Goal: Task Accomplishment & Management: Use online tool/utility

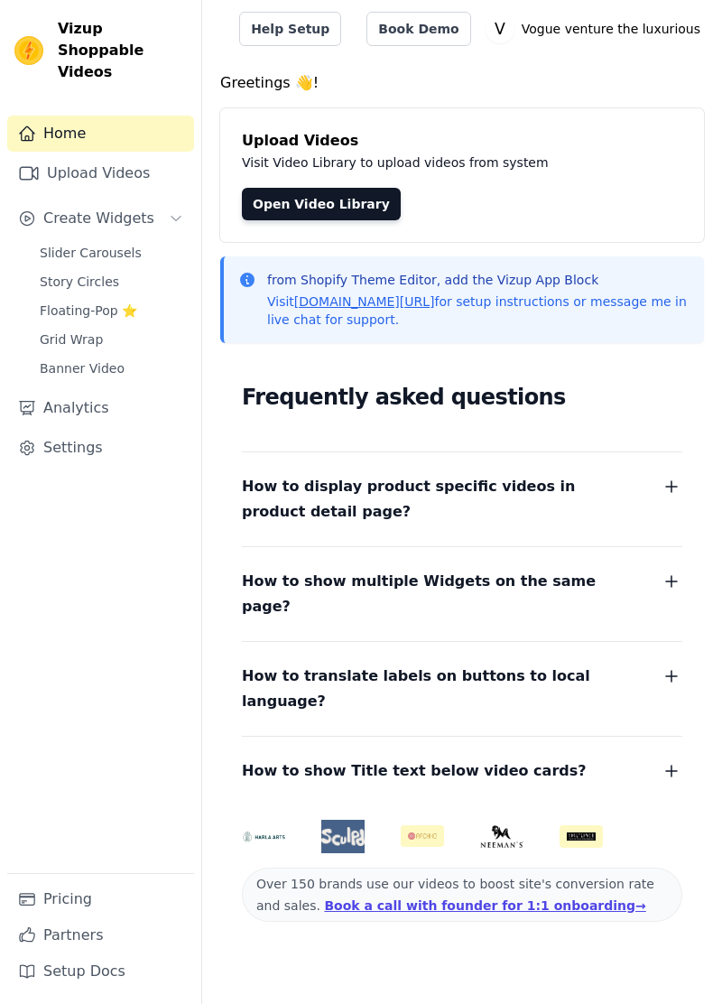
click at [123, 244] on span "Slider Carousels" at bounding box center [91, 253] width 102 height 18
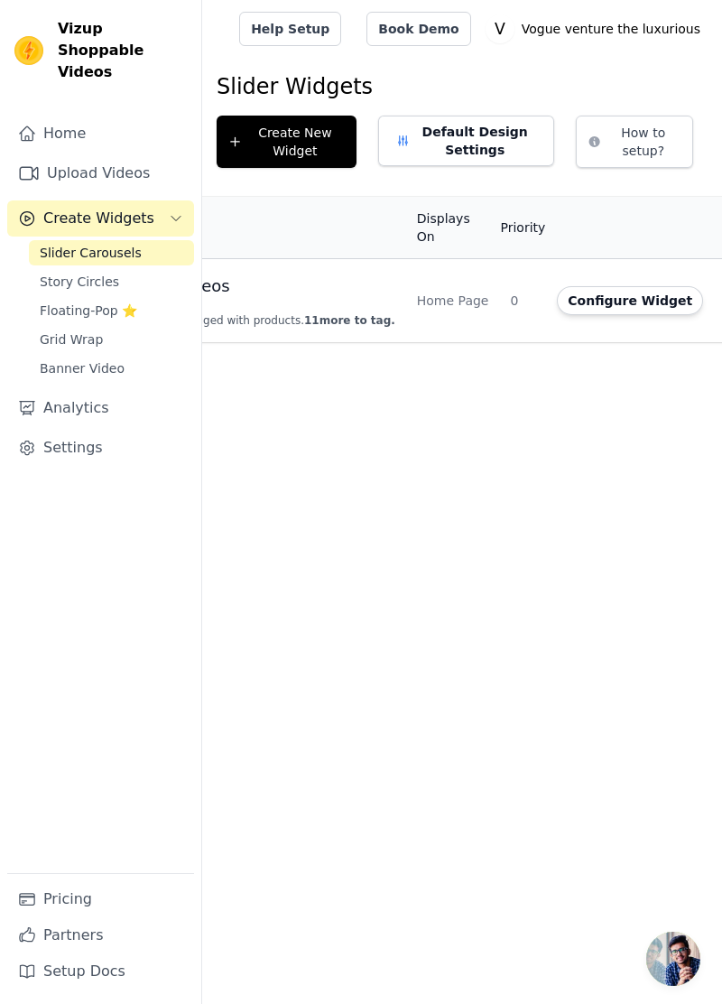
scroll to position [0, 157]
click at [78, 430] on link "Settings" at bounding box center [100, 448] width 187 height 36
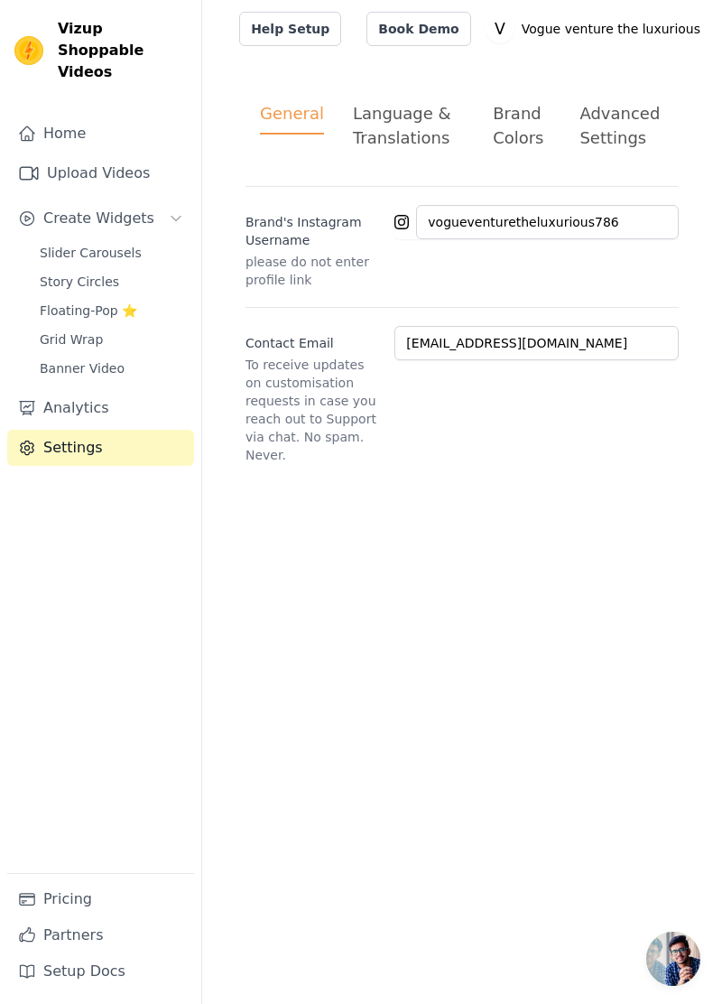
click at [88, 121] on link "Home" at bounding box center [100, 134] width 187 height 36
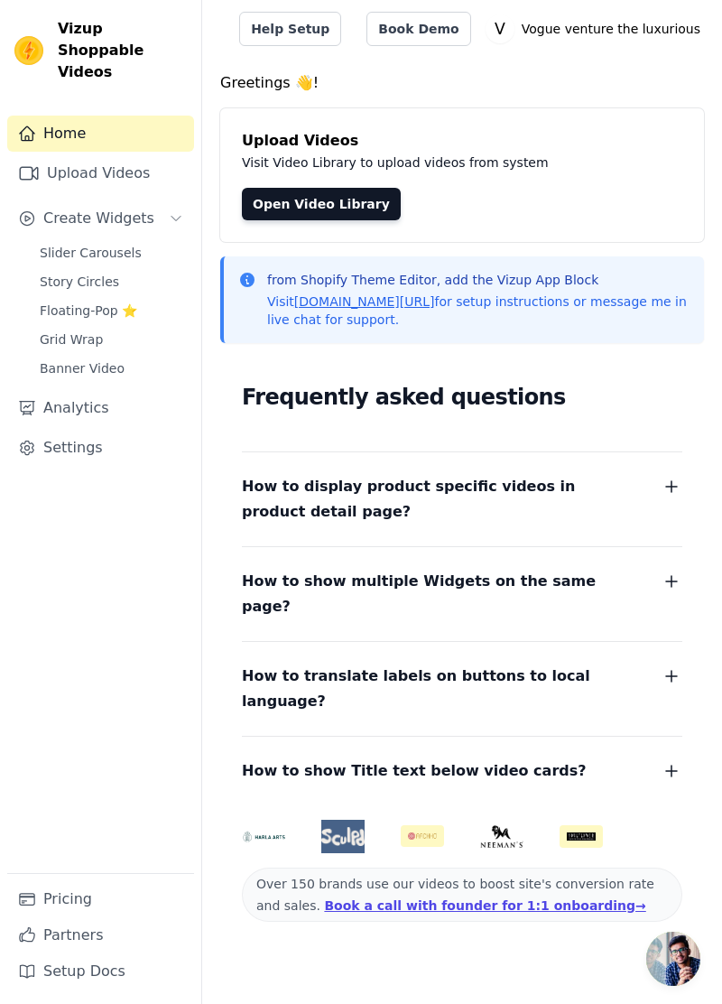
click at [63, 430] on link "Settings" at bounding box center [100, 448] width 187 height 36
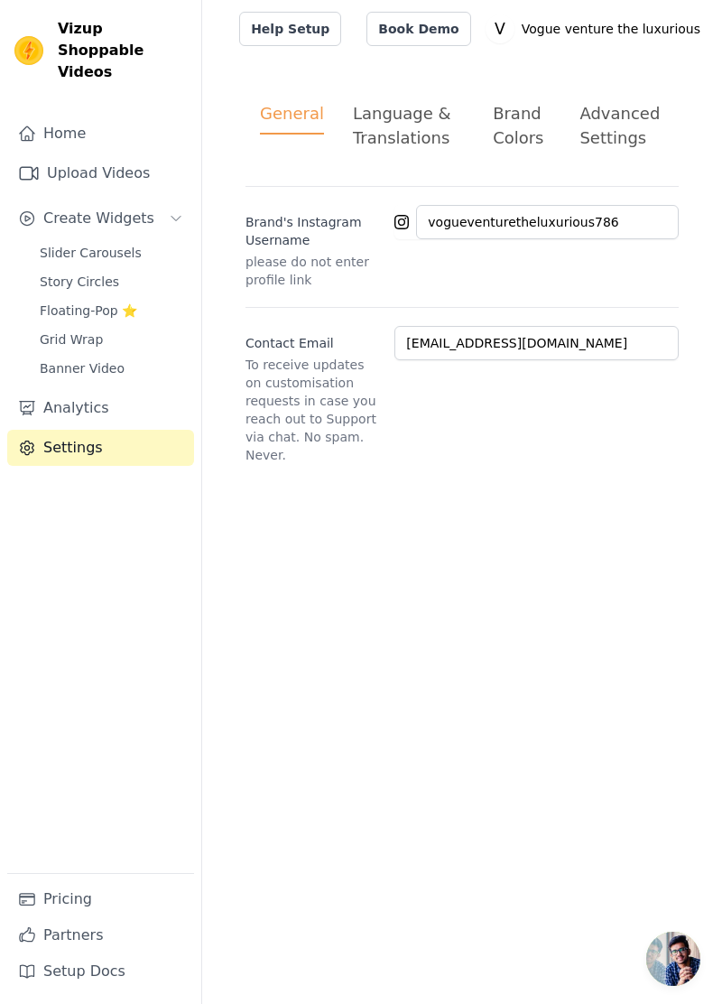
click at [126, 116] on link "Home" at bounding box center [100, 134] width 187 height 36
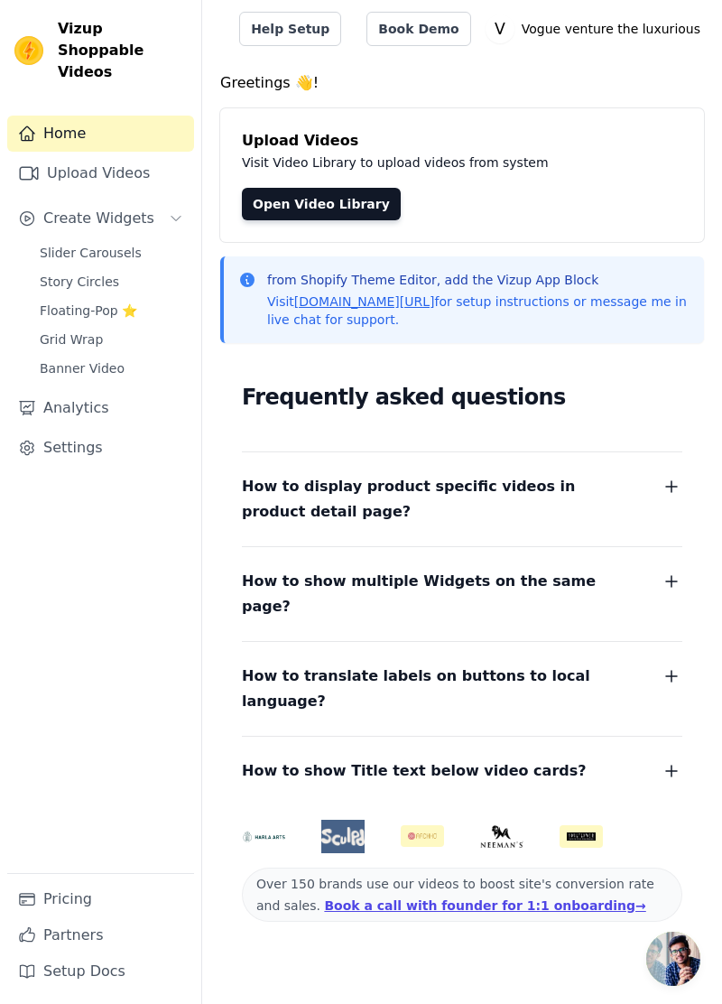
click at [122, 244] on span "Slider Carousels" at bounding box center [91, 253] width 102 height 18
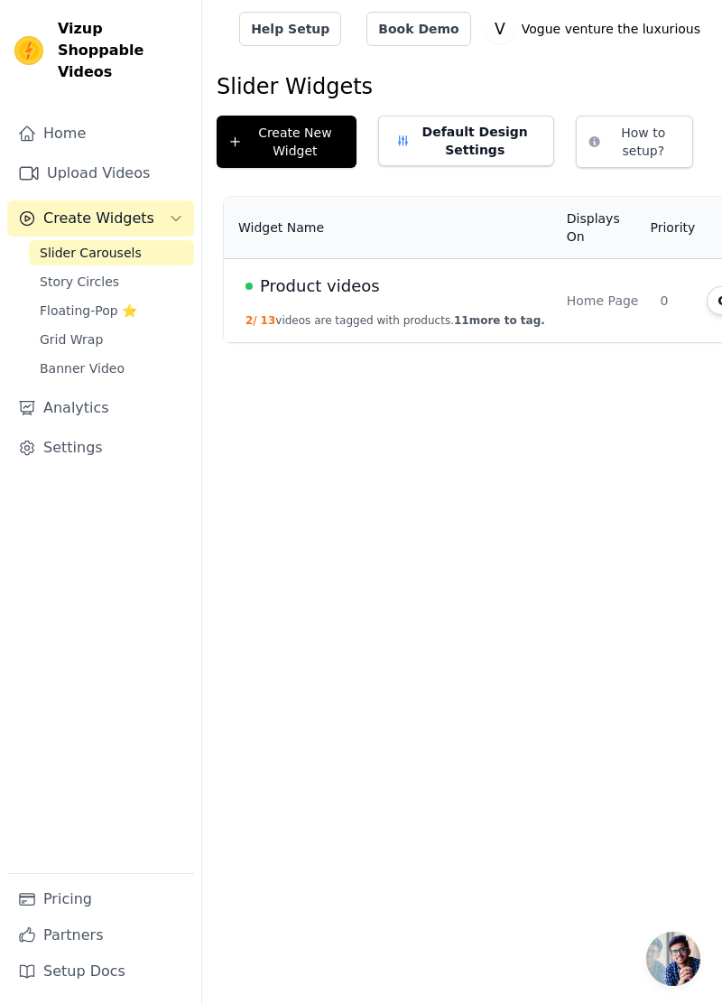
click at [487, 285] on div "Product videos" at bounding box center [396, 286] width 300 height 25
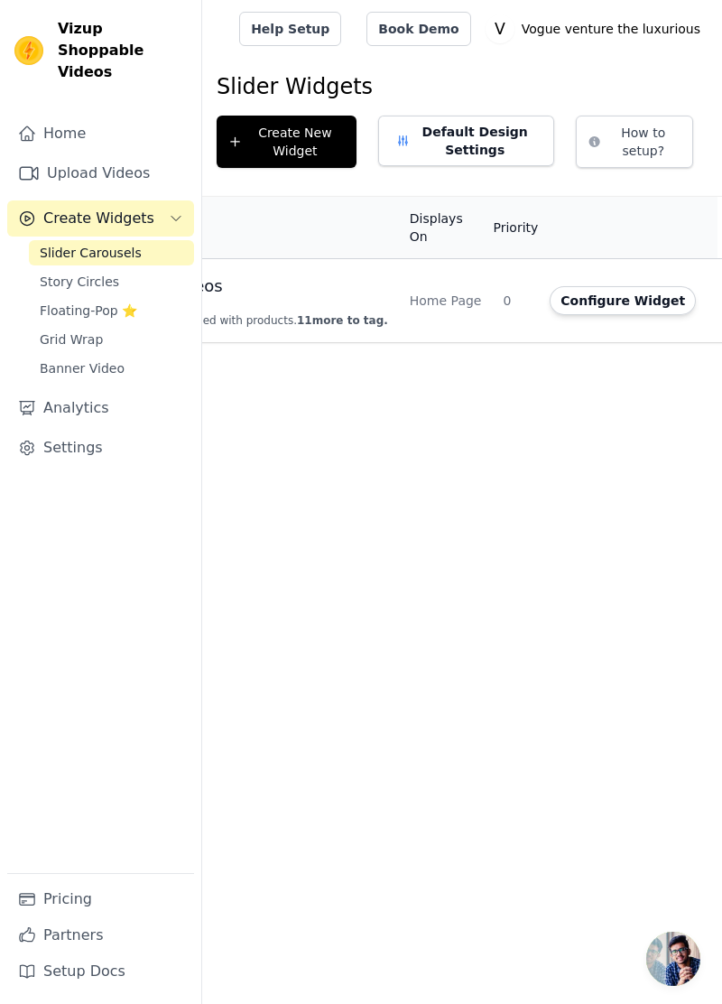
click at [594, 288] on button "Configure Widget" at bounding box center [623, 300] width 146 height 29
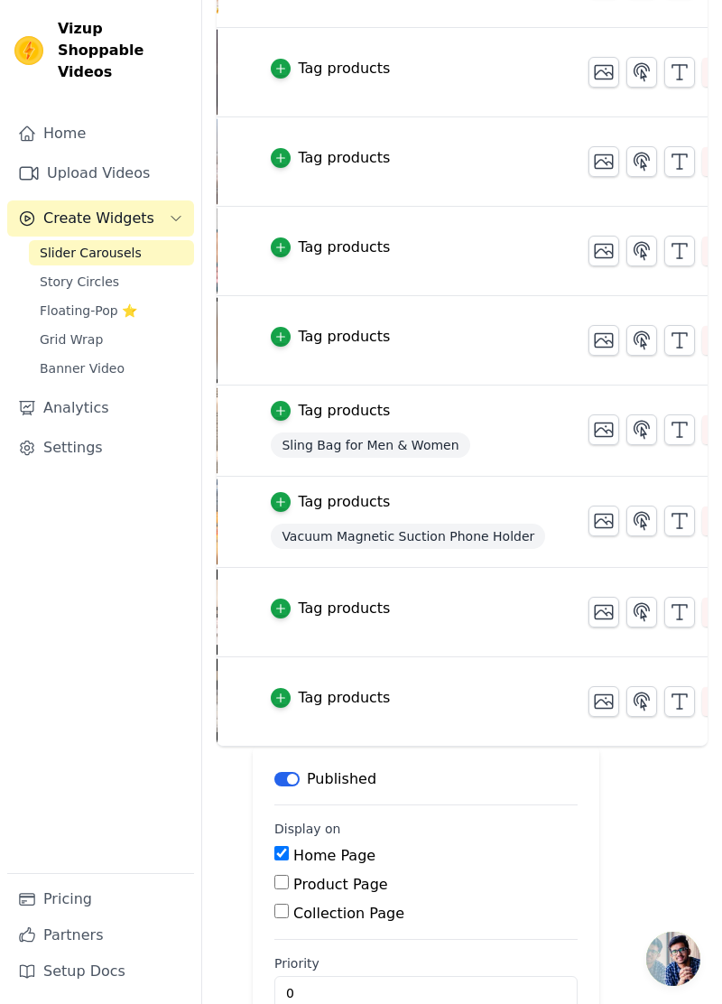
scroll to position [0, 152]
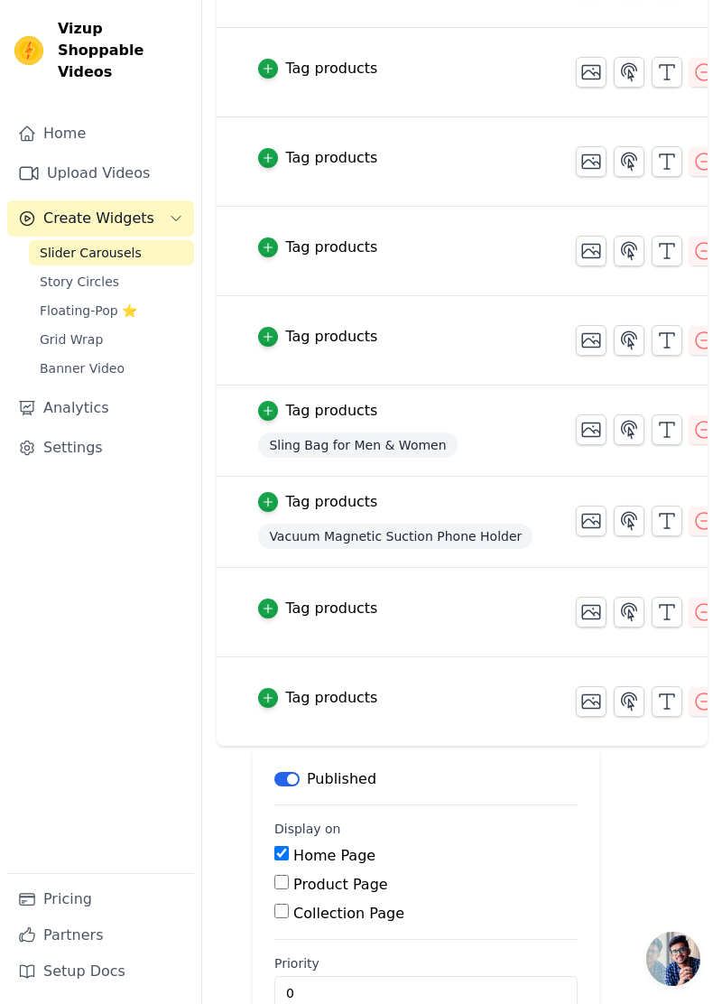
click at [693, 329] on icon "button" at bounding box center [704, 340] width 22 height 22
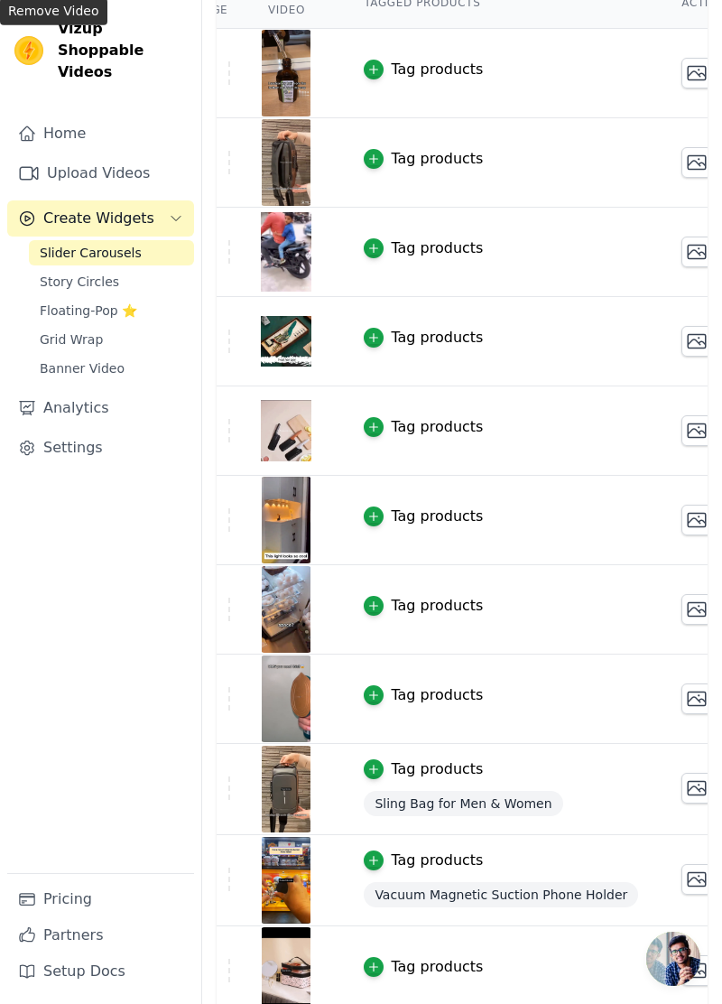
scroll to position [0, 0]
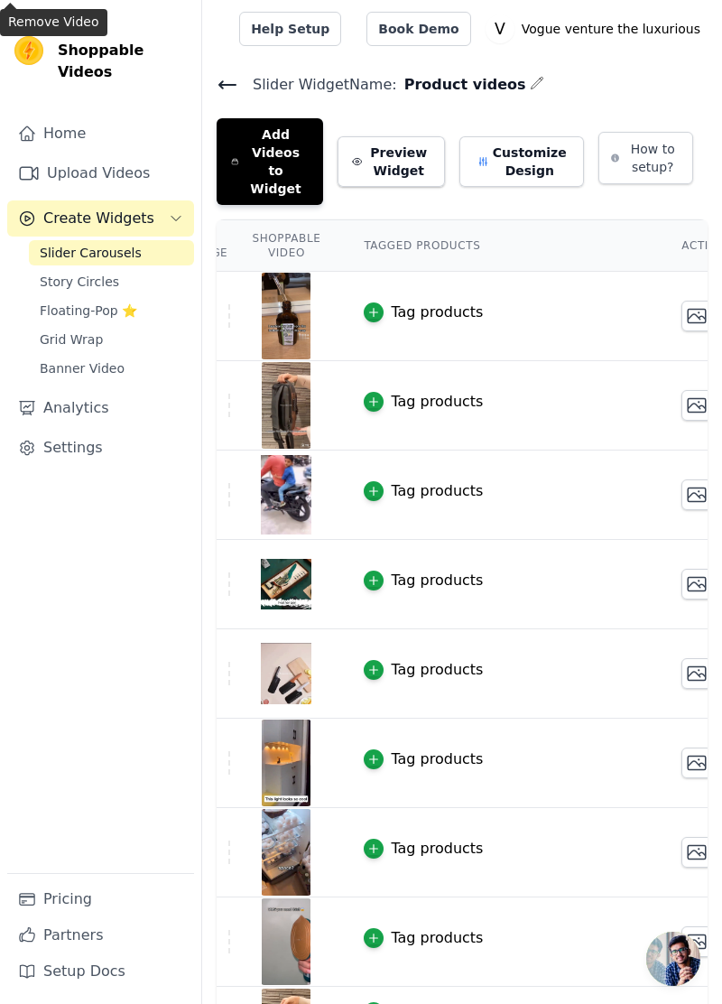
click at [290, 150] on button "Add Videos to Widget" at bounding box center [270, 161] width 107 height 87
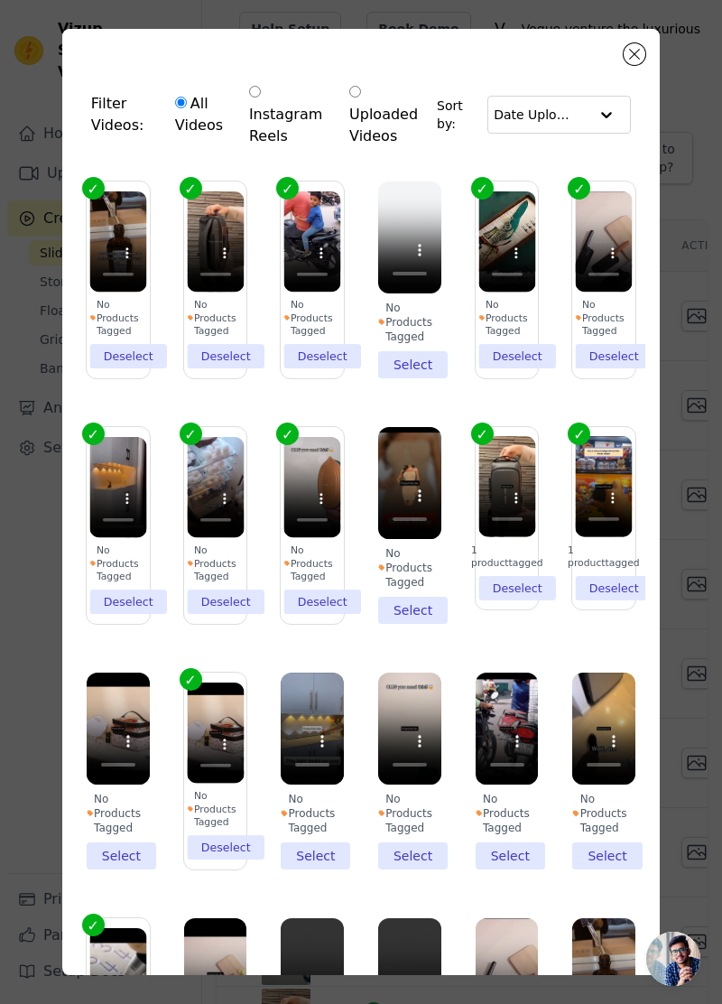
click at [599, 117] on div at bounding box center [607, 115] width 36 height 36
click at [606, 112] on div at bounding box center [607, 115] width 36 height 36
click at [607, 112] on div at bounding box center [607, 115] width 36 height 36
click at [606, 113] on div at bounding box center [607, 115] width 36 height 36
click at [611, 107] on div at bounding box center [607, 115] width 36 height 36
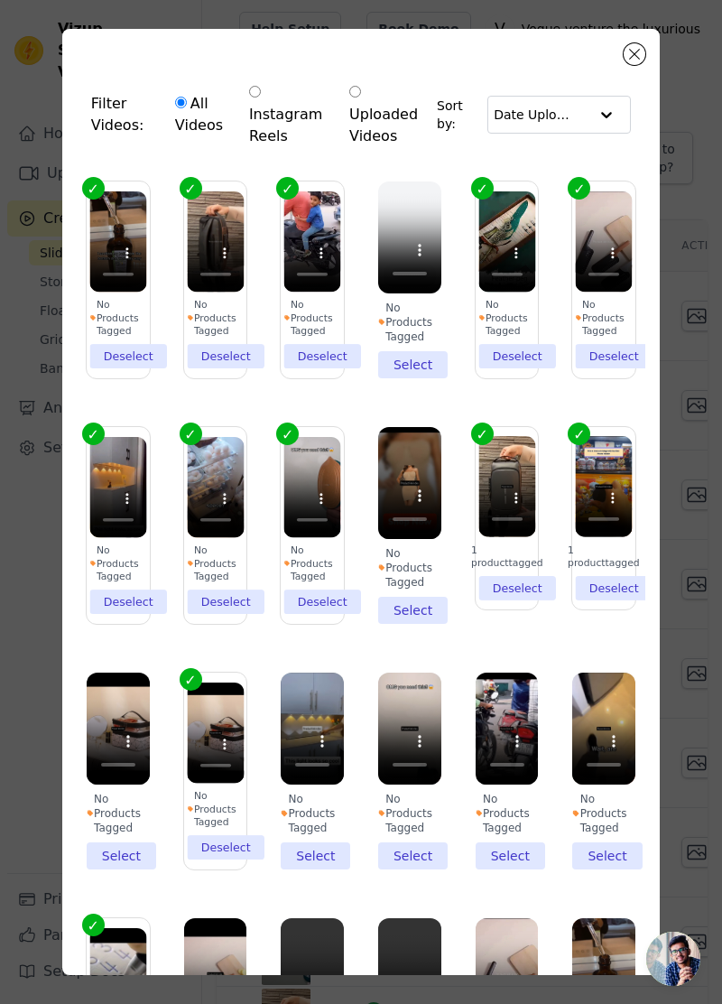
click at [630, 103] on div "Date Uploaded" at bounding box center [559, 115] width 144 height 38
click at [610, 113] on div at bounding box center [607, 115] width 36 height 36
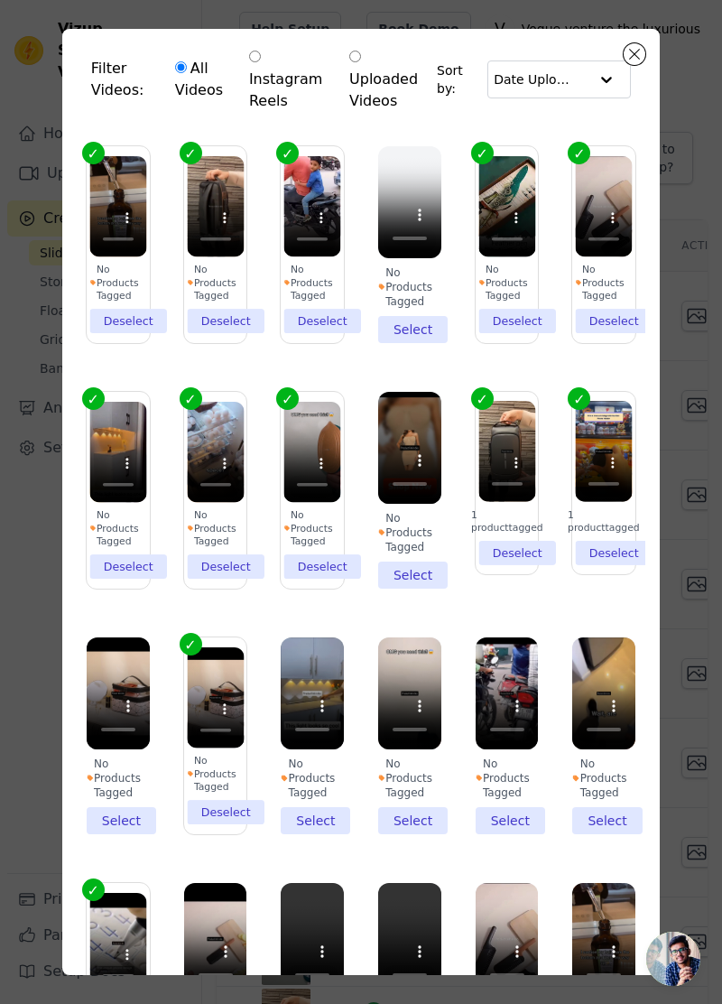
scroll to position [41, 0]
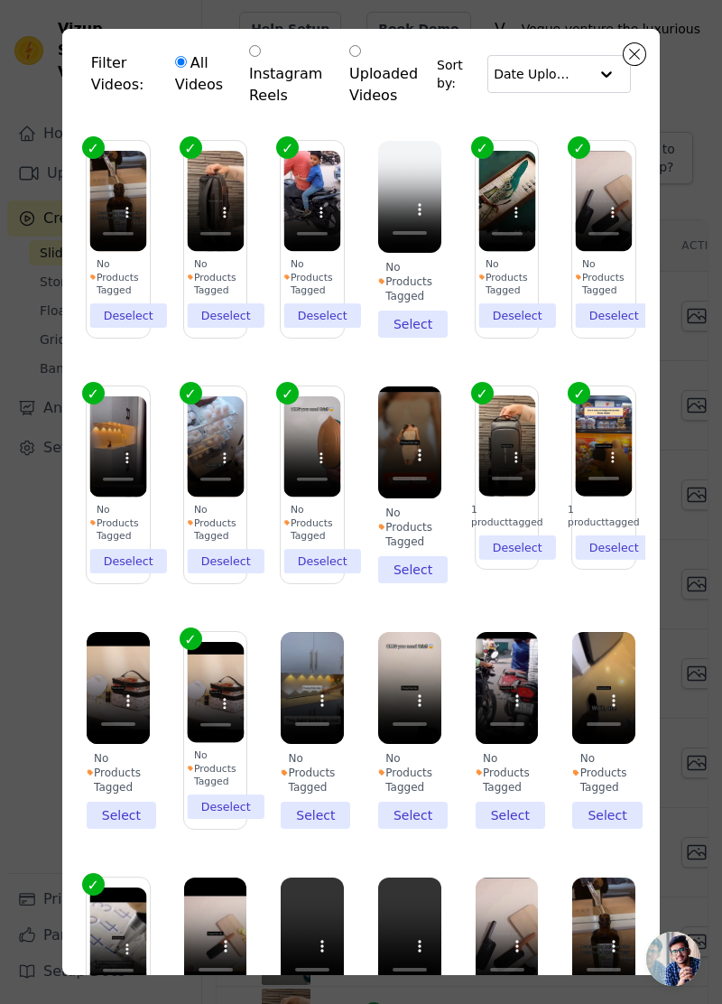
click at [272, 70] on label "Instagram Reels" at bounding box center [286, 74] width 77 height 67
click at [261, 57] on input "Instagram Reels" at bounding box center [255, 51] width 12 height 12
radio input "true"
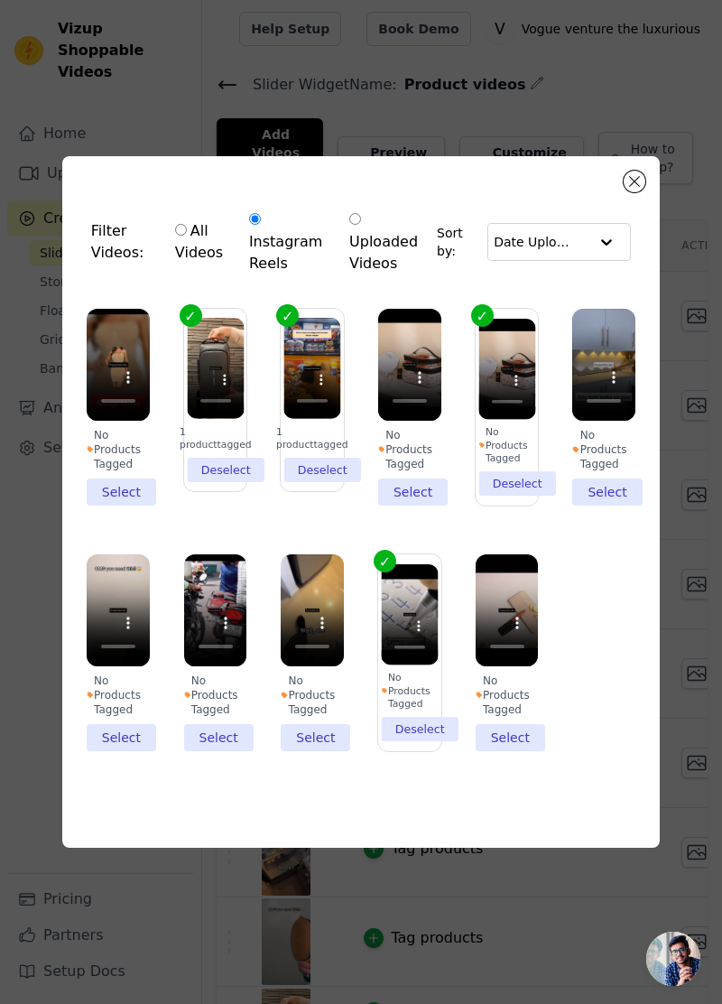
click at [588, 261] on div "Date Uploaded" at bounding box center [559, 242] width 144 height 38
click at [589, 261] on div "Date Uploaded" at bounding box center [559, 242] width 144 height 38
click at [603, 260] on div at bounding box center [607, 242] width 36 height 36
click at [609, 260] on div at bounding box center [607, 242] width 36 height 36
click at [611, 260] on div at bounding box center [607, 242] width 36 height 36
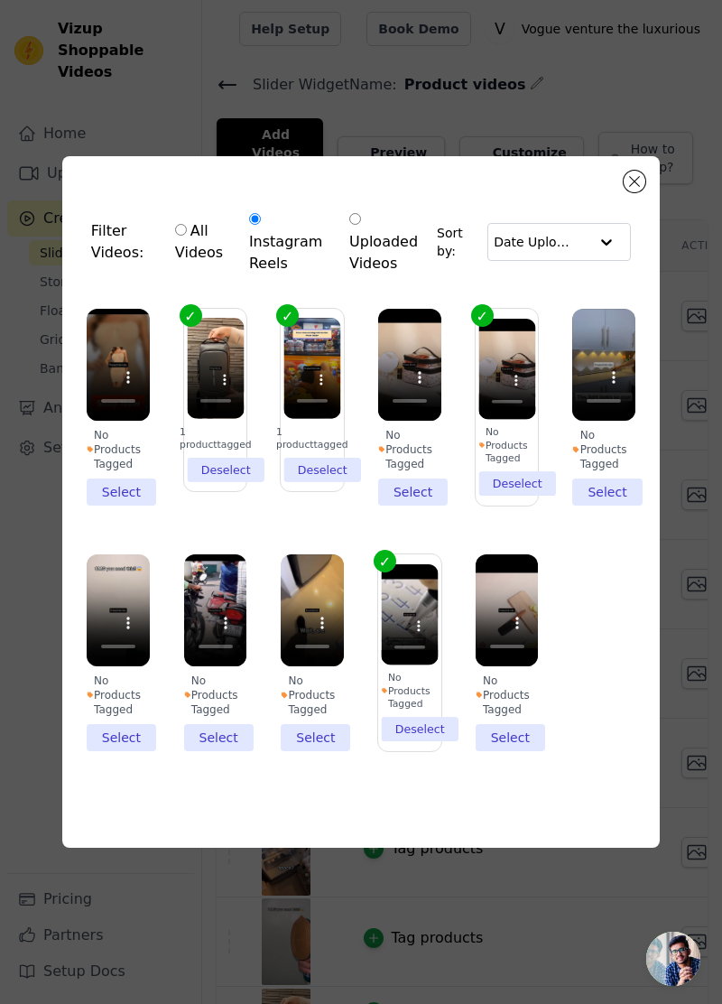
click at [620, 260] on div at bounding box center [607, 242] width 36 height 36
click at [621, 260] on div at bounding box center [607, 242] width 36 height 36
click at [599, 260] on div at bounding box center [607, 242] width 36 height 36
click at [609, 260] on div at bounding box center [607, 242] width 36 height 36
click at [619, 260] on div at bounding box center [607, 242] width 36 height 36
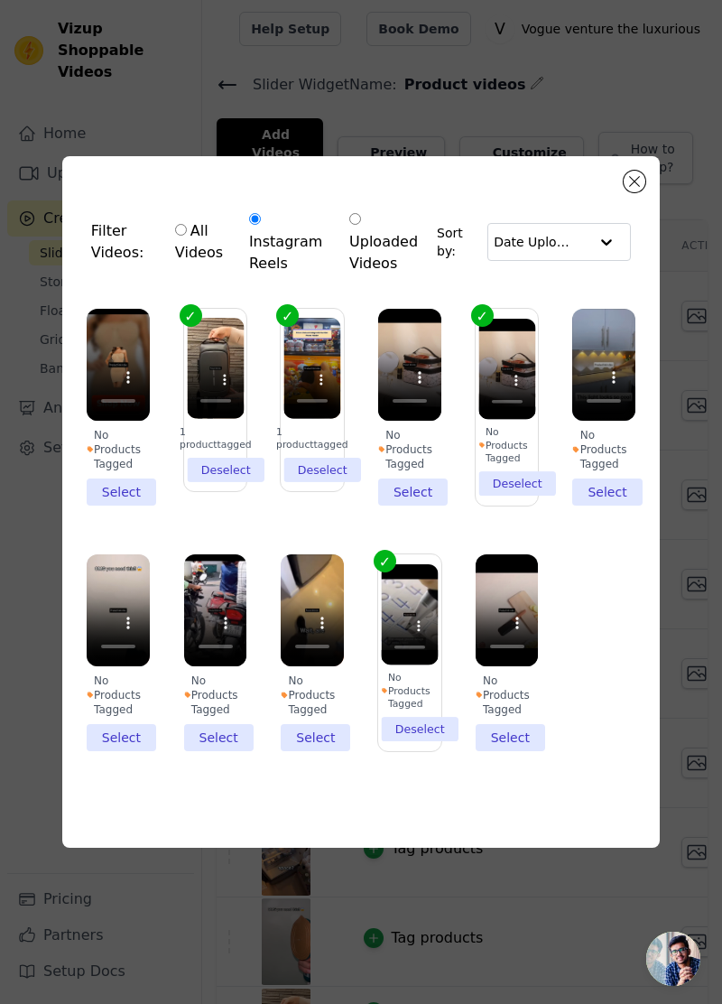
click at [584, 260] on input "text" at bounding box center [541, 242] width 95 height 36
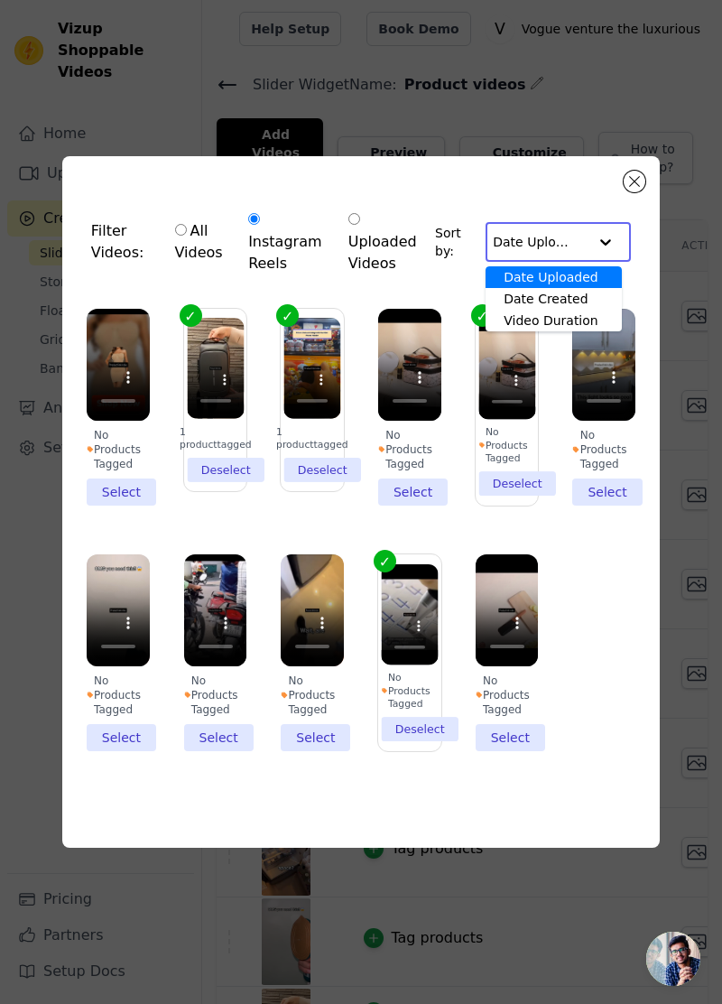
click at [608, 288] on div "Date Uploaded" at bounding box center [554, 277] width 136 height 22
click at [603, 260] on div at bounding box center [606, 242] width 36 height 36
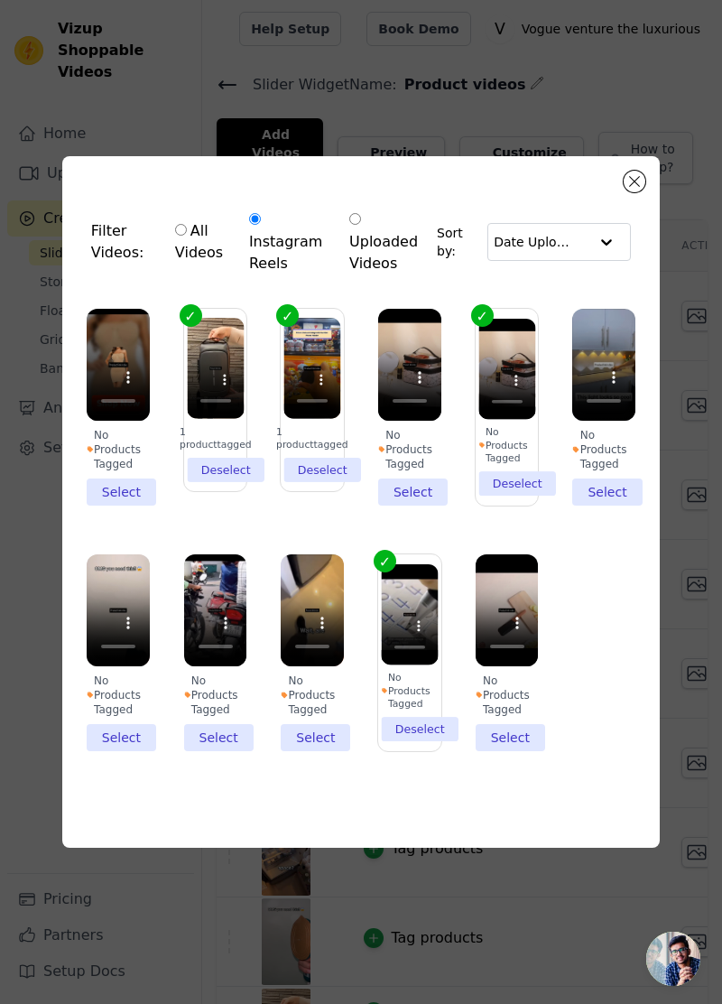
click at [603, 260] on div at bounding box center [607, 242] width 36 height 36
click at [607, 260] on div at bounding box center [607, 242] width 36 height 36
click at [203, 264] on label "All Videos" at bounding box center [199, 241] width 51 height 45
click at [187, 236] on input "All Videos" at bounding box center [181, 230] width 12 height 12
radio input "true"
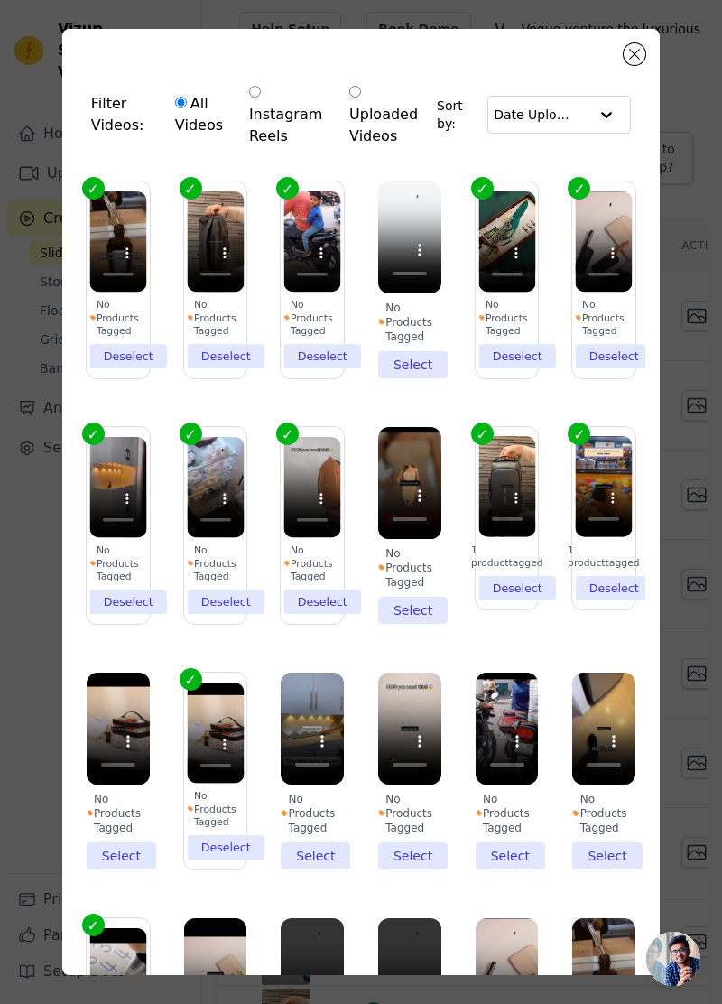
click at [106, 116] on div "Filter Videos: All Videos Instagram Reels Uploaded Videos" at bounding box center [264, 114] width 346 height 85
click at [116, 74] on div "Filter Videos: All Videos Instagram Reels Uploaded Videos" at bounding box center [264, 114] width 346 height 85
click at [106, 100] on div "Filter Videos: All Videos Instagram Reels Uploaded Videos" at bounding box center [264, 114] width 346 height 85
click at [213, 97] on label "All Videos" at bounding box center [199, 114] width 51 height 45
click at [187, 97] on input "All Videos" at bounding box center [181, 103] width 12 height 12
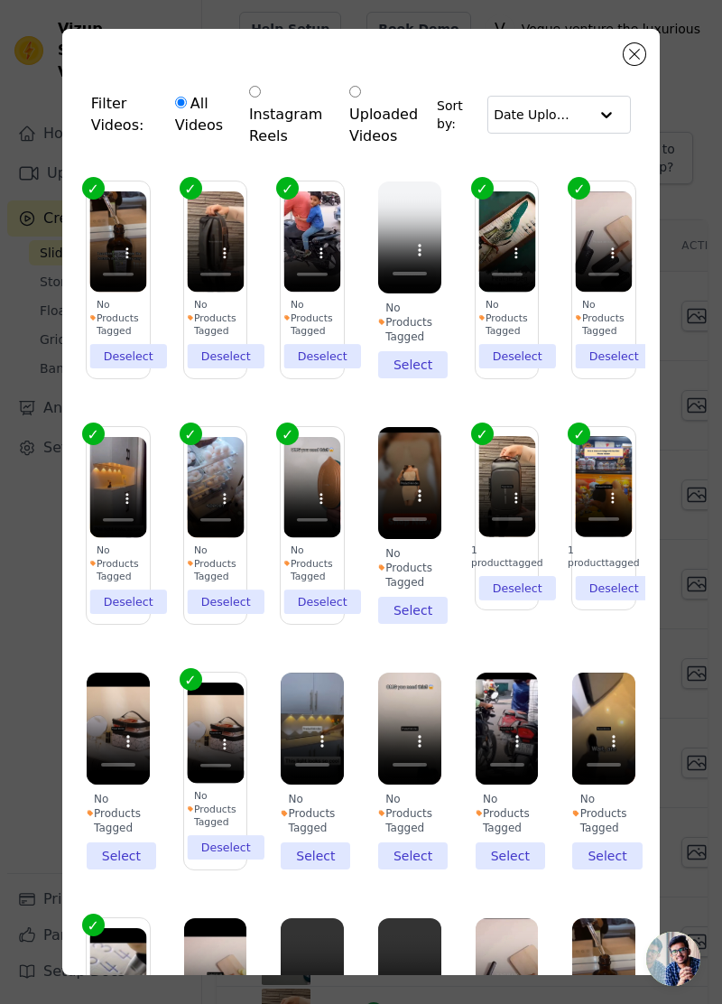
click at [261, 90] on input "Instagram Reels" at bounding box center [255, 92] width 12 height 12
radio input "true"
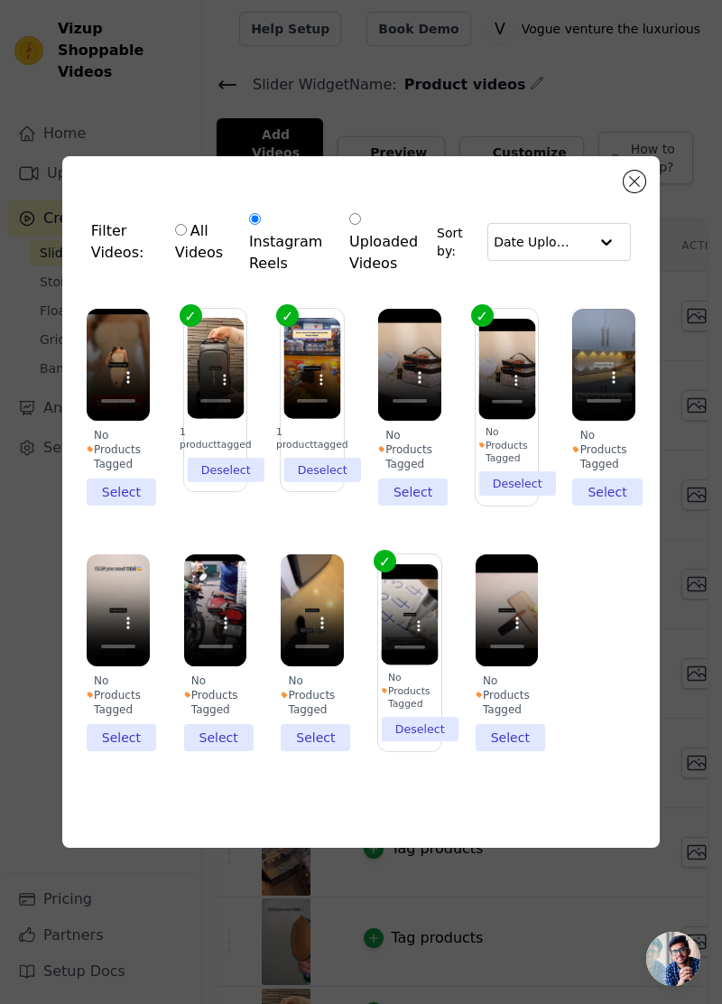
click at [360, 252] on div "All Videos Instagram Reels Uploaded Videos" at bounding box center [301, 241] width 272 height 85
click at [361, 225] on input "Uploaded Videos" at bounding box center [355, 219] width 12 height 12
radio input "true"
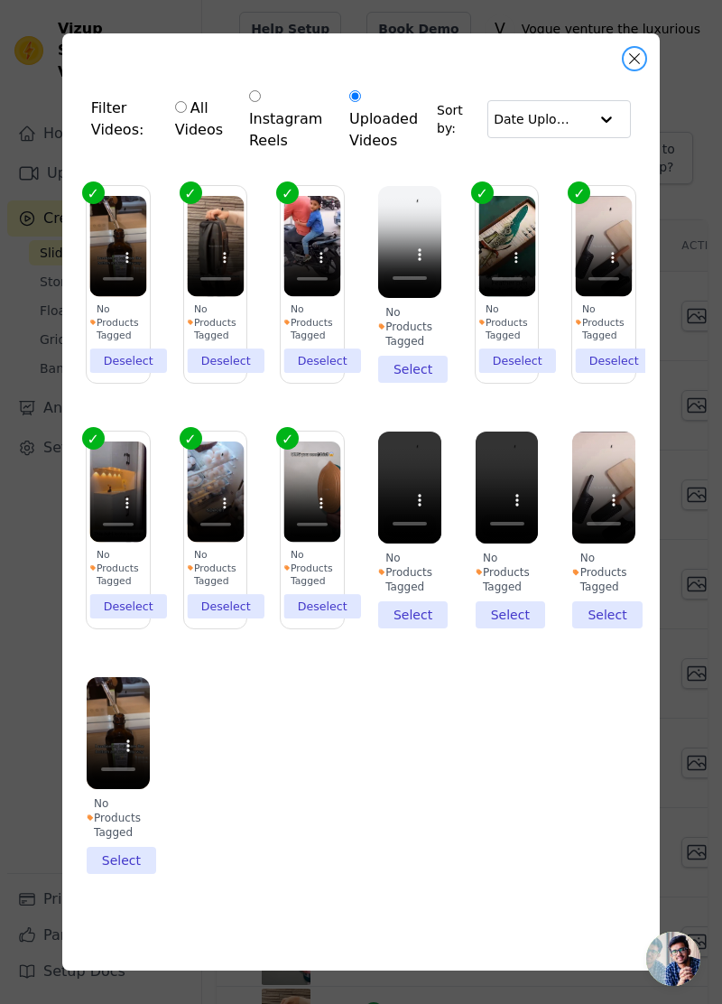
click at [635, 70] on button "Close modal" at bounding box center [635, 59] width 22 height 22
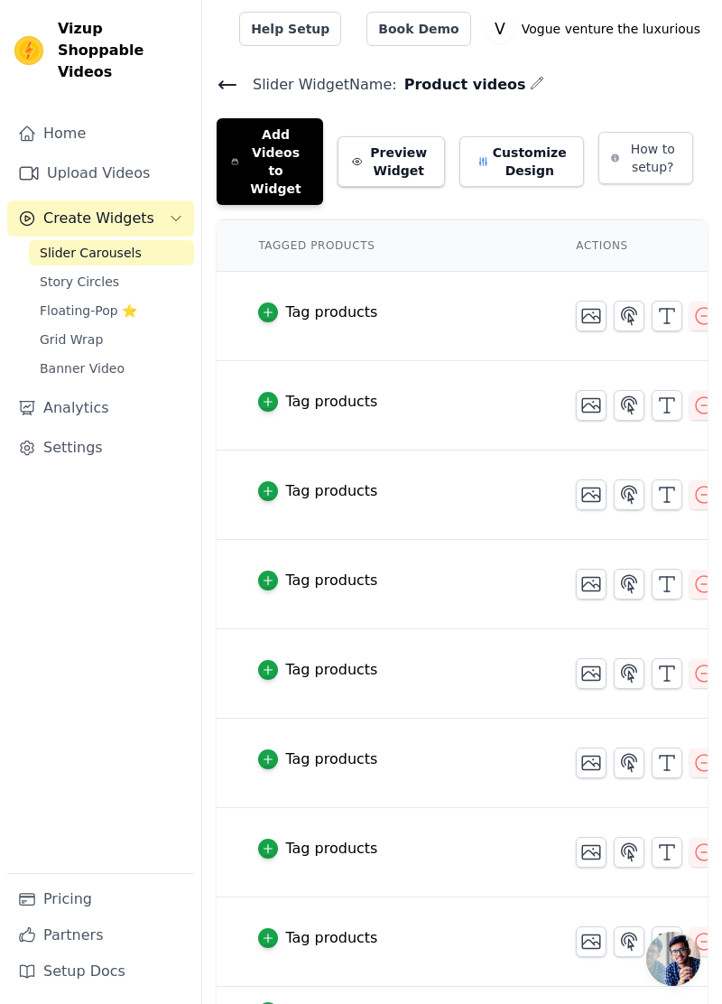
click at [103, 327] on link "Grid Wrap" at bounding box center [111, 339] width 165 height 25
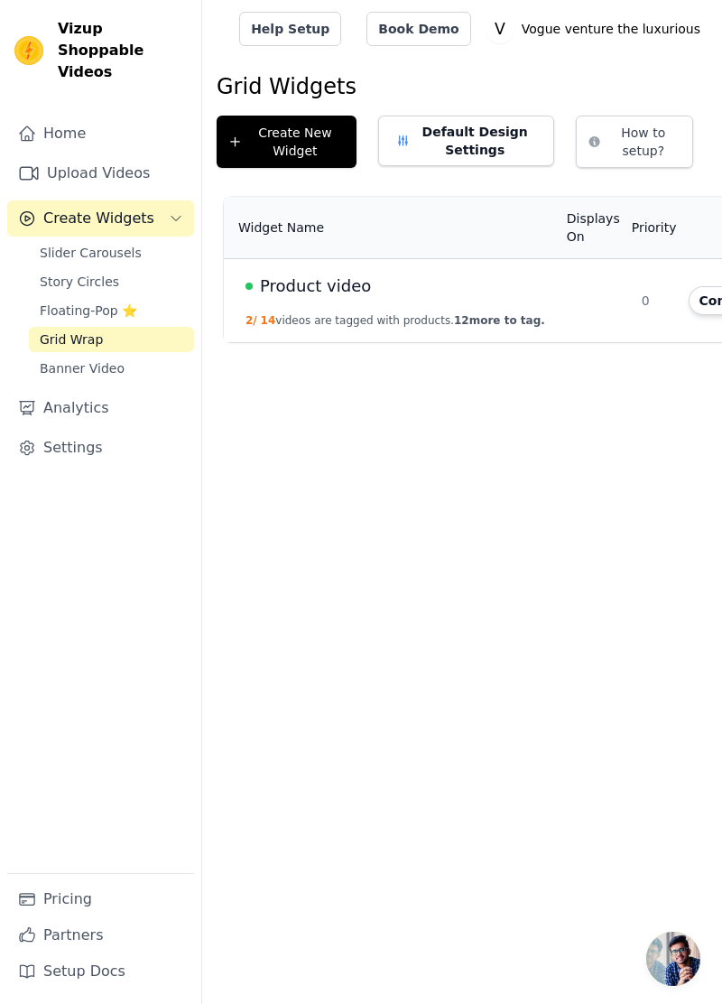
scroll to position [0, 139]
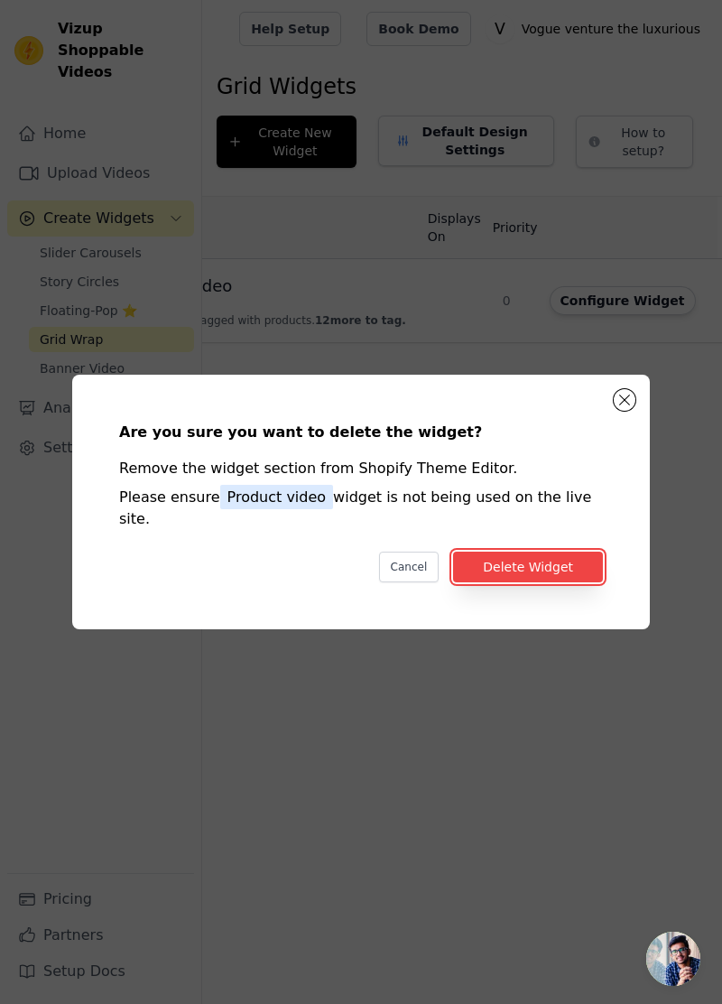
click at [536, 582] on button "Delete Widget" at bounding box center [528, 567] width 150 height 31
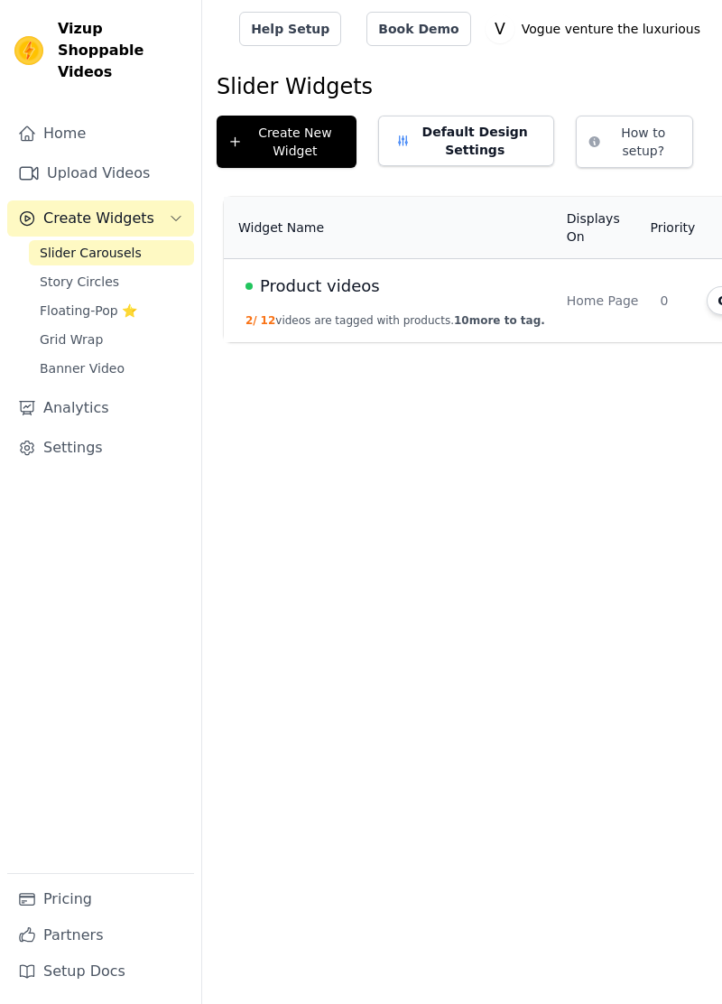
scroll to position [0, 157]
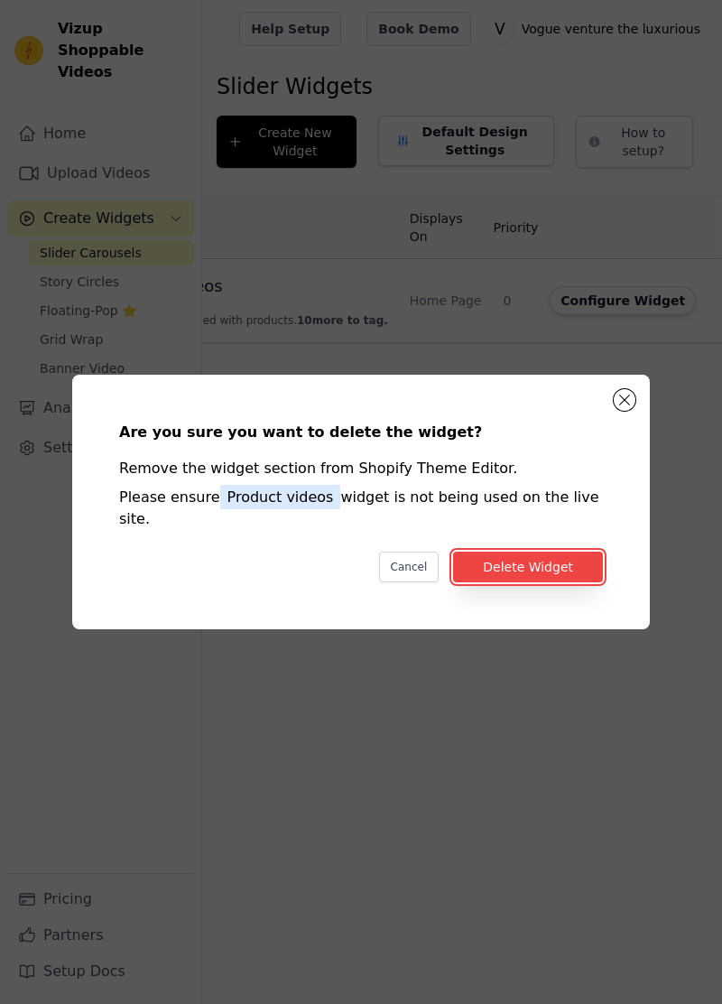
click at [546, 582] on button "Delete Widget" at bounding box center [528, 567] width 150 height 31
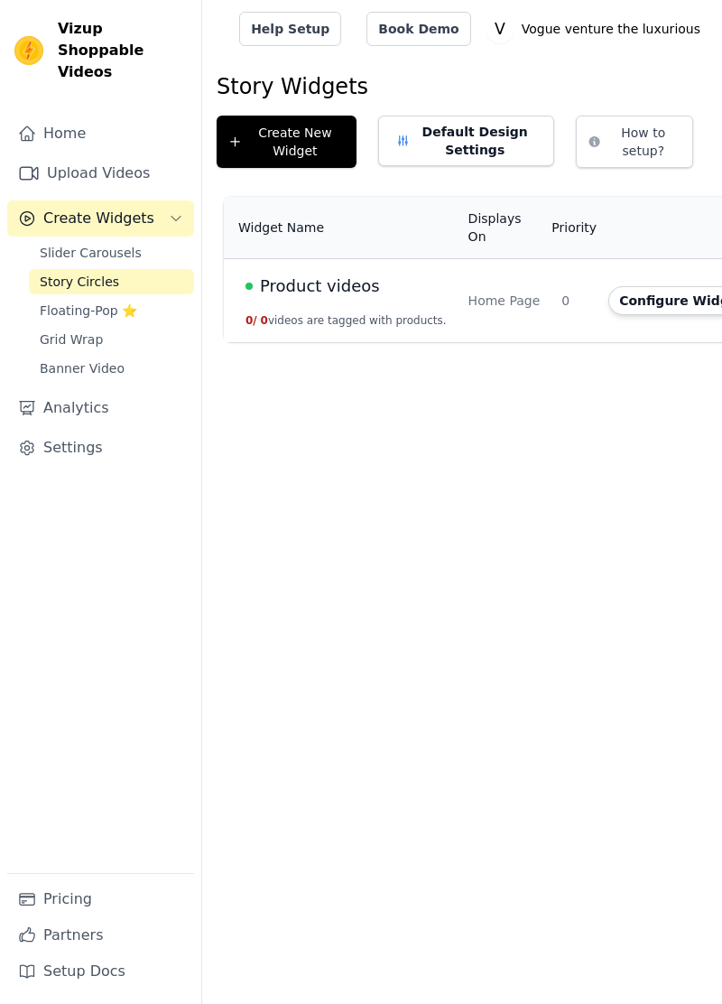
scroll to position [0, 74]
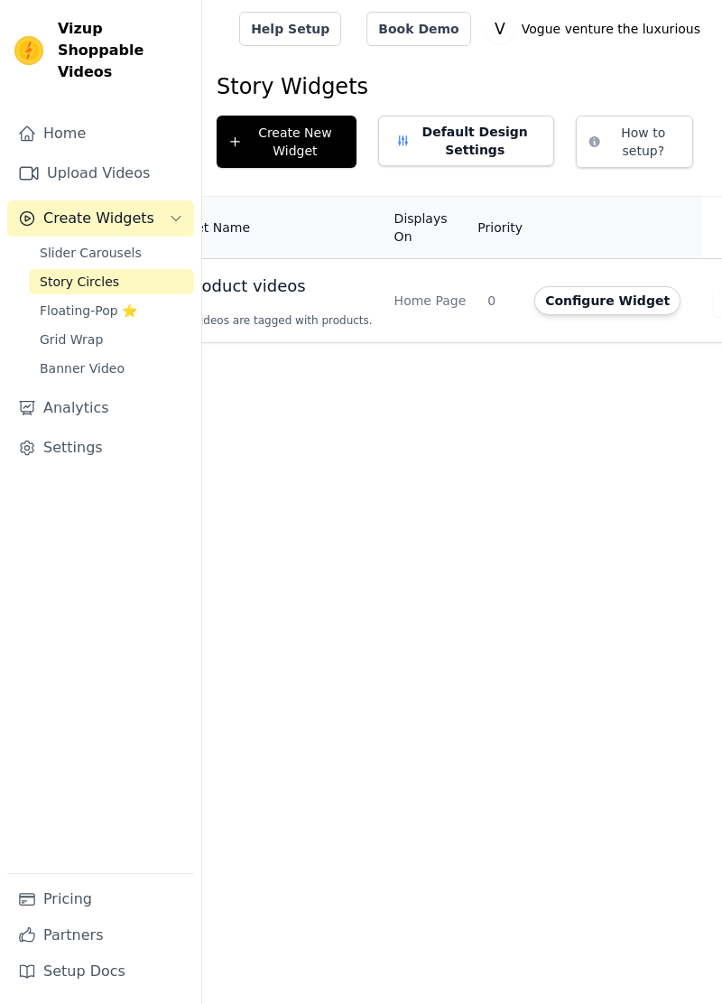
click at [720, 292] on icon "button" at bounding box center [729, 301] width 18 height 18
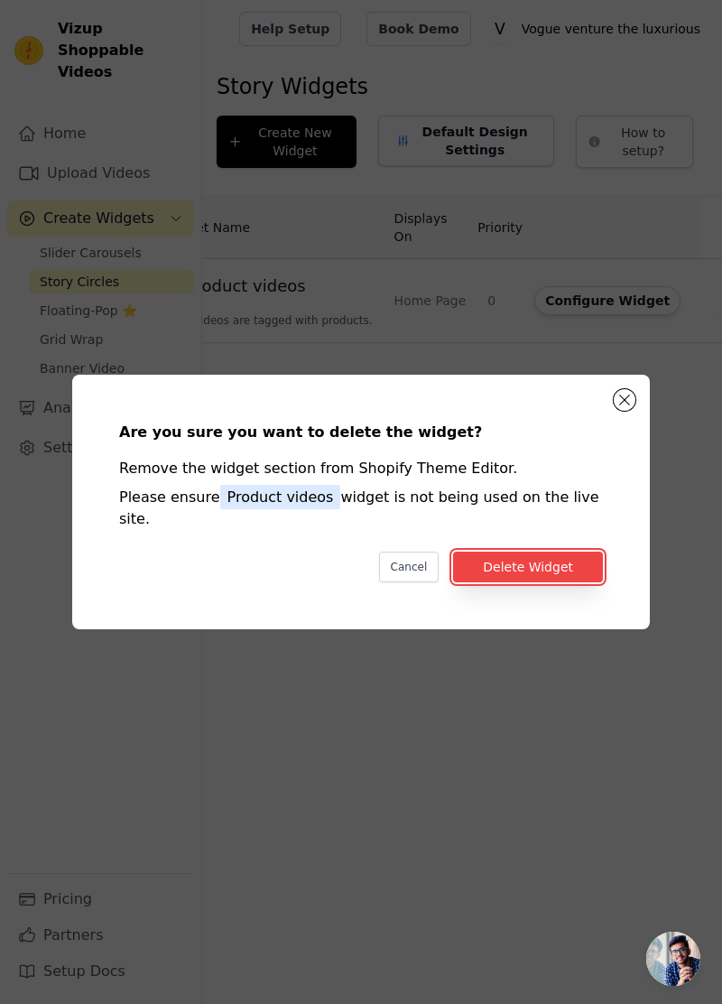
click at [534, 582] on button "Delete Widget" at bounding box center [528, 567] width 150 height 31
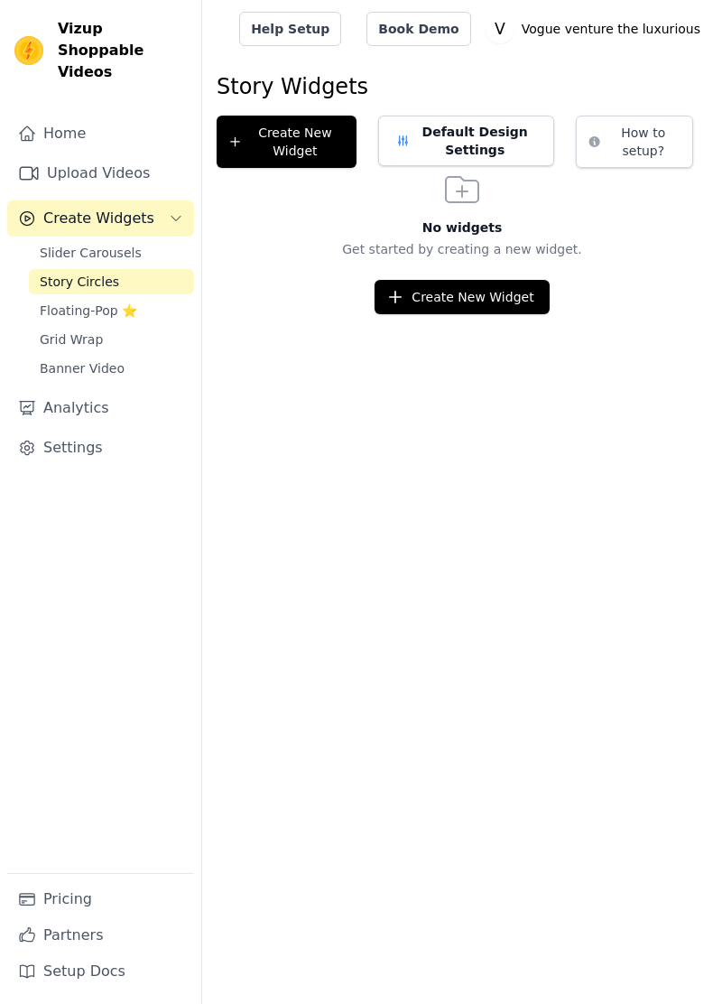
click at [72, 302] on span "Floating-Pop ⭐" at bounding box center [88, 311] width 97 height 18
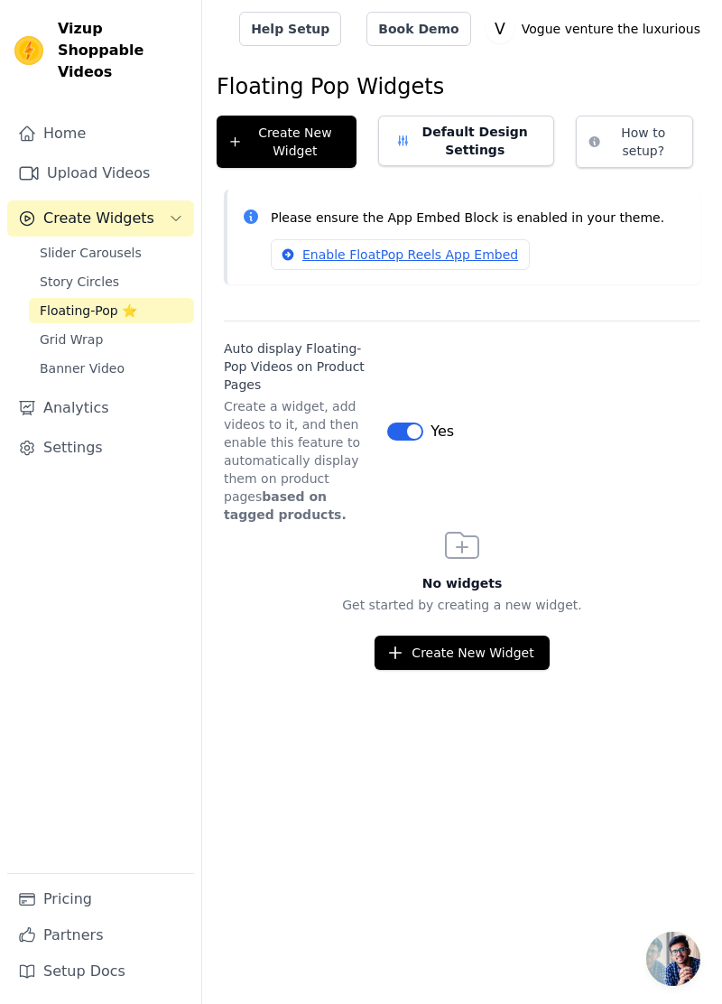
click at [96, 327] on link "Grid Wrap" at bounding box center [111, 339] width 165 height 25
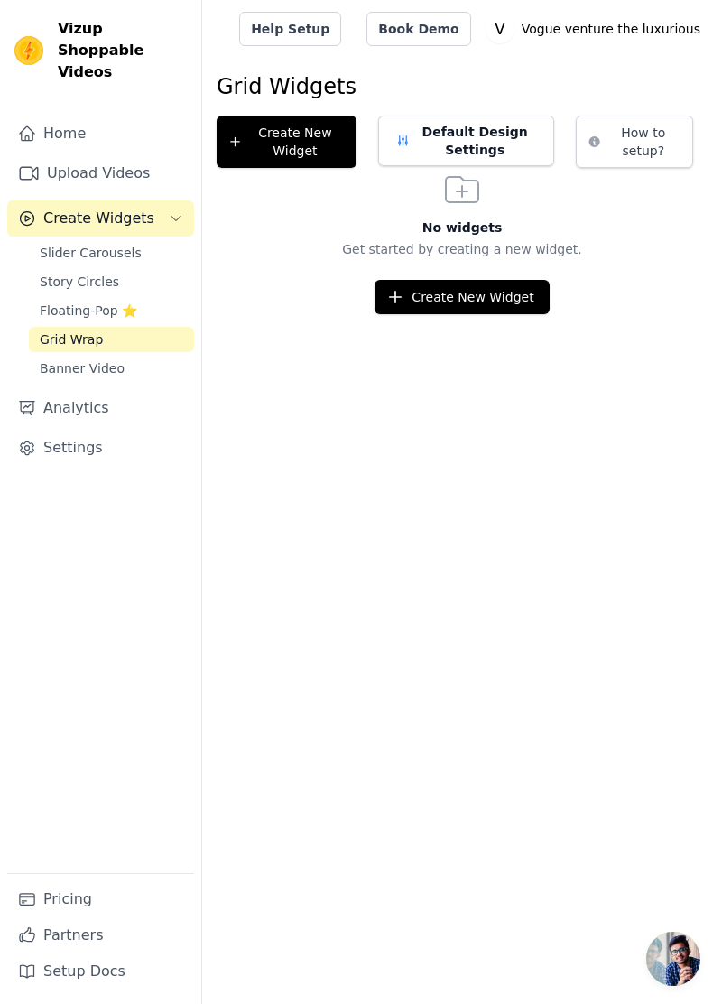
click at [114, 359] on span "Banner Video" at bounding box center [82, 368] width 85 height 18
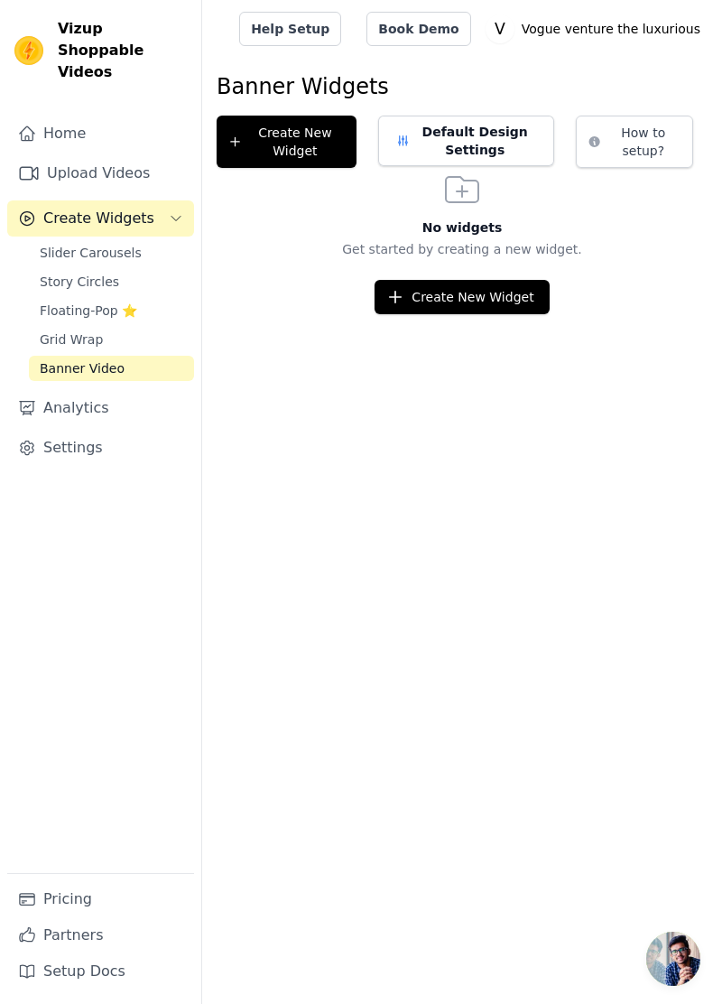
click at [123, 244] on span "Slider Carousels" at bounding box center [91, 253] width 102 height 18
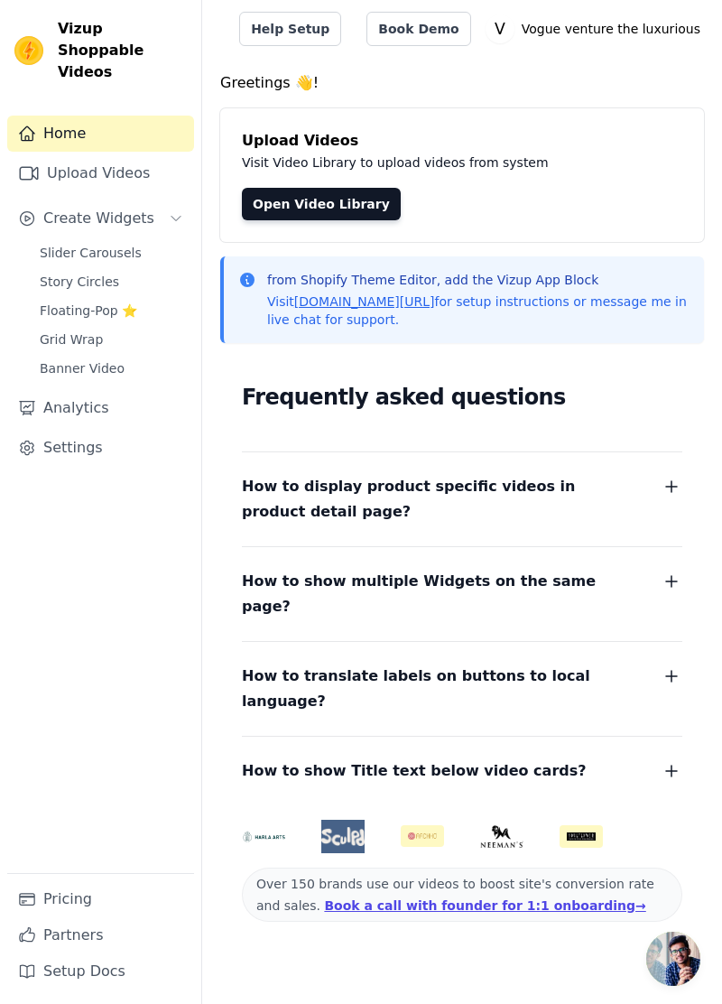
click at [91, 244] on span "Slider Carousels" at bounding box center [91, 253] width 102 height 18
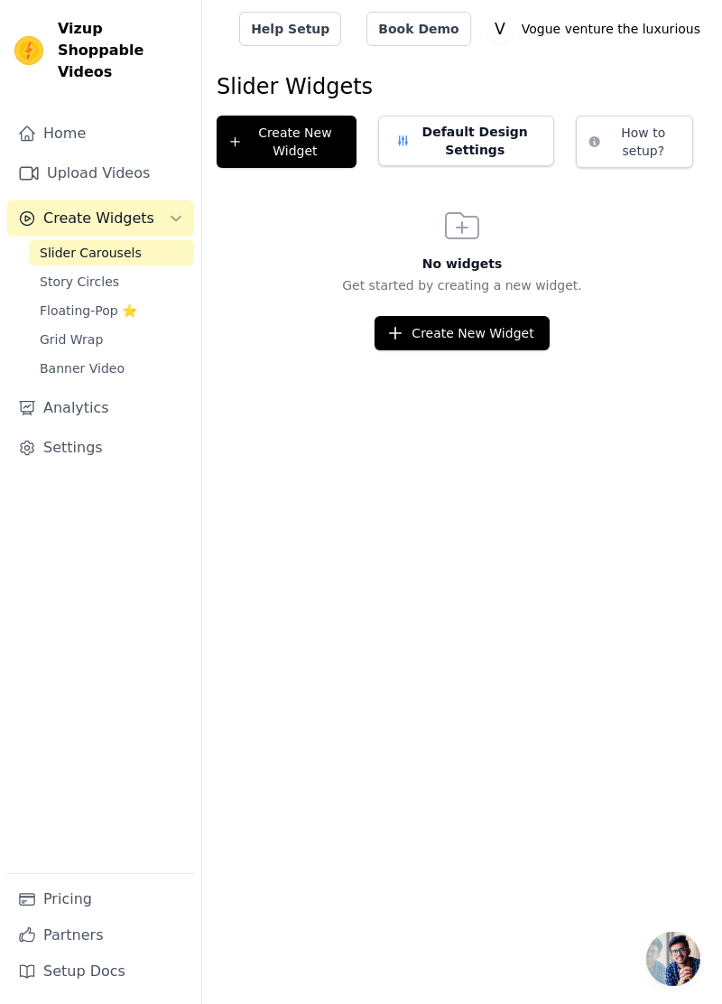
click at [125, 269] on link "Story Circles" at bounding box center [111, 281] width 165 height 25
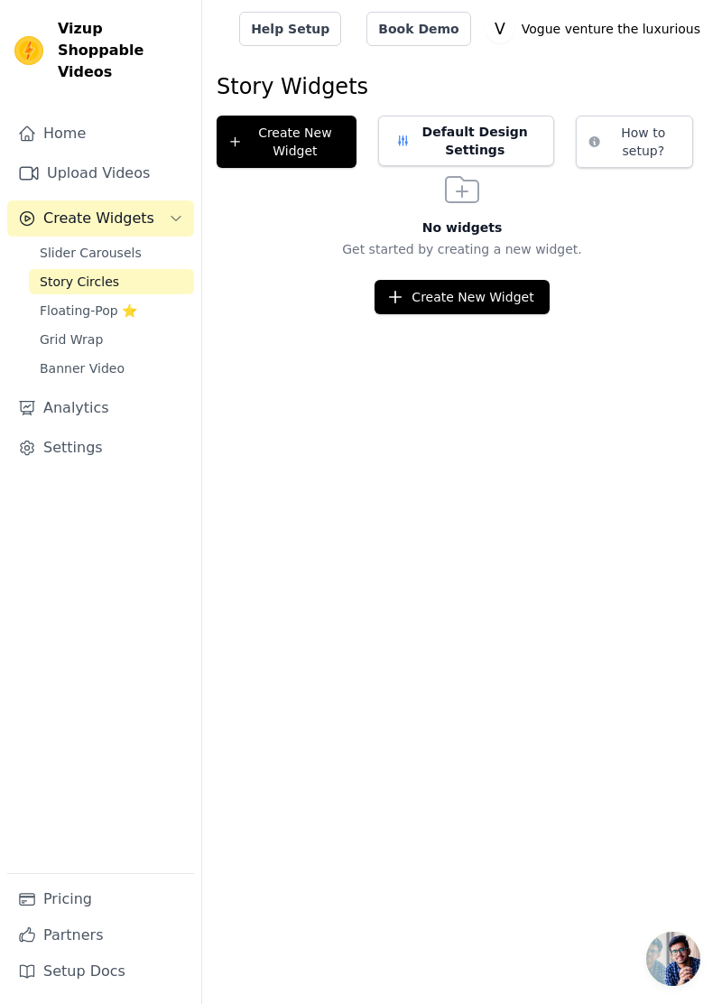
click at [109, 244] on span "Slider Carousels" at bounding box center [91, 253] width 102 height 18
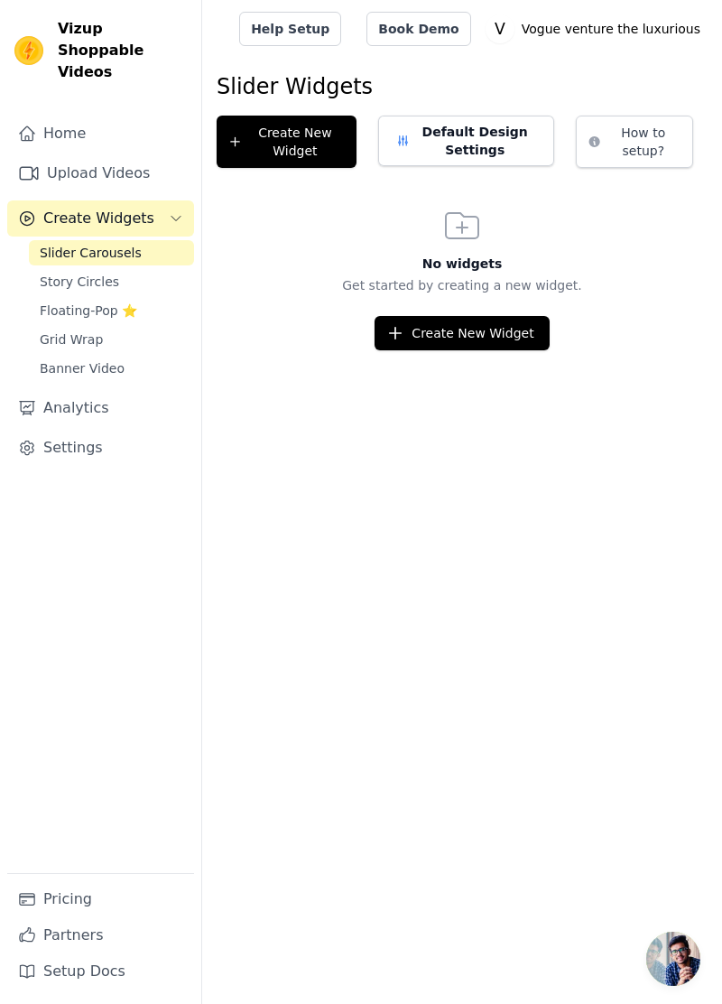
click at [94, 273] on span "Story Circles" at bounding box center [79, 282] width 79 height 18
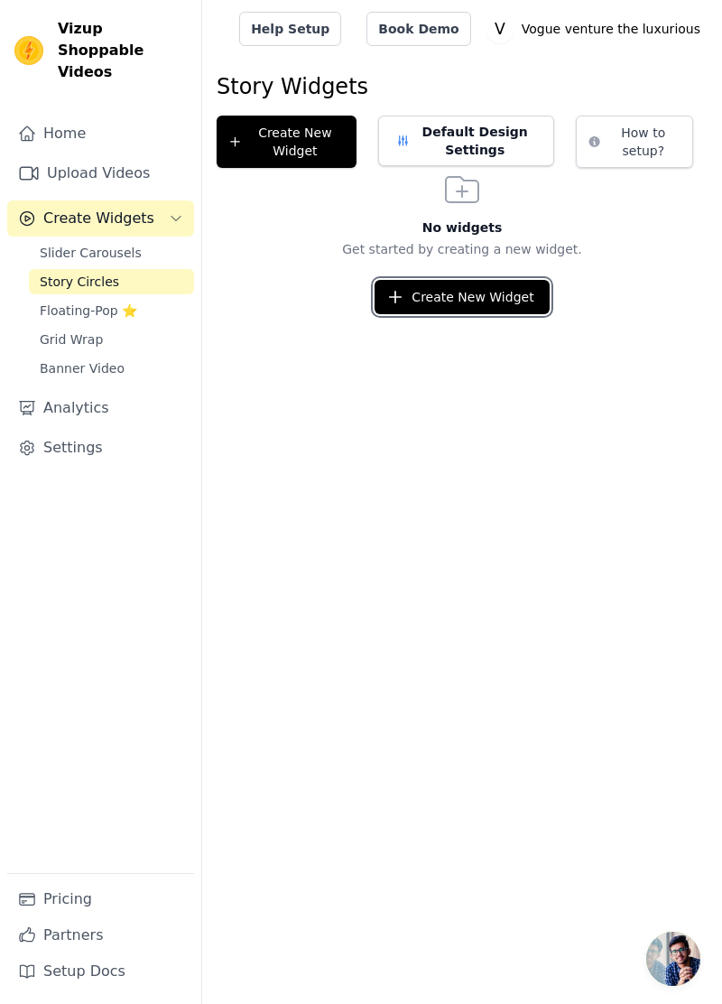
click at [478, 292] on button "Create New Widget" at bounding box center [462, 297] width 174 height 34
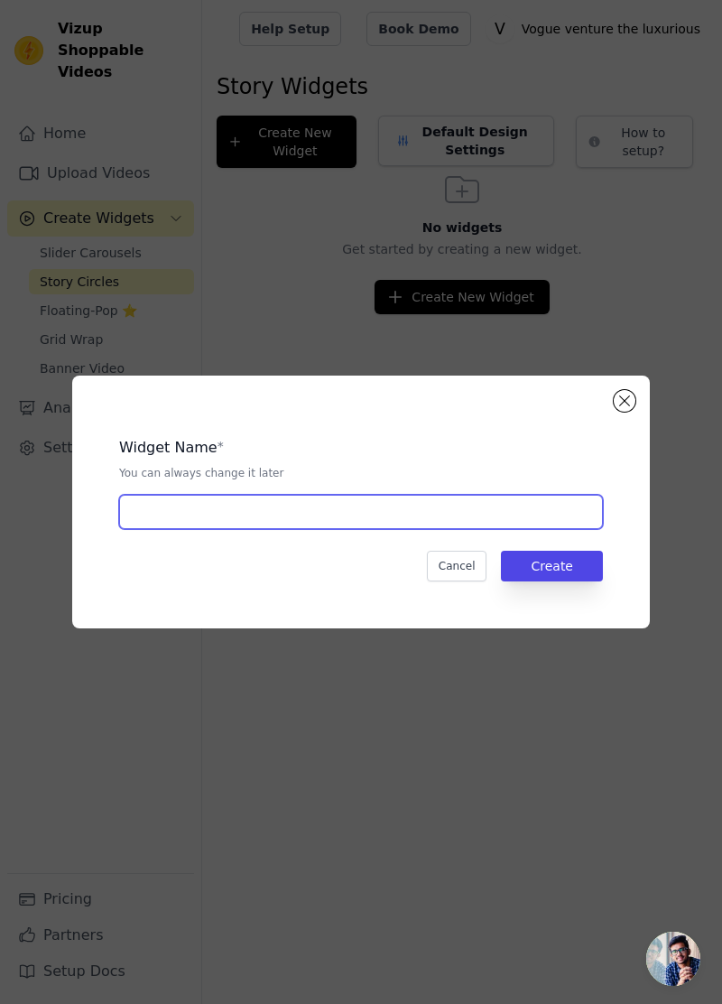
click at [483, 529] on input "text" at bounding box center [361, 512] width 484 height 34
type input "Product videos"
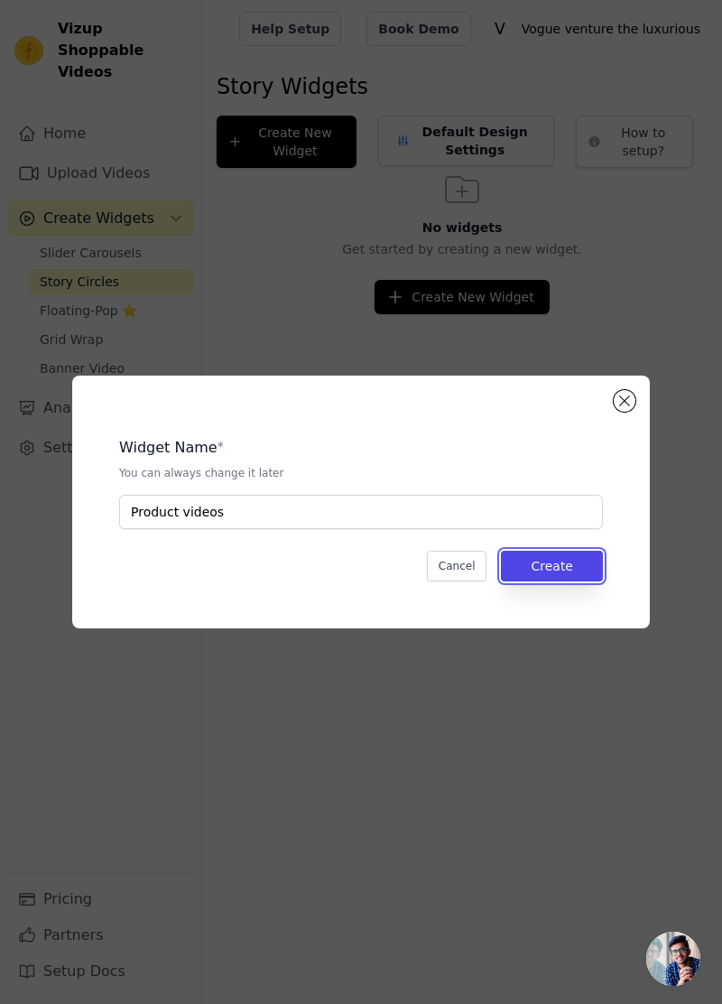
click at [569, 581] on button "Create" at bounding box center [552, 566] width 102 height 31
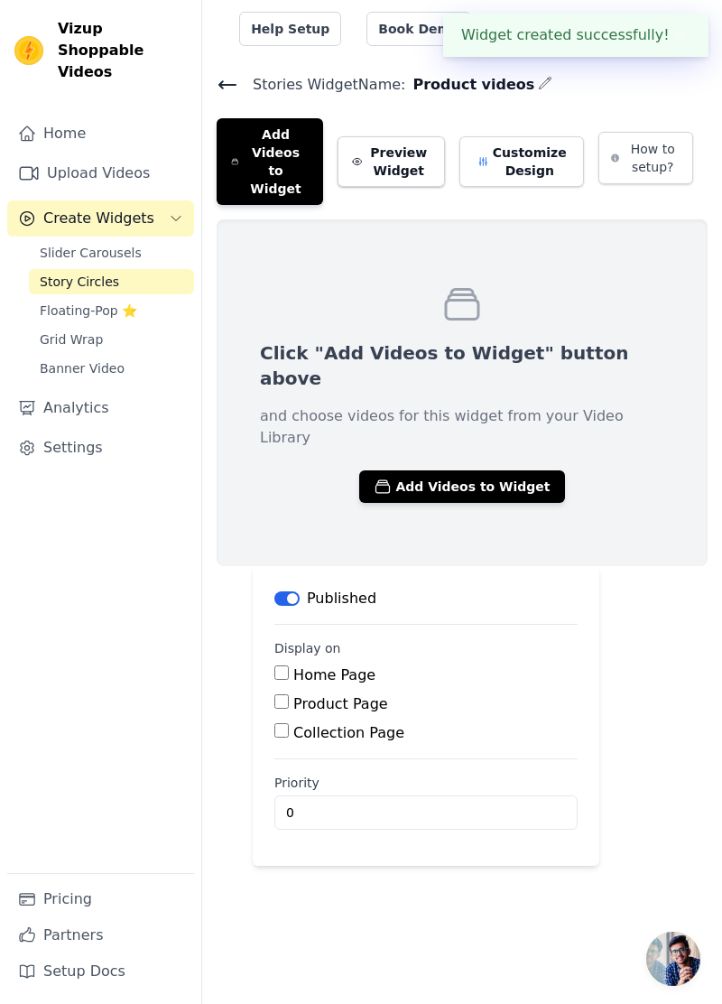
click at [281, 665] on input "Home Page" at bounding box center [281, 672] width 14 height 14
checkbox input "true"
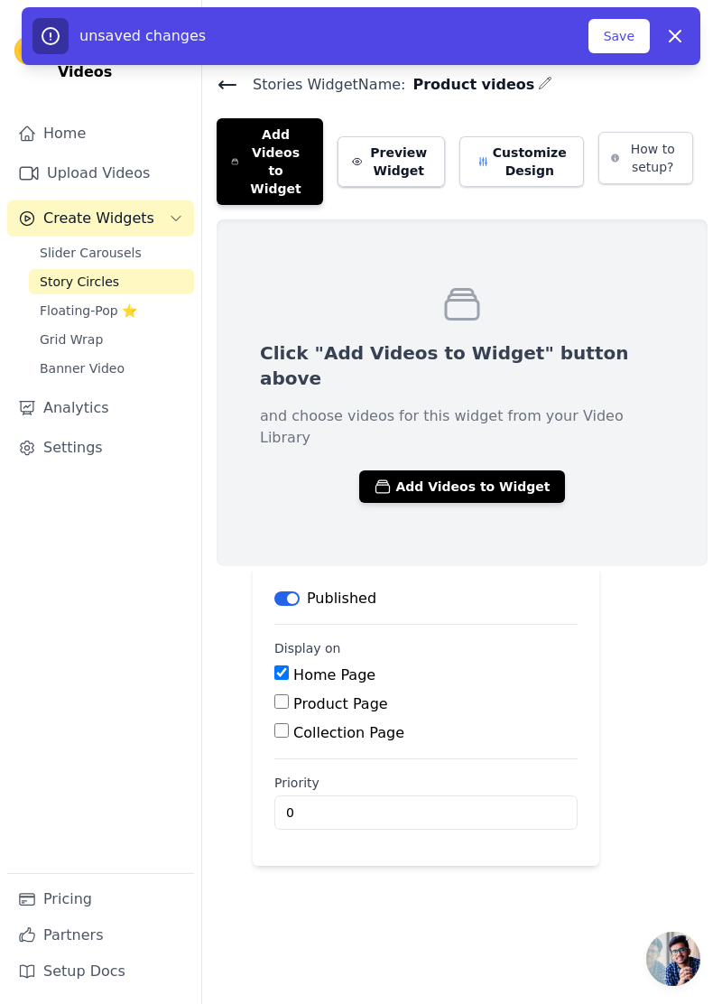
click at [500, 470] on button "Add Videos to Widget" at bounding box center [461, 486] width 205 height 32
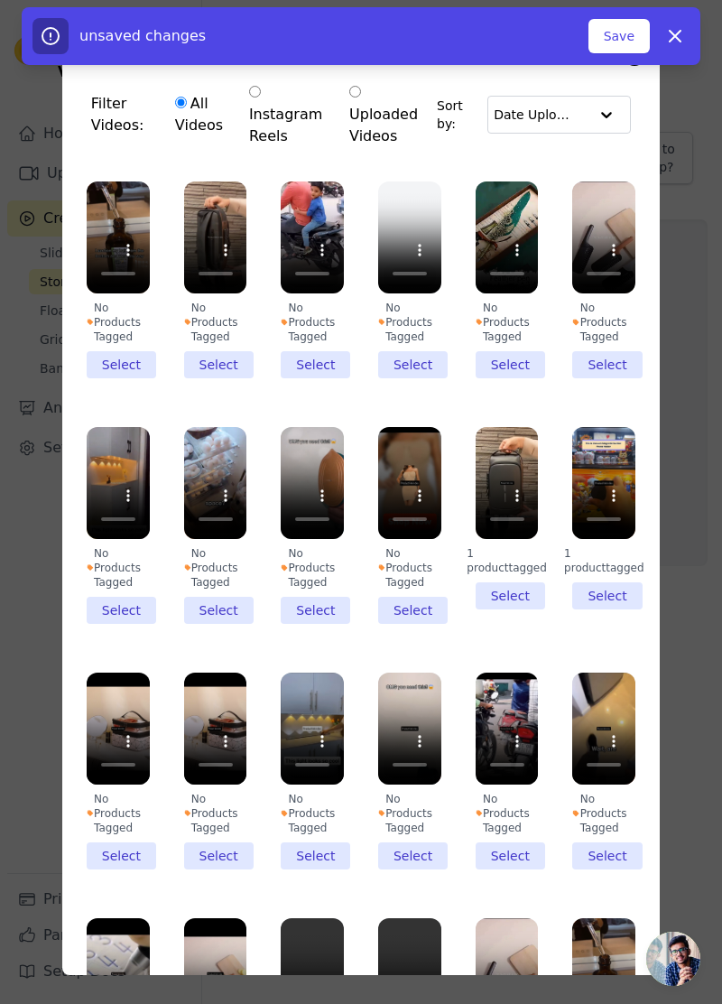
click at [276, 96] on label "Instagram Reels" at bounding box center [286, 114] width 77 height 67
click at [261, 96] on input "Instagram Reels" at bounding box center [255, 92] width 12 height 12
radio input "true"
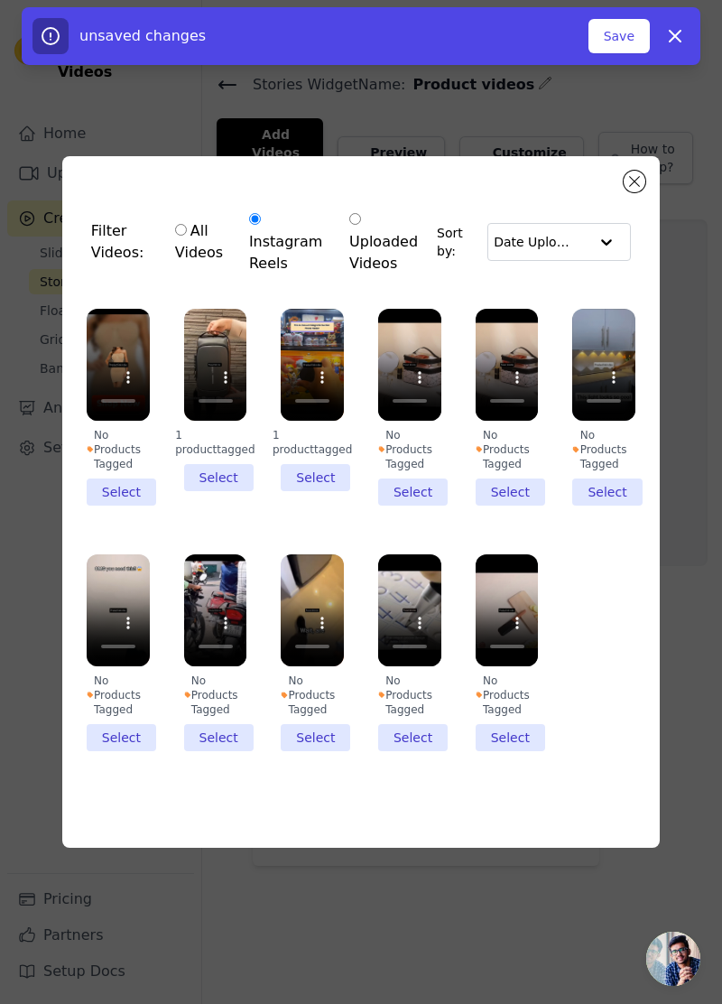
click at [185, 236] on input "All Videos" at bounding box center [181, 230] width 12 height 12
radio input "true"
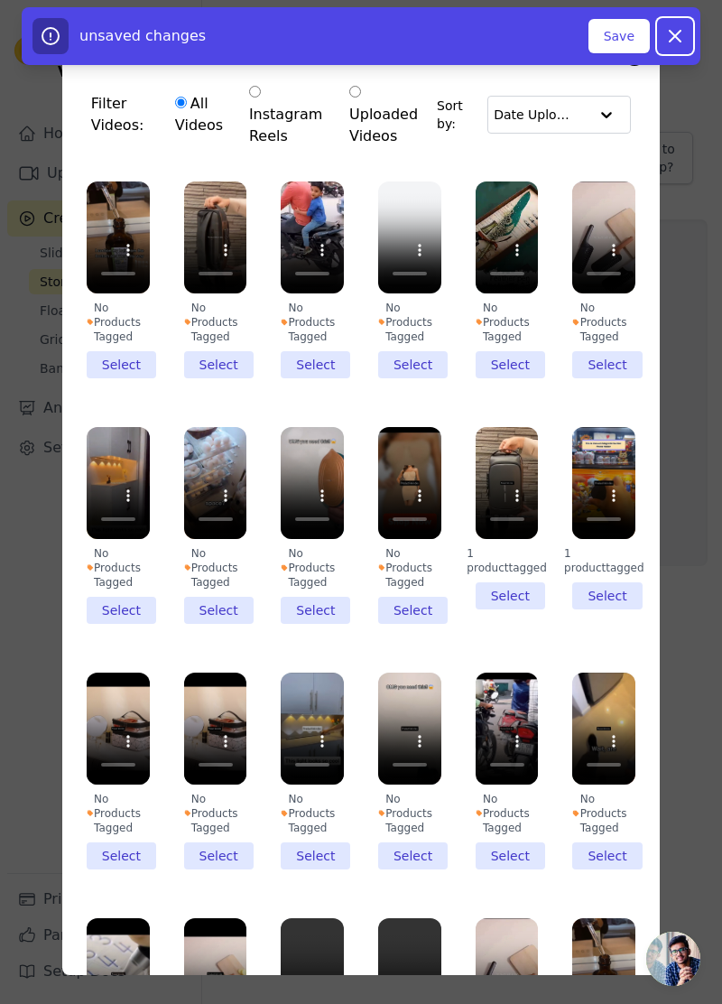
click at [672, 43] on icon "button" at bounding box center [675, 36] width 22 height 22
checkbox input "false"
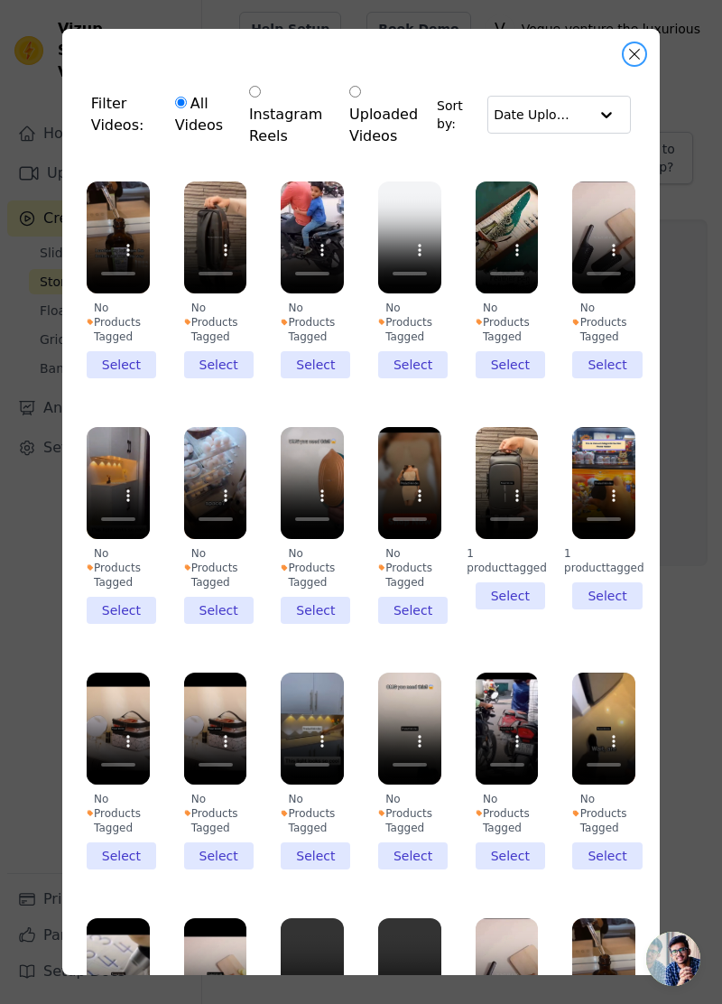
click at [636, 54] on button "Close modal" at bounding box center [635, 54] width 22 height 22
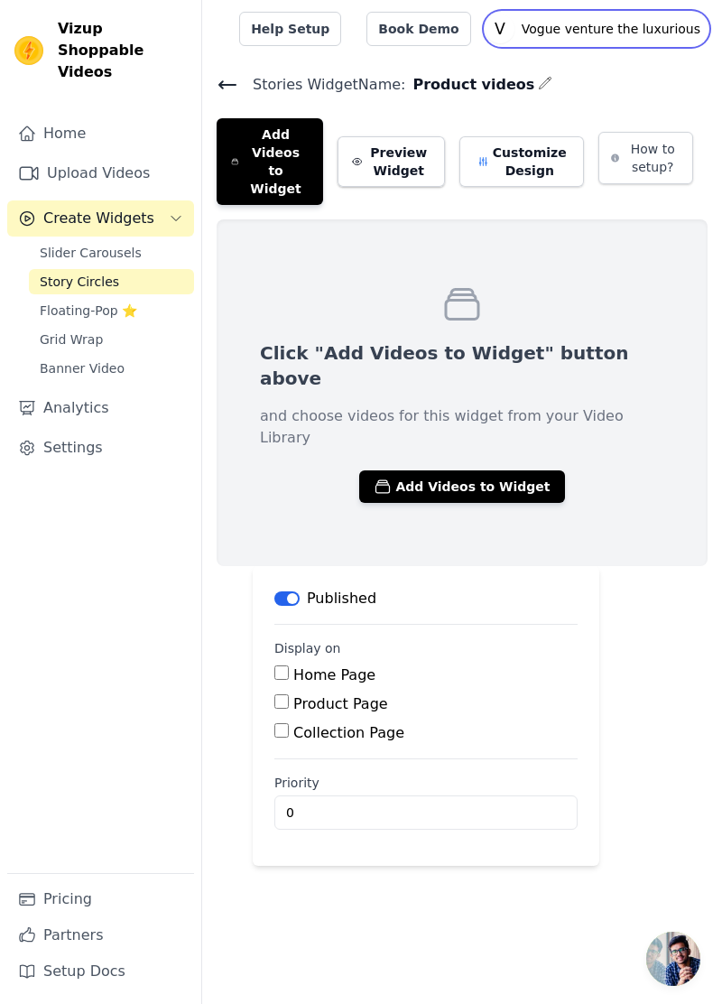
click at [645, 27] on p "Vogue venture the luxurious" at bounding box center [611, 29] width 193 height 32
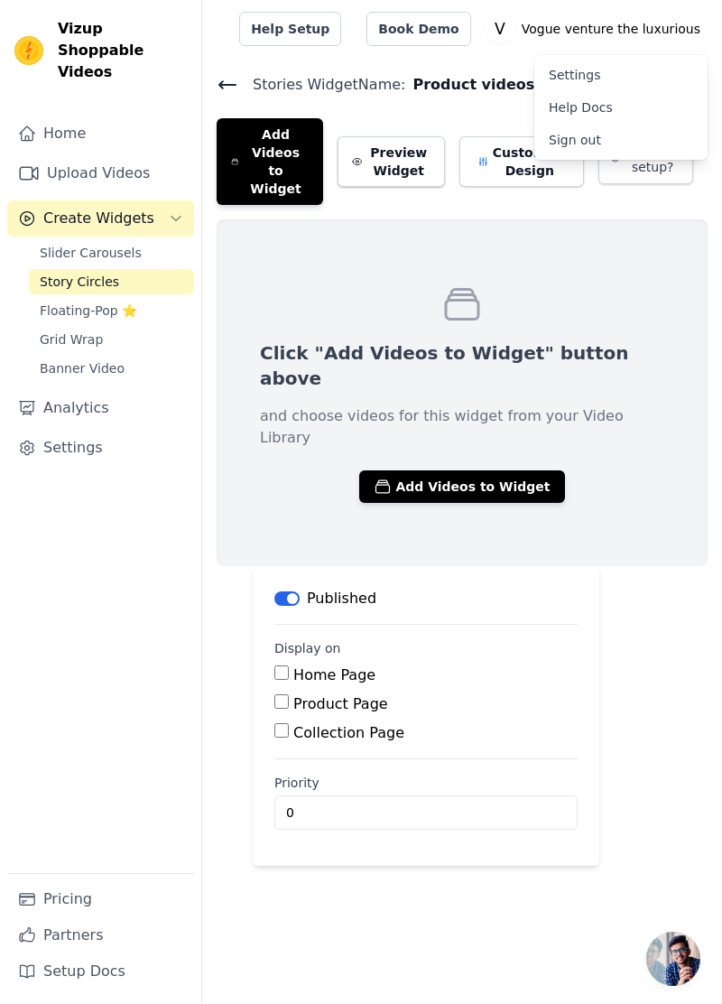
click at [576, 139] on link "Sign out" at bounding box center [620, 140] width 173 height 32
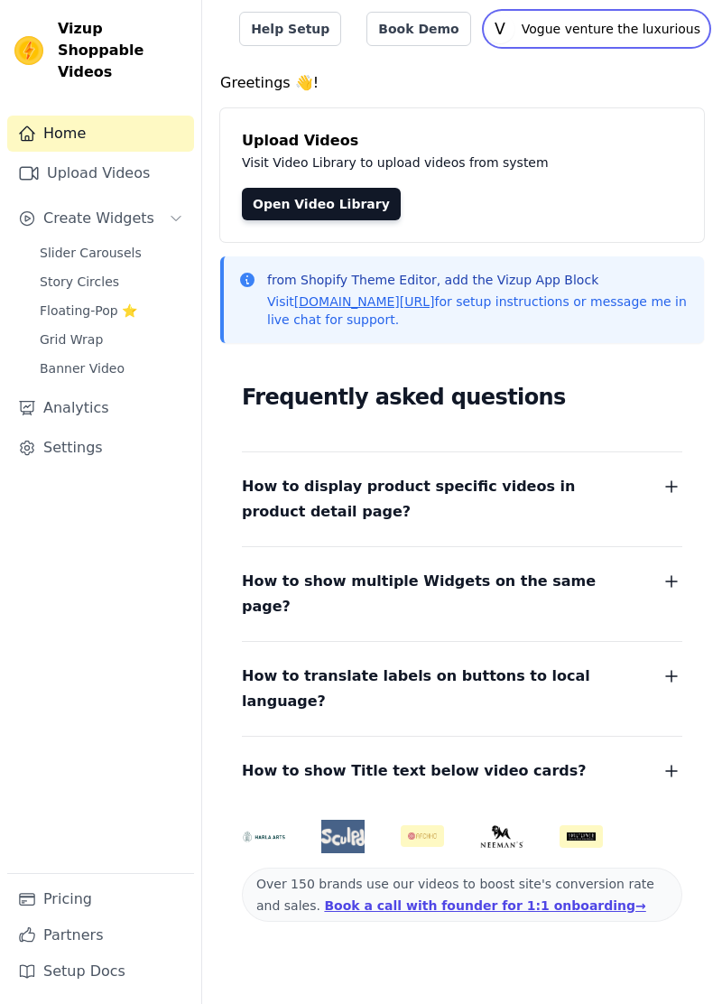
click at [630, 26] on p "Vogue venture the luxurious" at bounding box center [611, 29] width 193 height 32
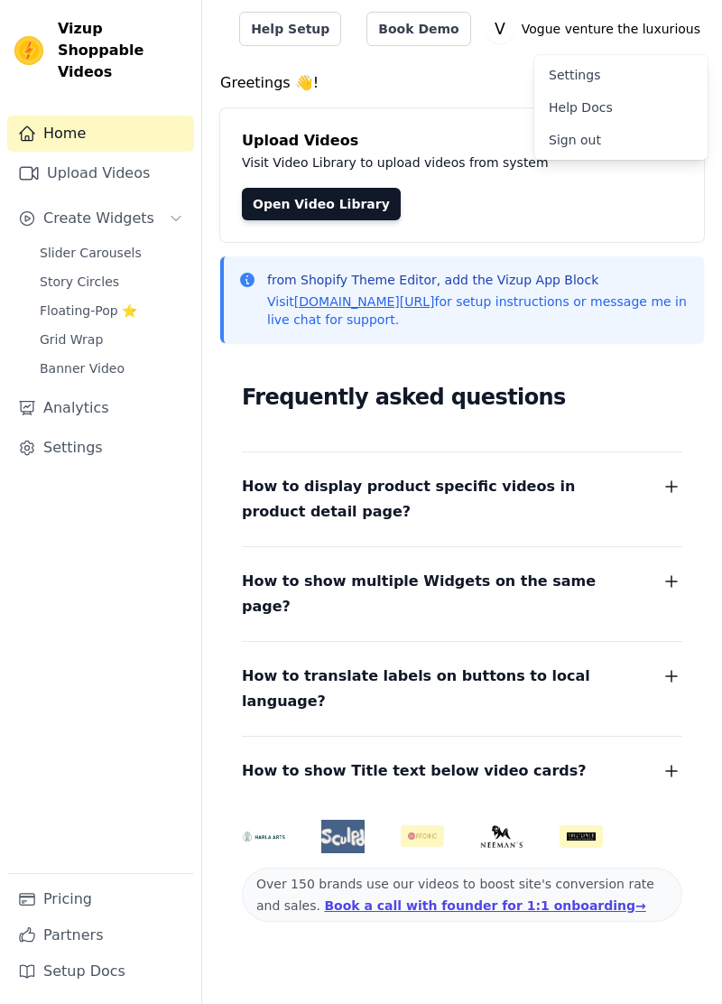
click at [572, 139] on link "Sign out" at bounding box center [620, 140] width 173 height 32
click at [106, 273] on span "Story Circles" at bounding box center [79, 282] width 79 height 18
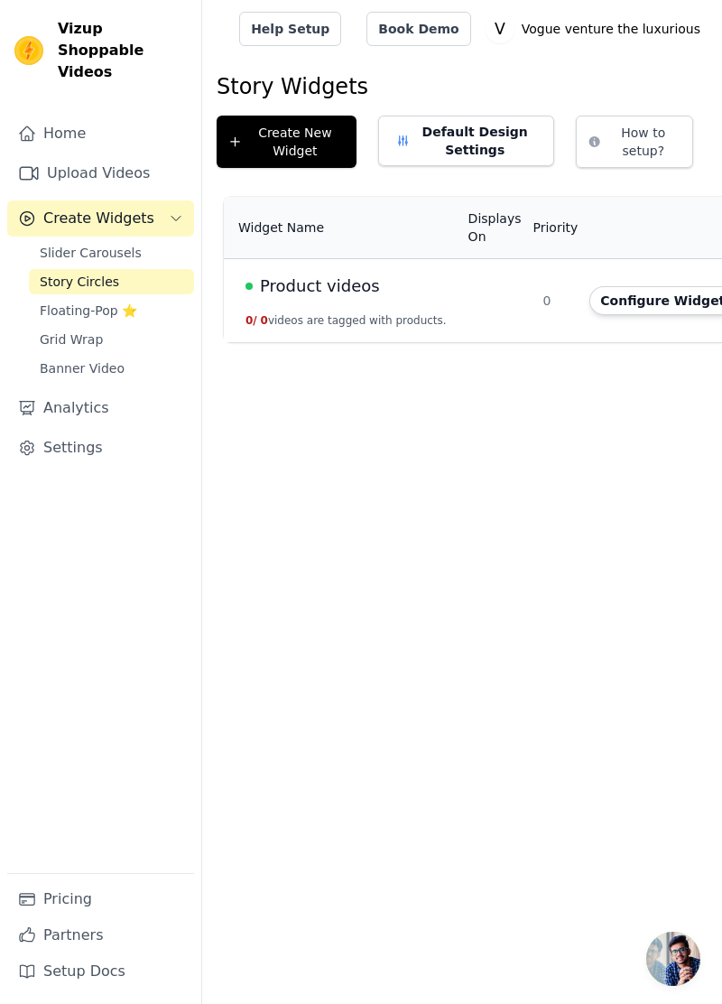
click at [99, 244] on span "Slider Carousels" at bounding box center [91, 253] width 102 height 18
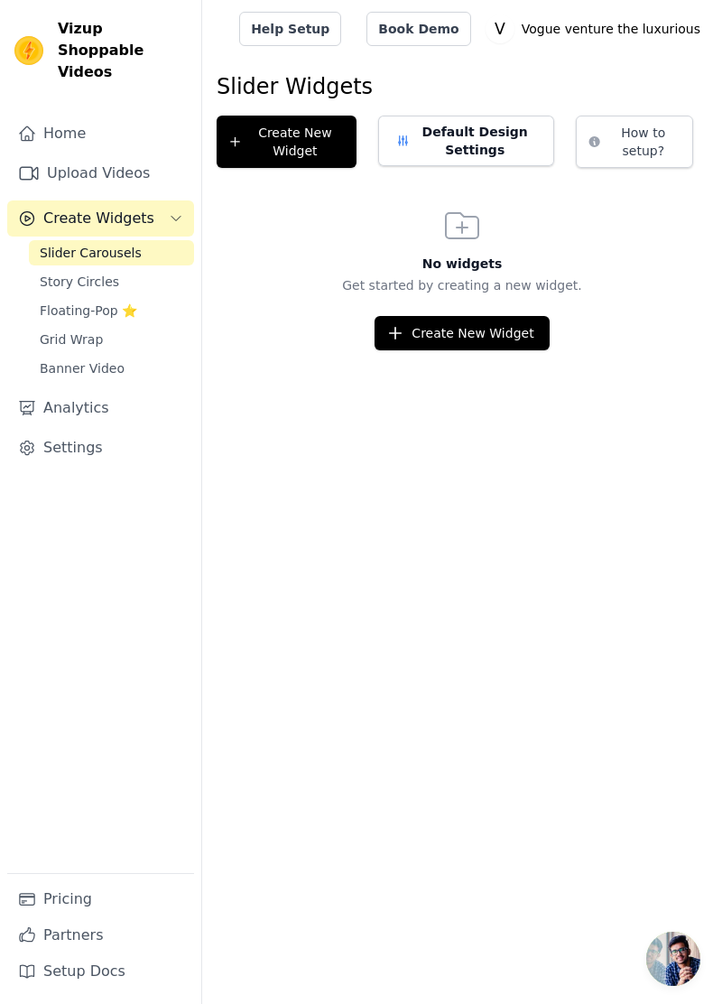
click at [113, 269] on link "Story Circles" at bounding box center [111, 281] width 165 height 25
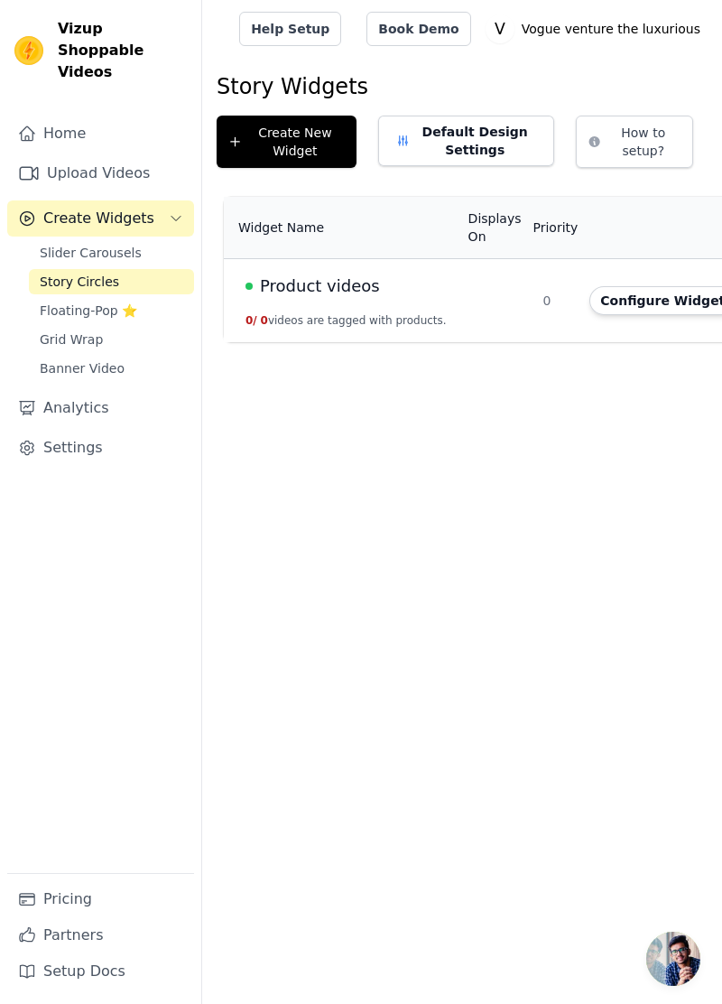
click at [137, 240] on link "Slider Carousels" at bounding box center [111, 252] width 165 height 25
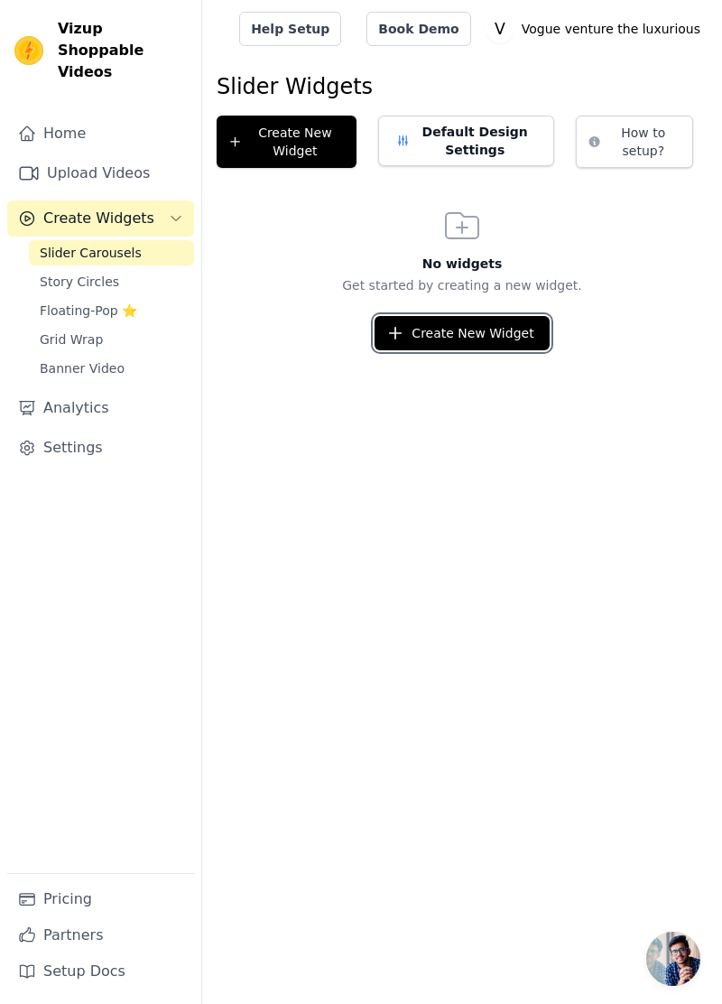
click at [469, 332] on button "Create New Widget" at bounding box center [462, 333] width 174 height 34
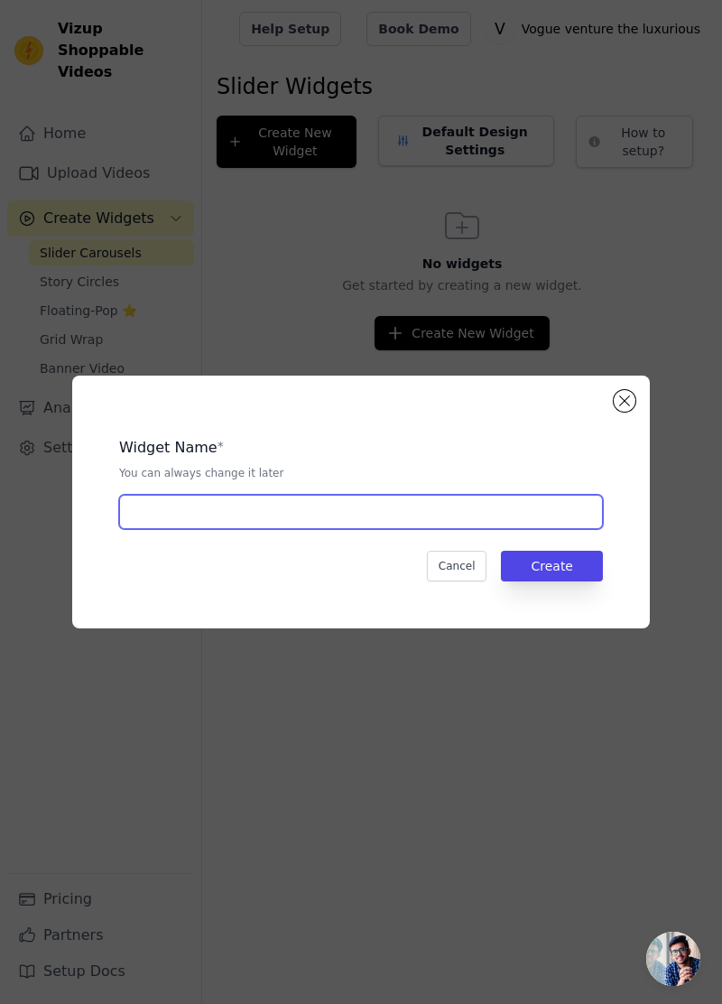
click at [484, 529] on input "text" at bounding box center [361, 512] width 484 height 34
type input "Product video"
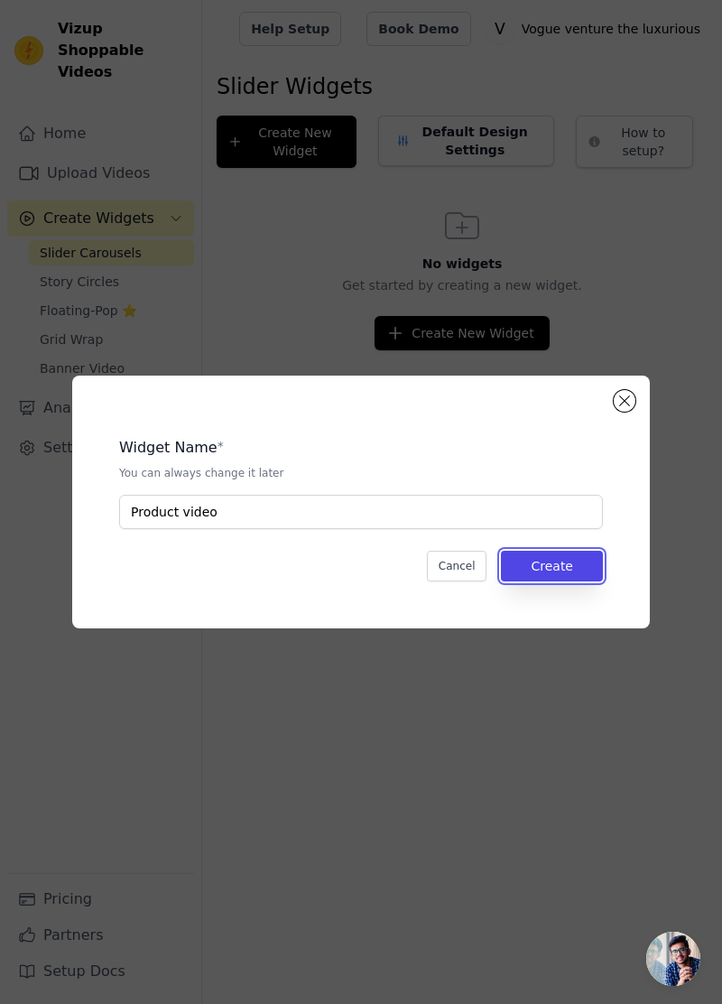
click at [585, 581] on button "Create" at bounding box center [552, 566] width 102 height 31
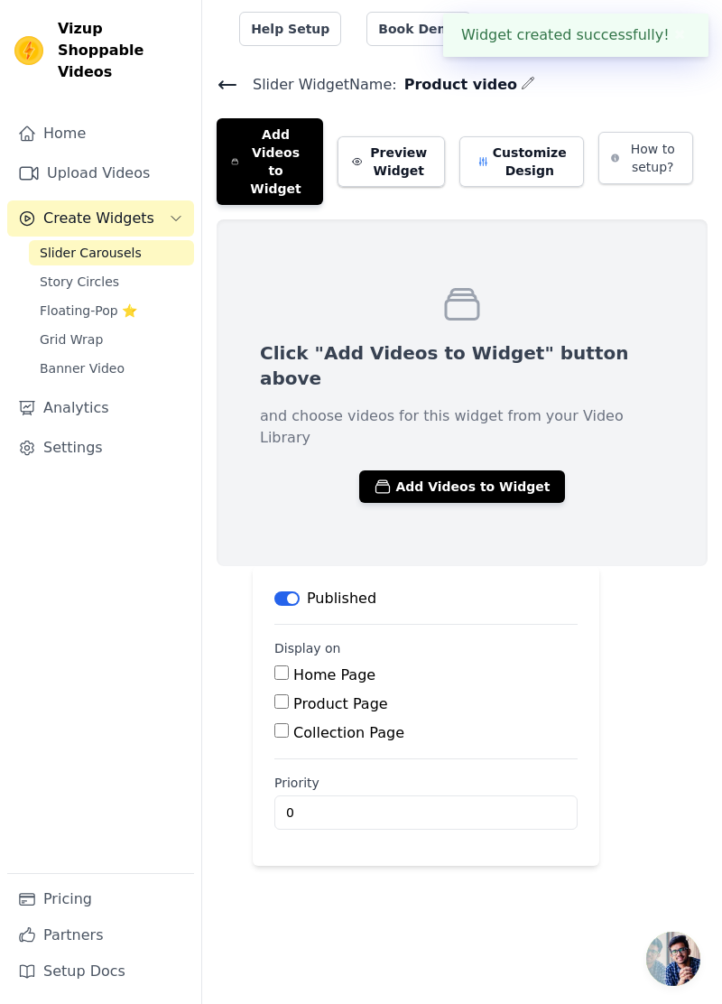
click at [282, 665] on input "Home Page" at bounding box center [281, 672] width 14 height 14
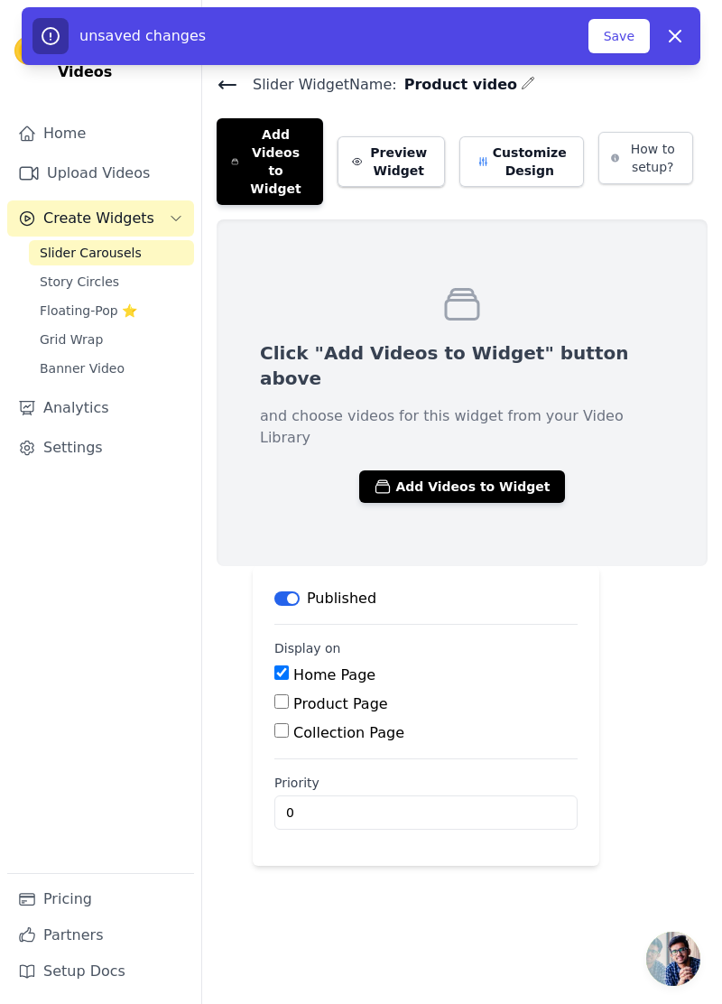
click at [503, 470] on button "Add Videos to Widget" at bounding box center [461, 486] width 205 height 32
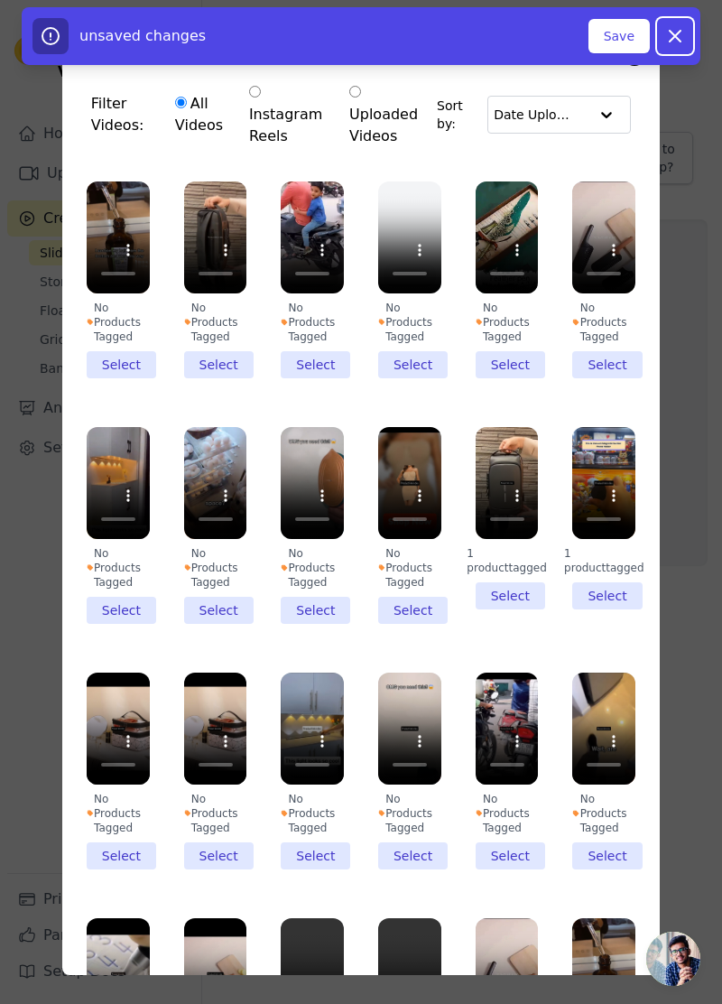
click at [668, 49] on button "Dismiss" at bounding box center [675, 36] width 36 height 36
checkbox input "false"
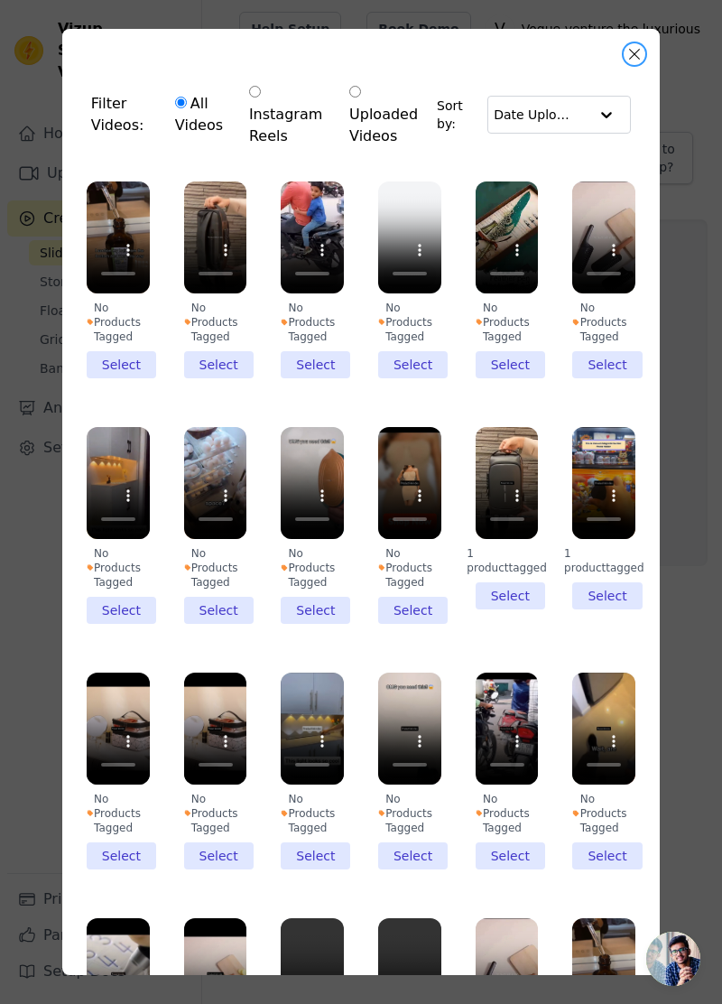
click at [635, 54] on button "Close modal" at bounding box center [635, 54] width 22 height 22
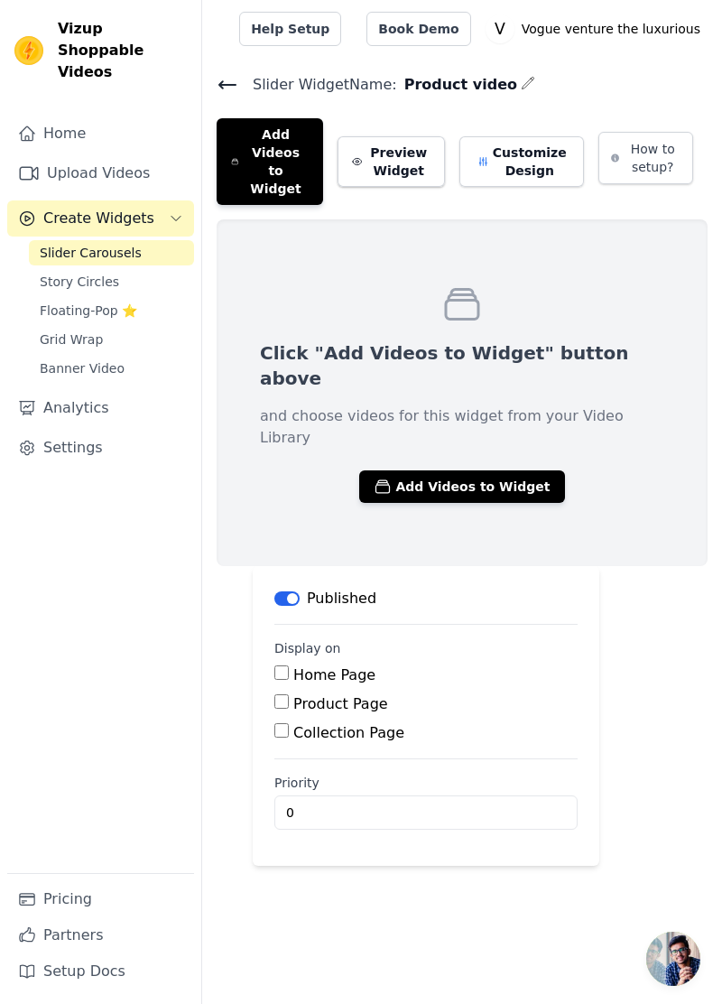
click at [65, 430] on link "Settings" at bounding box center [100, 448] width 187 height 36
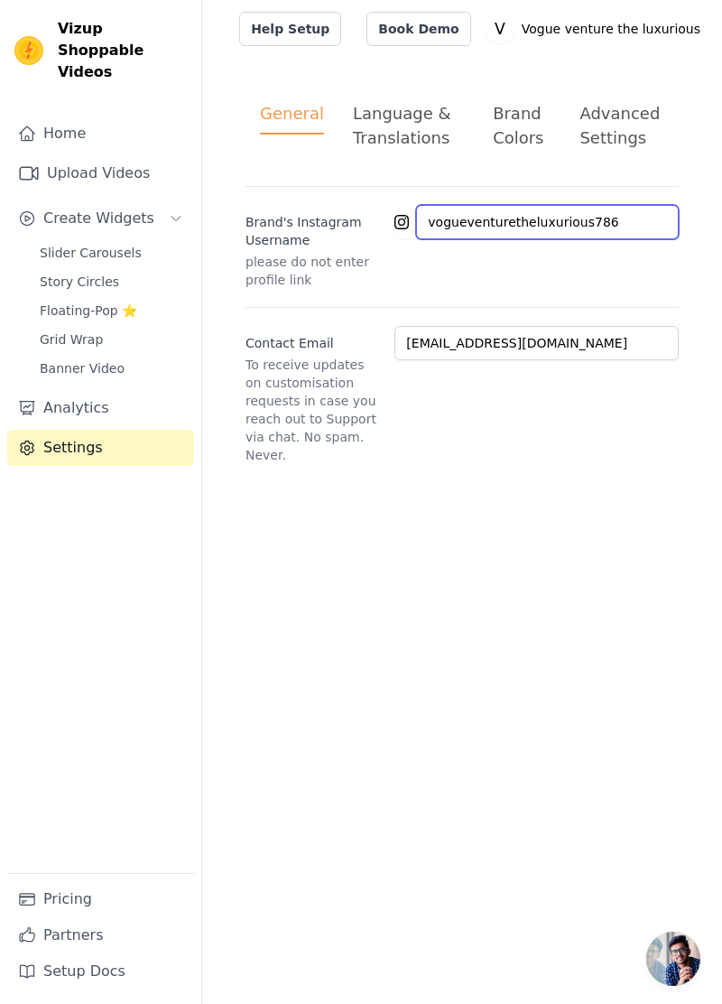
click at [595, 212] on input "vogueventuretheluxurious786" at bounding box center [547, 222] width 263 height 34
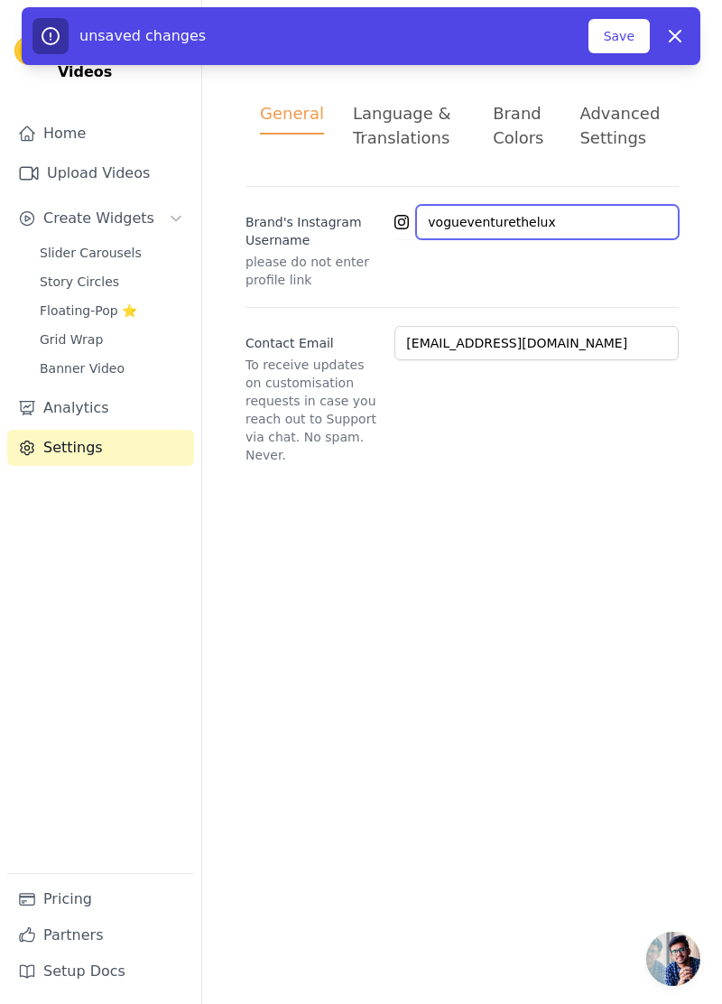
type input "vogueventurethelu"
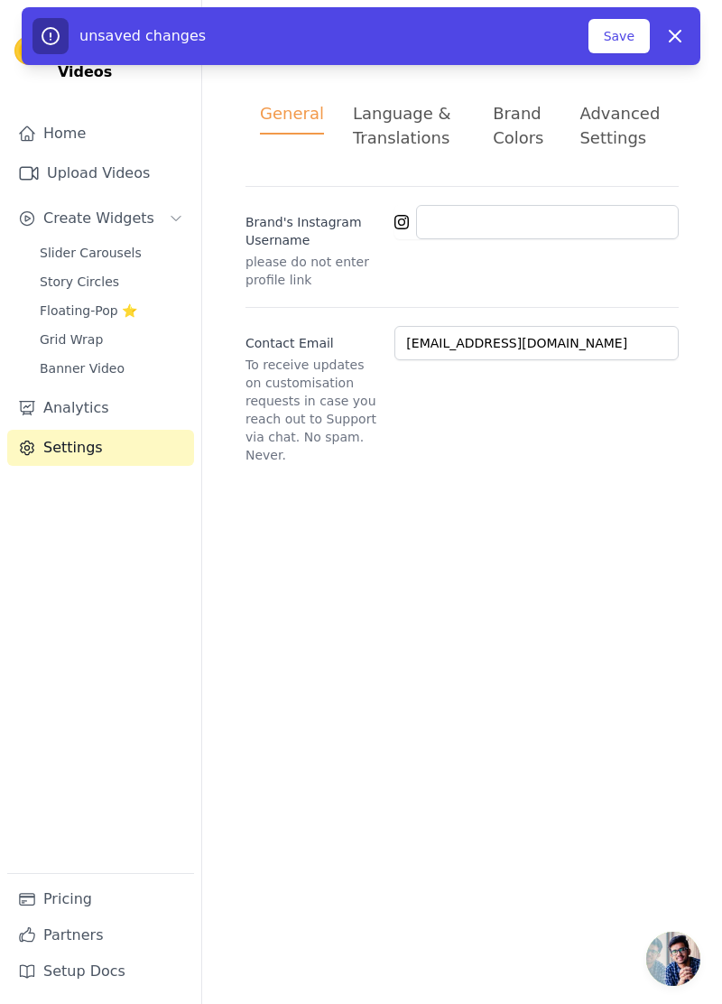
click at [634, 33] on button "Save" at bounding box center [619, 36] width 61 height 34
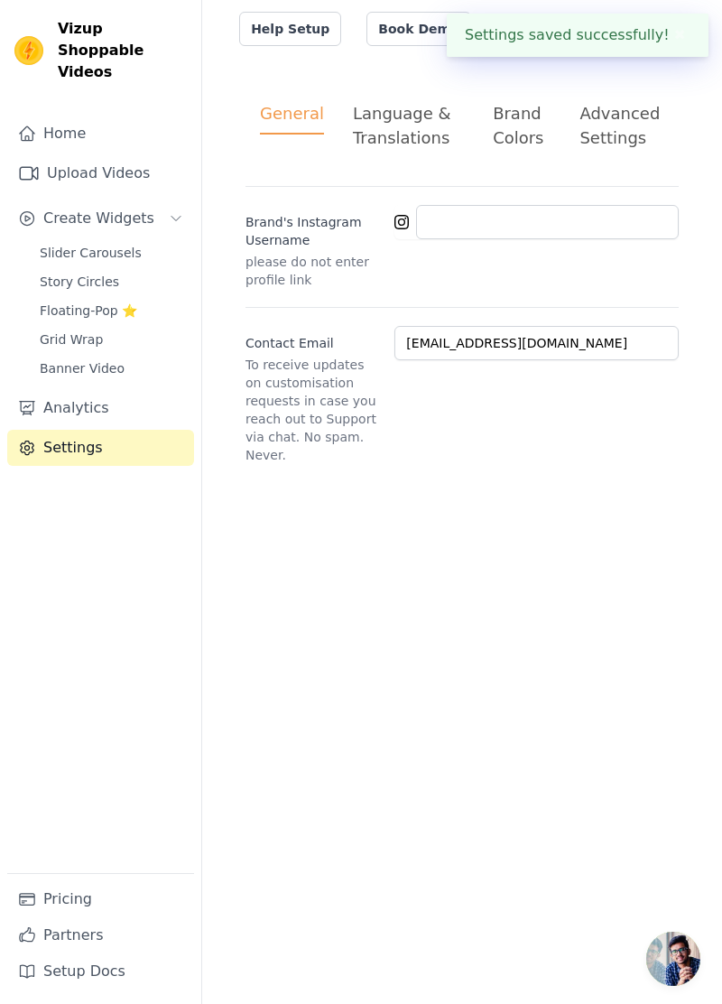
click at [114, 244] on span "Slider Carousels" at bounding box center [91, 253] width 102 height 18
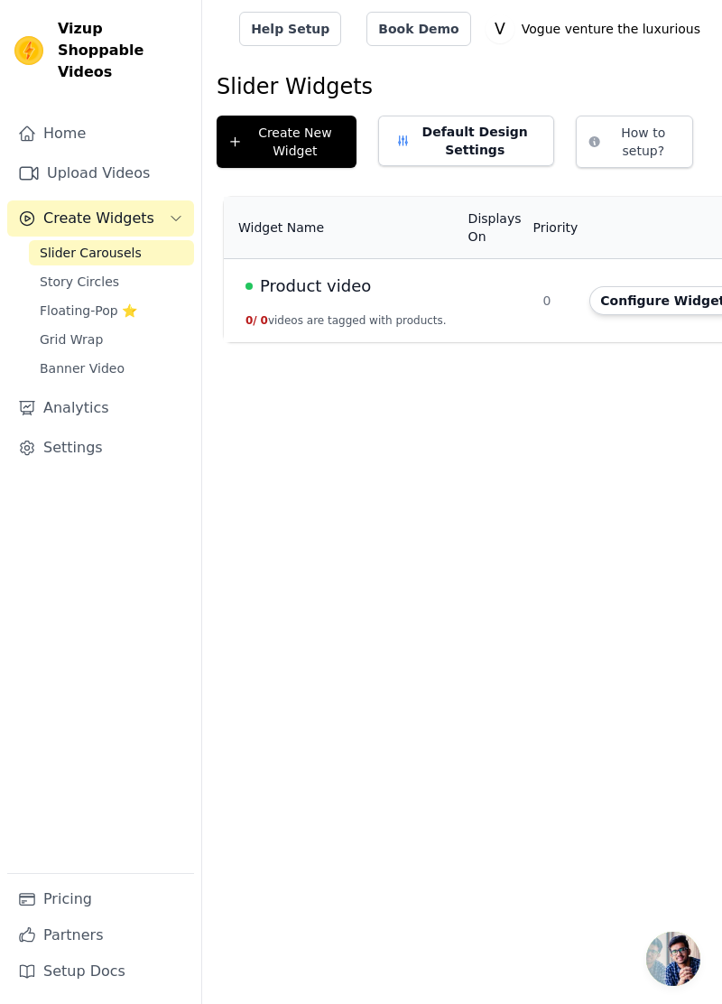
scroll to position [0, 56]
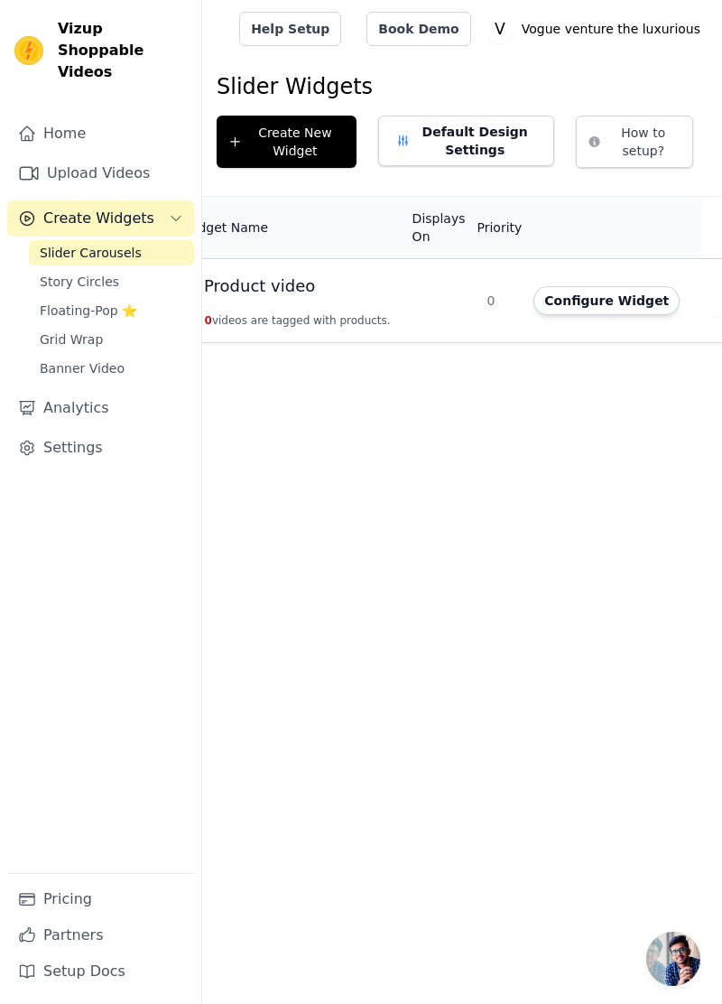
click at [545, 291] on button "Configure Widget" at bounding box center [607, 300] width 146 height 29
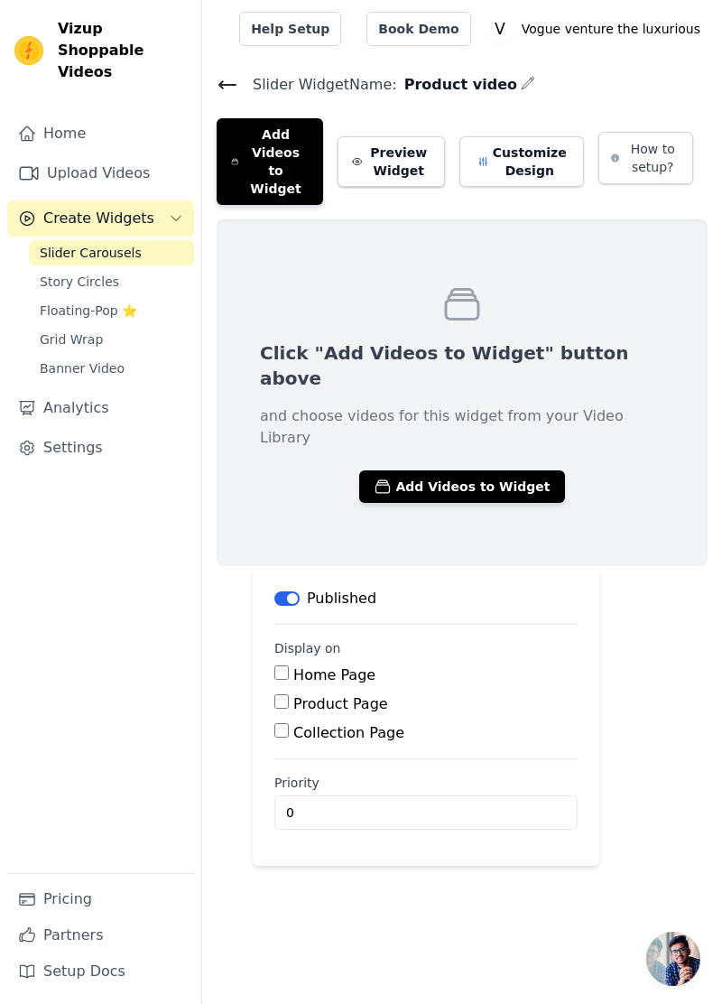
click at [474, 470] on button "Add Videos to Widget" at bounding box center [461, 486] width 205 height 32
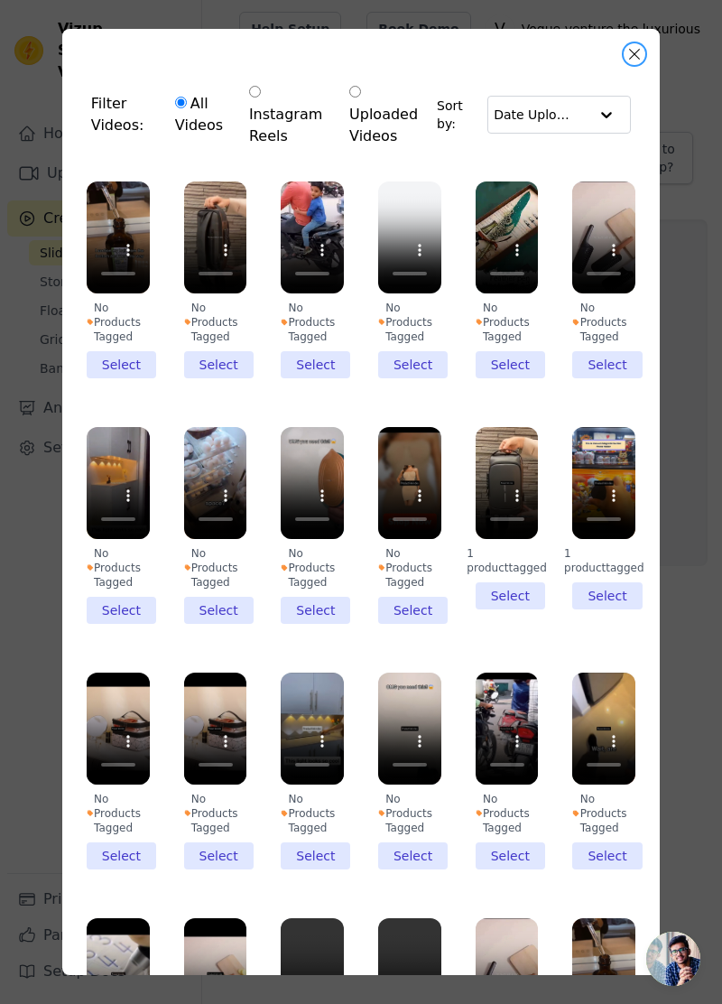
click at [635, 54] on button "Close modal" at bounding box center [635, 54] width 22 height 22
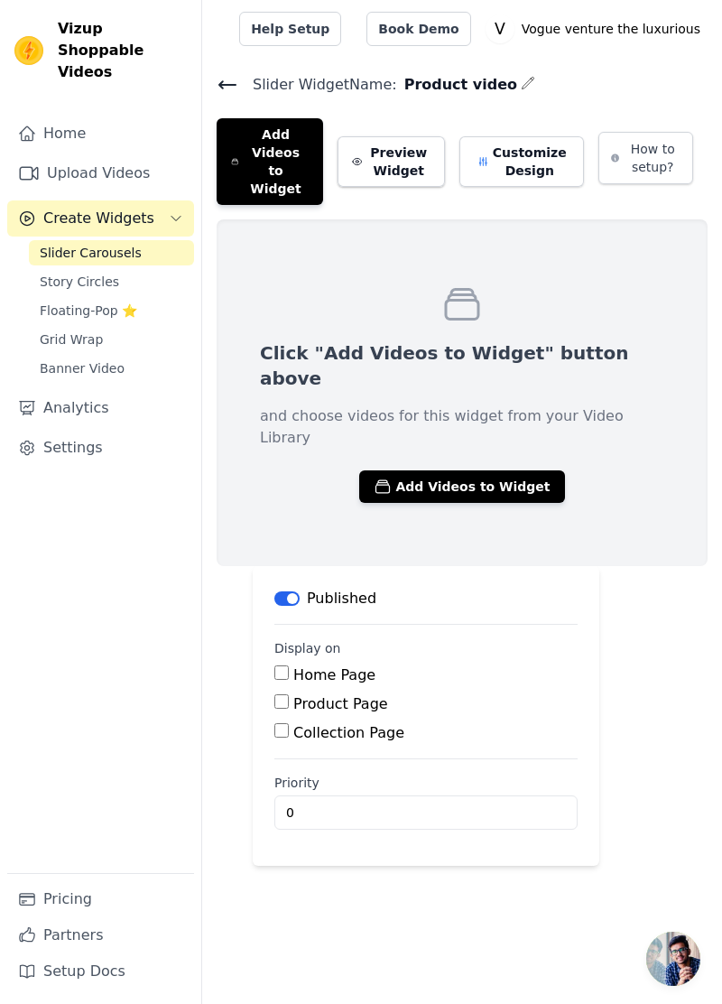
click at [426, 137] on button "Preview Widget" at bounding box center [391, 161] width 107 height 51
click at [128, 160] on link "Upload Videos" at bounding box center [100, 173] width 187 height 36
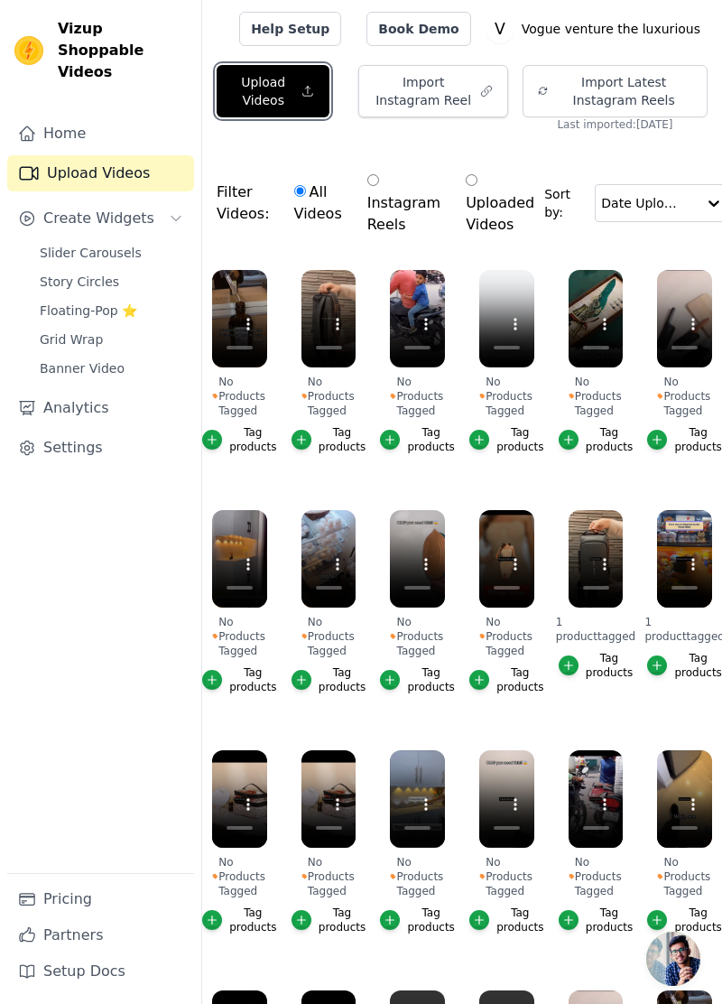
click at [300, 88] on button "Upload Videos" at bounding box center [273, 91] width 113 height 52
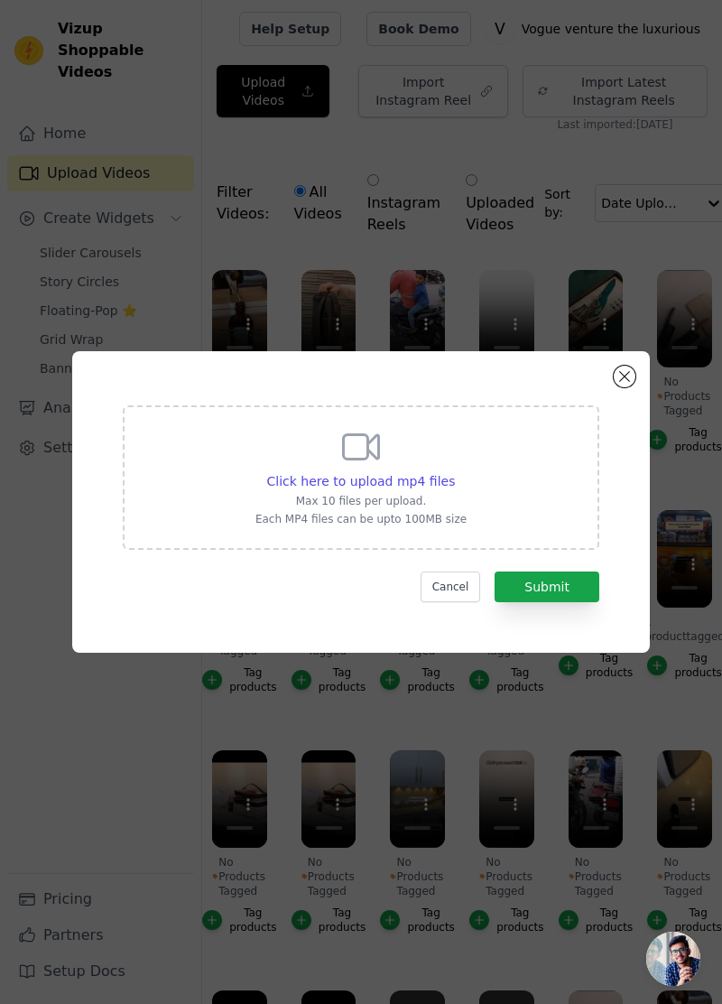
click at [418, 488] on span "Click here to upload mp4 files" at bounding box center [361, 481] width 189 height 14
click at [454, 472] on input "Click here to upload mp4 files Max 10 files per upload. Each MP4 files can be u…" at bounding box center [454, 471] width 1 height 1
type input "C:\fakepath\5103.mp4"
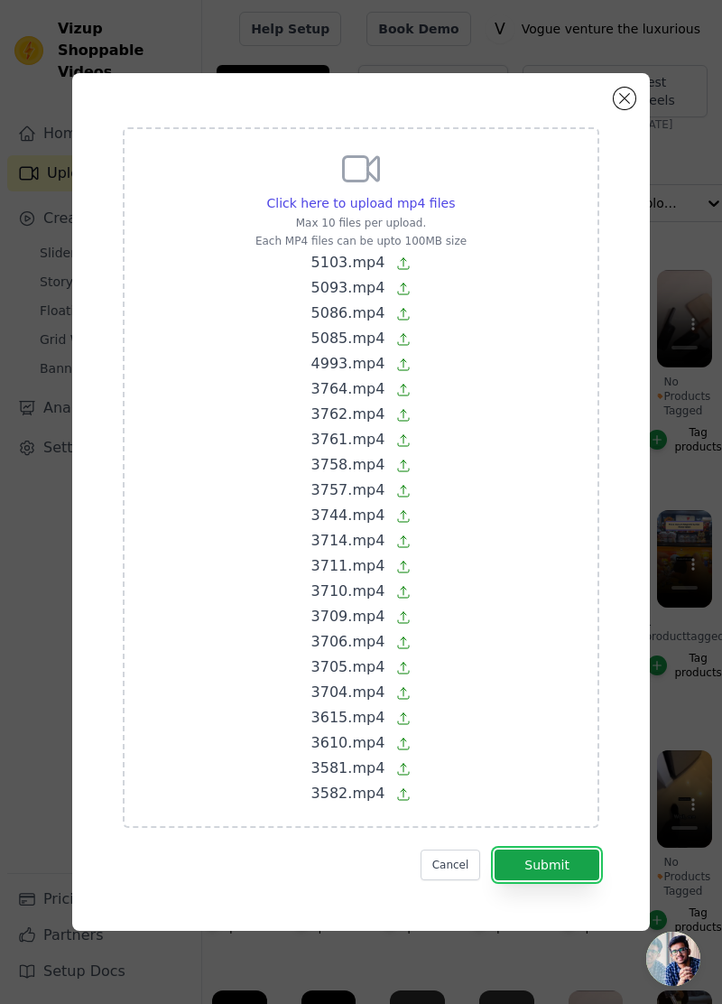
click at [563, 880] on button "Submit" at bounding box center [547, 864] width 105 height 31
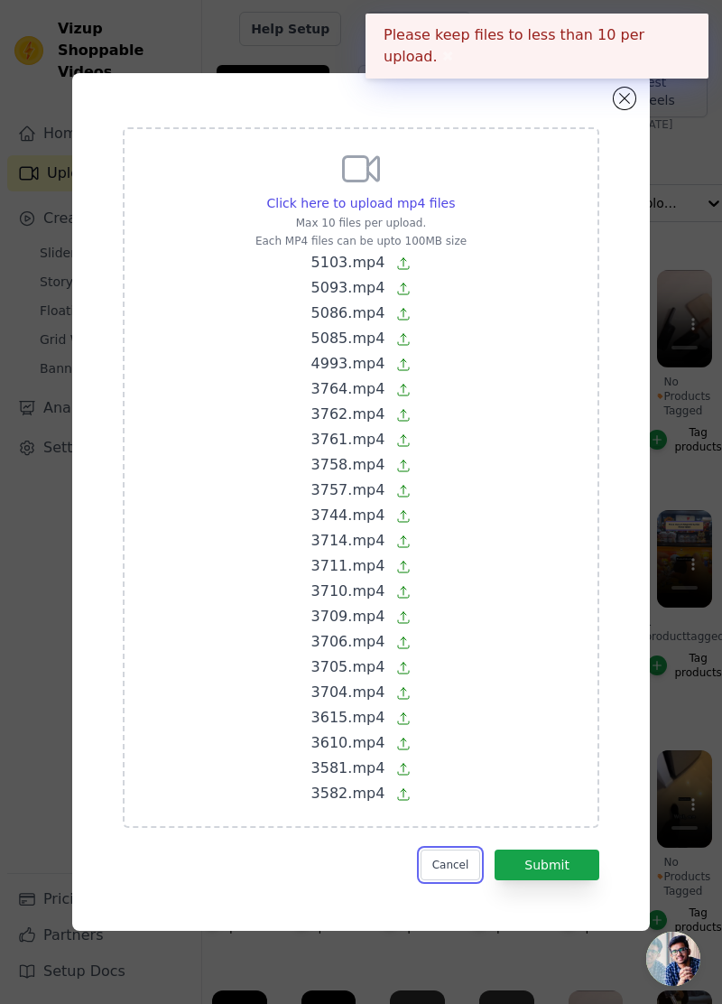
click at [469, 880] on button "Cancel" at bounding box center [451, 864] width 60 height 31
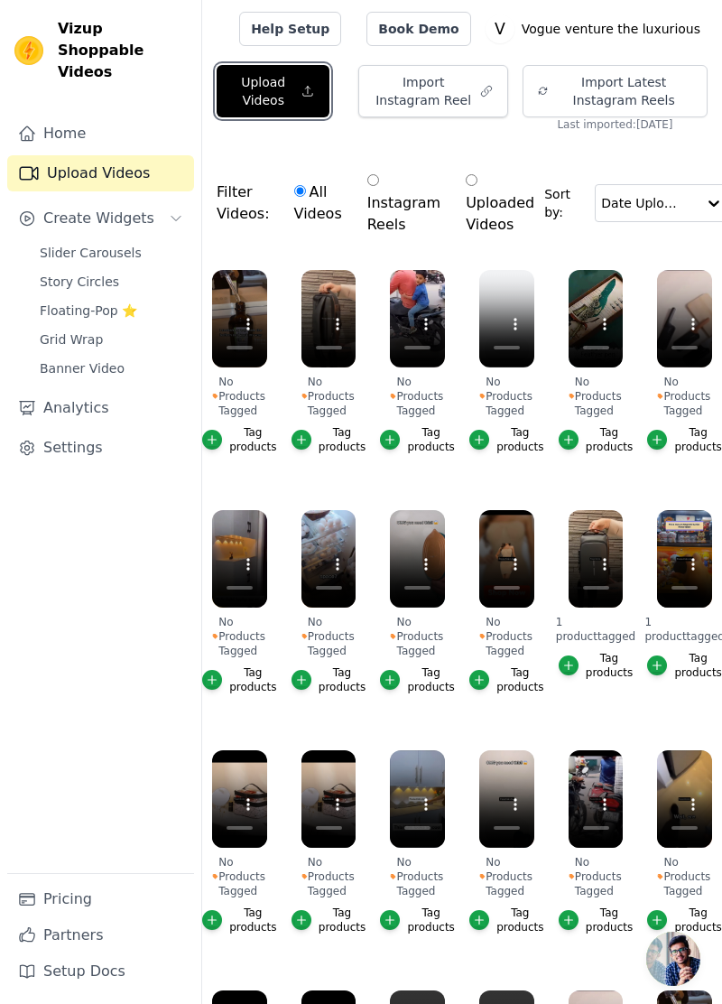
click at [299, 78] on button "Upload Videos" at bounding box center [273, 91] width 113 height 52
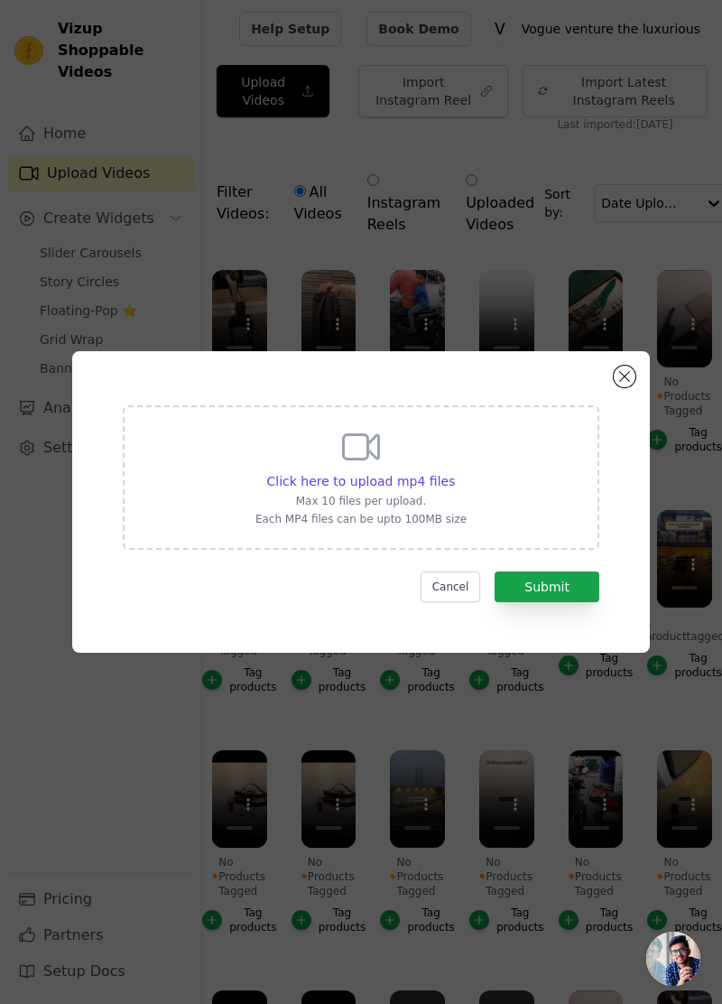
click at [397, 488] on span "Click here to upload mp4 files" at bounding box center [361, 481] width 189 height 14
click at [454, 472] on input "Click here to upload mp4 files Max 10 files per upload. Each MP4 files can be u…" at bounding box center [454, 471] width 1 height 1
type input "C:\fakepath\5103.mp4"
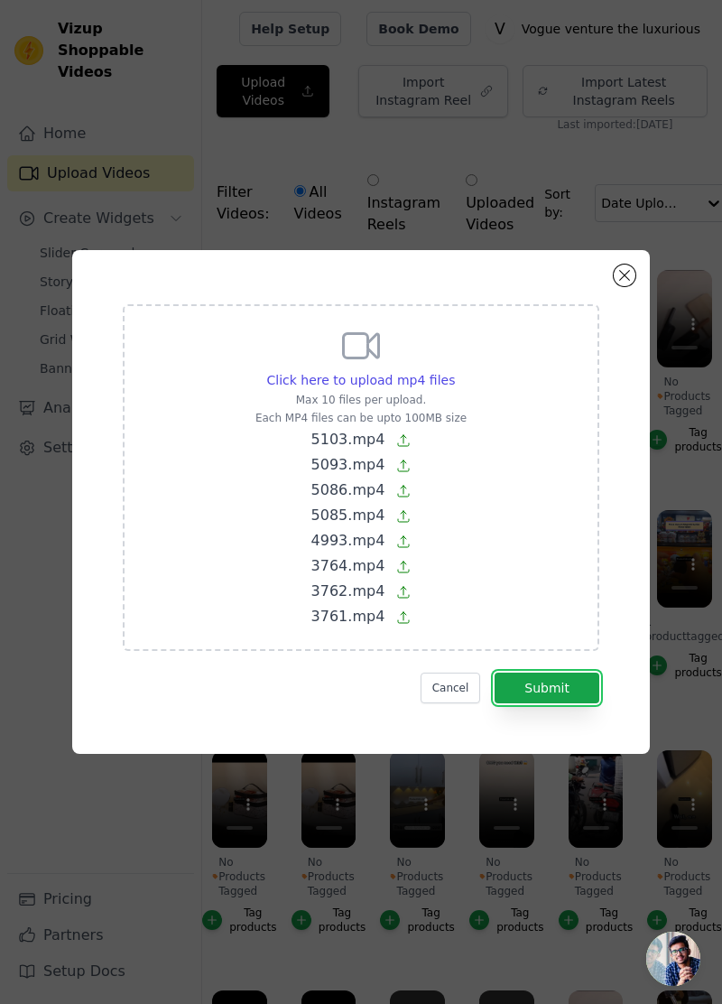
click at [571, 703] on button "Submit" at bounding box center [547, 688] width 105 height 31
click at [580, 703] on button "Submit" at bounding box center [547, 688] width 105 height 31
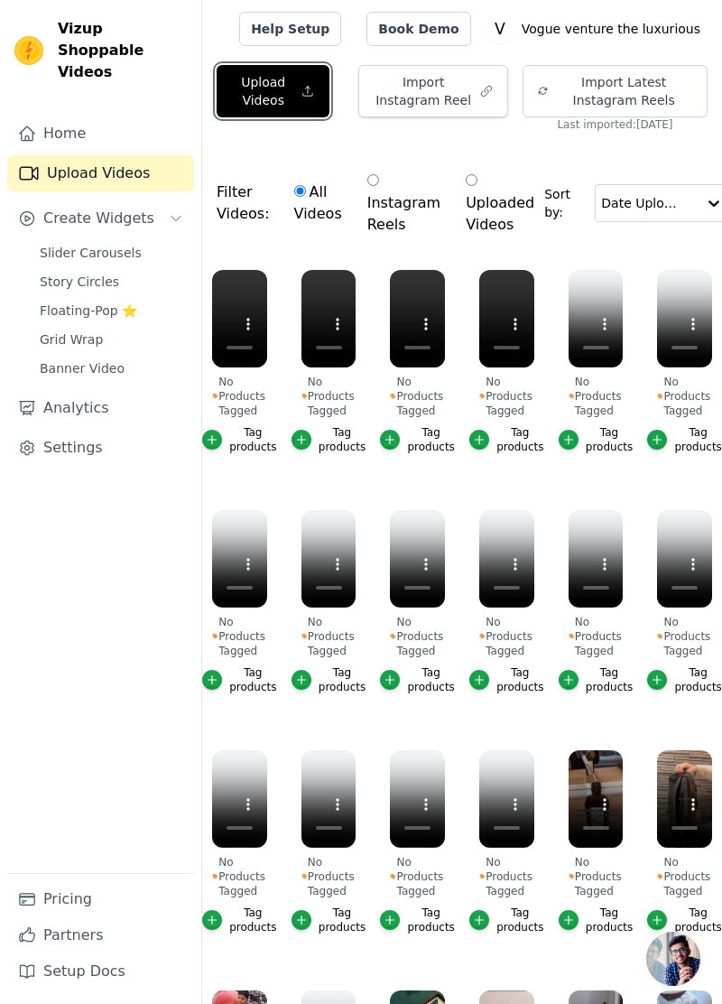
click at [296, 96] on button "Upload Videos" at bounding box center [273, 91] width 113 height 52
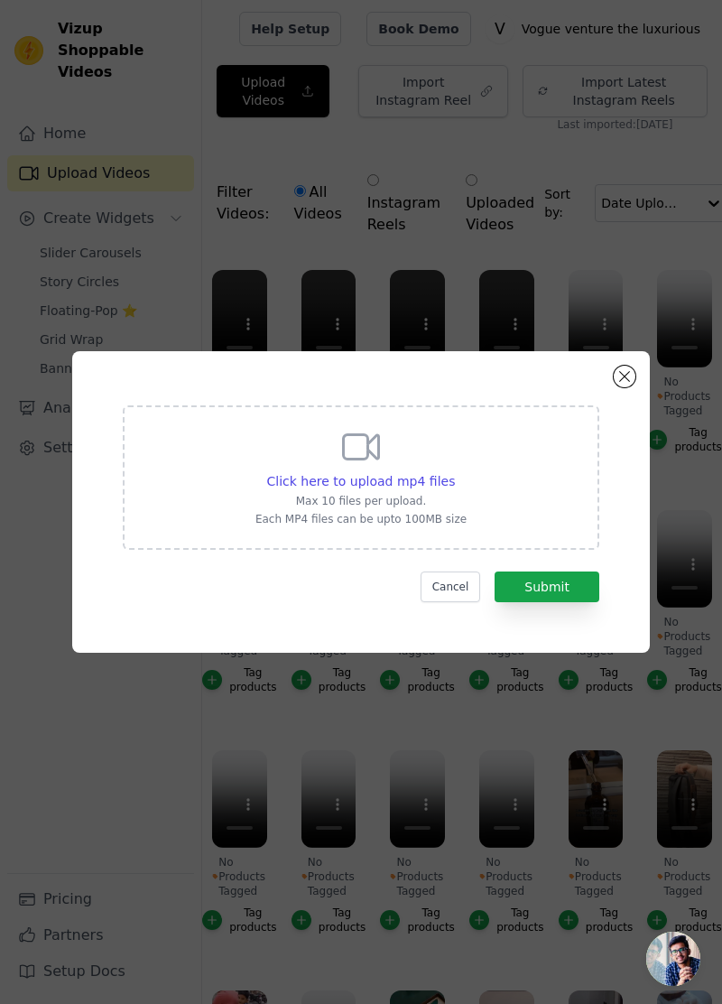
click at [392, 488] on span "Click here to upload mp4 files" at bounding box center [361, 481] width 189 height 14
click at [454, 472] on input "Click here to upload mp4 files Max 10 files per upload. Each MP4 files can be u…" at bounding box center [454, 471] width 1 height 1
type input "C:\fakepath\3758.mp4"
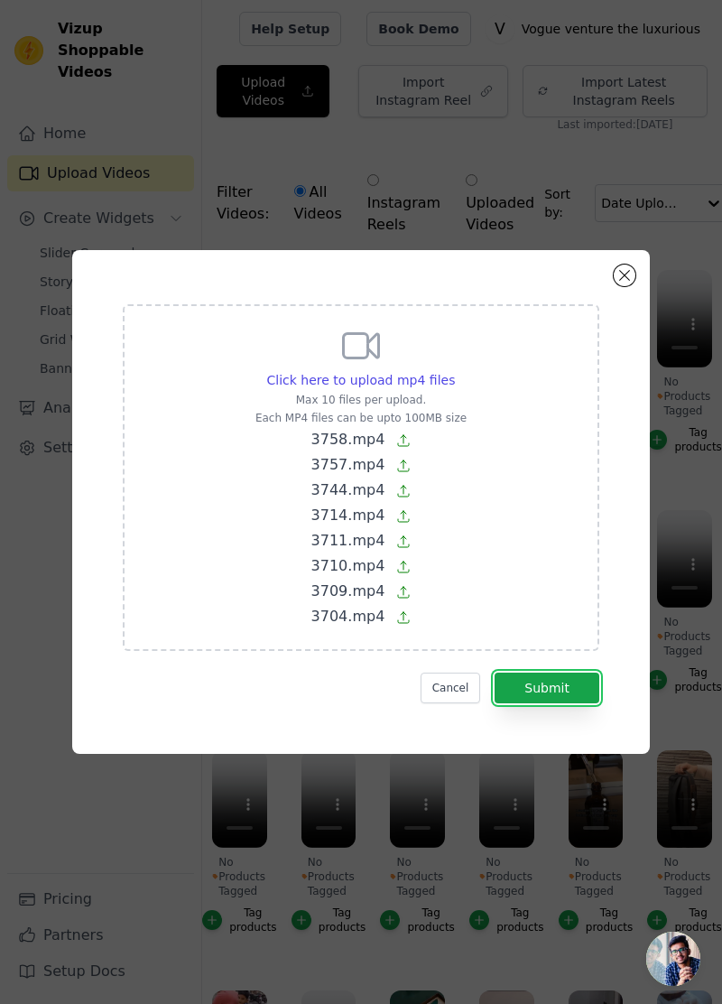
click at [576, 703] on button "Submit" at bounding box center [547, 688] width 105 height 31
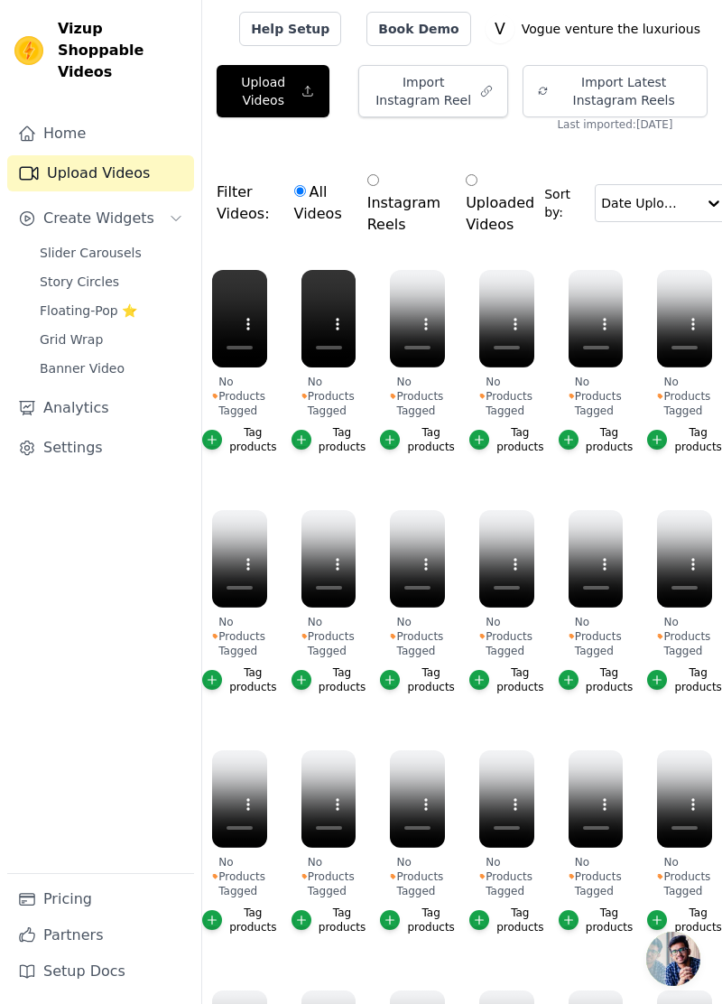
click at [113, 244] on span "Slider Carousels" at bounding box center [91, 253] width 102 height 18
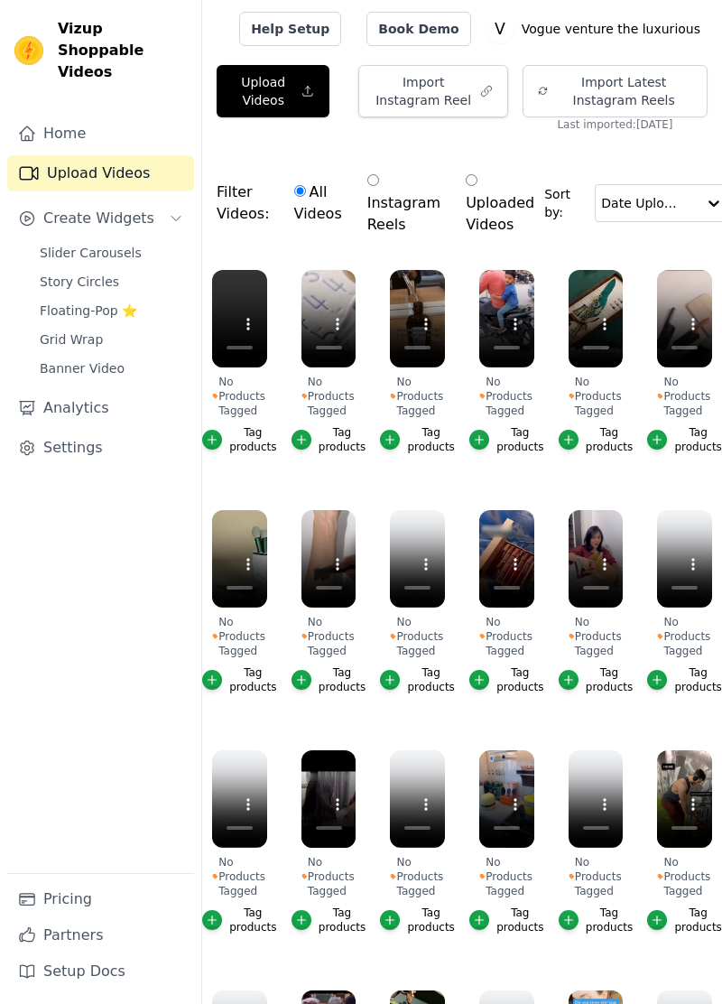
click at [135, 240] on link "Slider Carousels" at bounding box center [111, 252] width 165 height 25
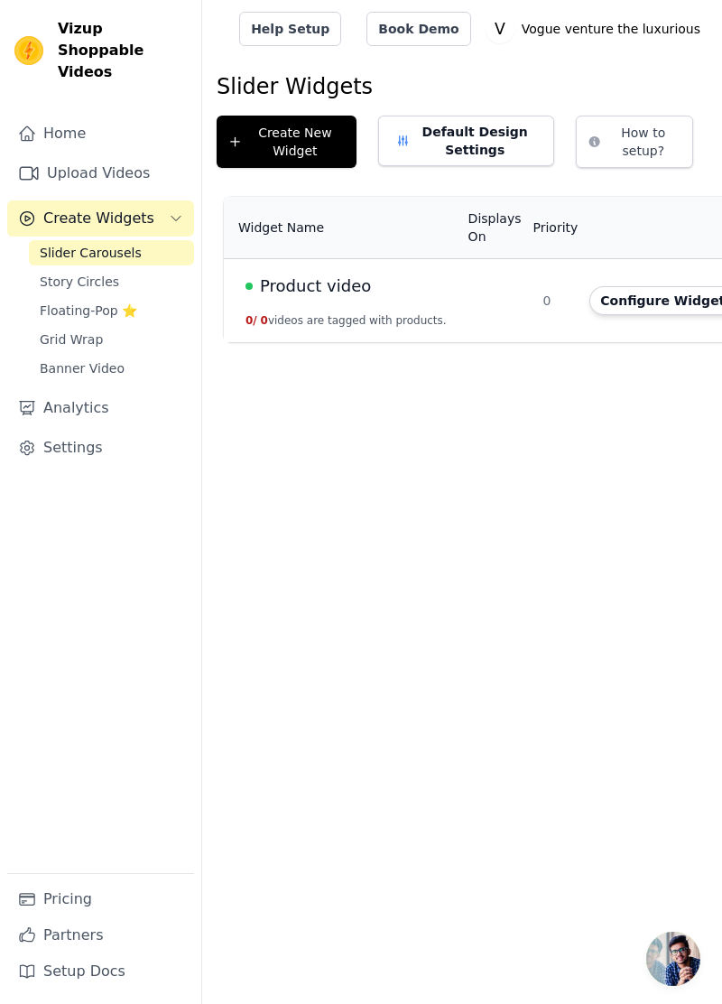
scroll to position [0, 56]
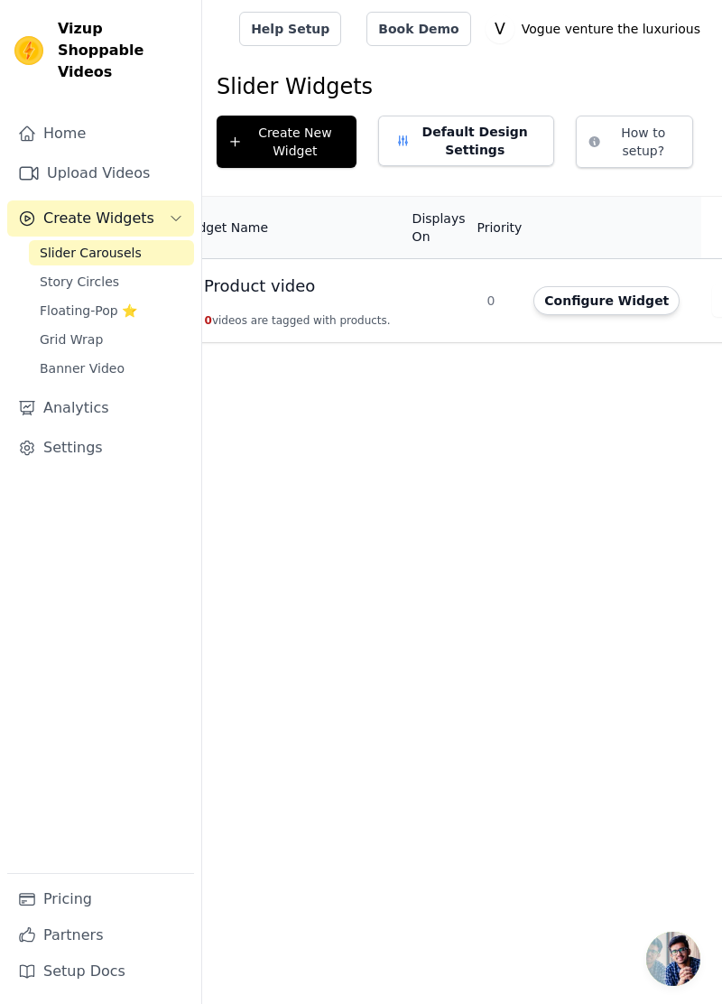
click at [583, 300] on button "Configure Widget" at bounding box center [607, 300] width 146 height 29
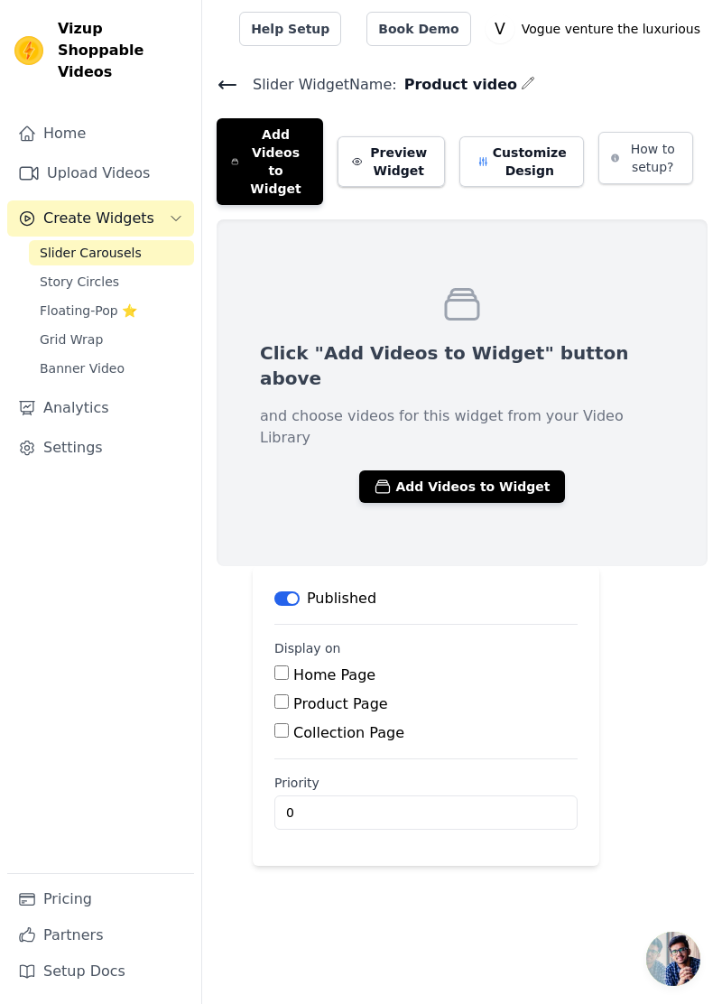
click at [500, 470] on button "Add Videos to Widget" at bounding box center [461, 486] width 205 height 32
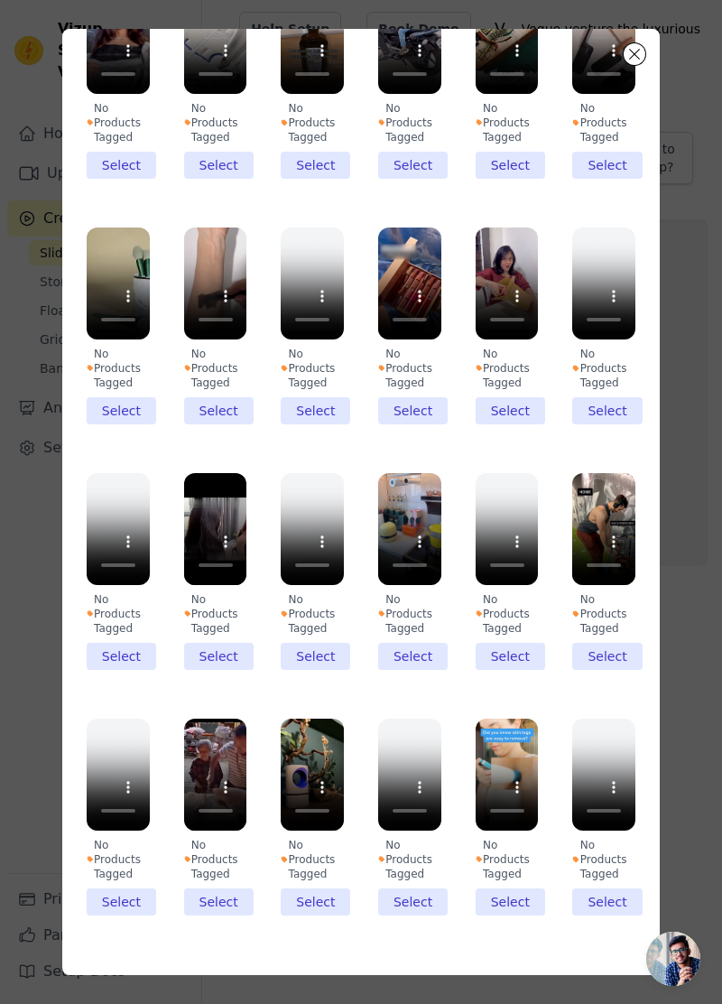
click at [515, 394] on li "No Products Tagged Select" at bounding box center [507, 325] width 63 height 197
click at [0, 0] on input "No Products Tagged Select" at bounding box center [0, 0] width 0 height 0
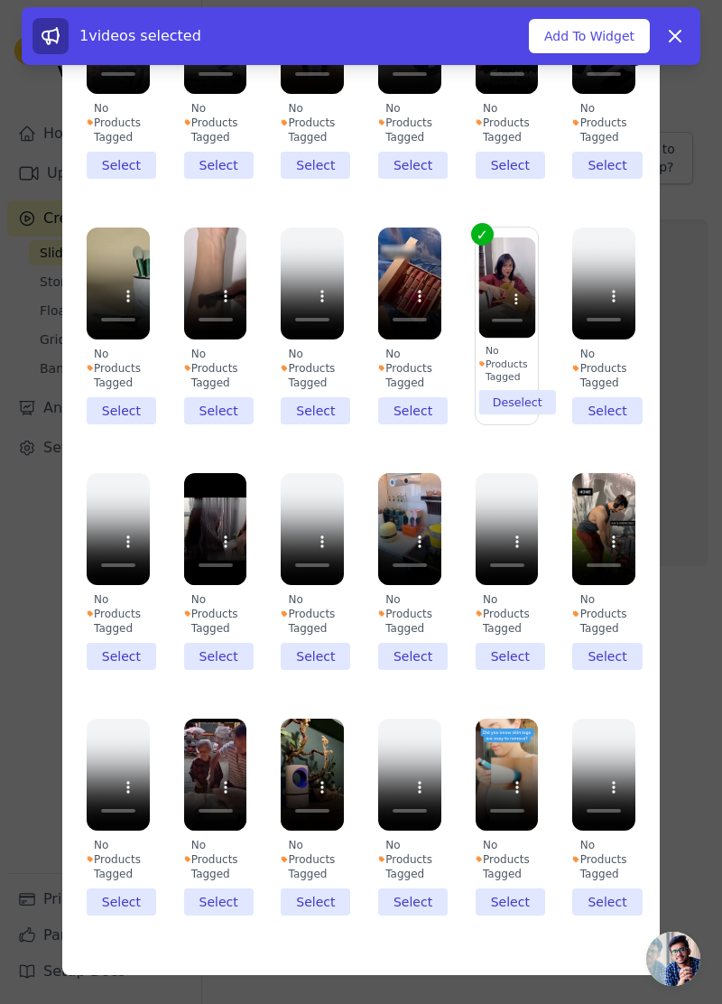
click at [401, 400] on li "No Products Tagged Select" at bounding box center [409, 325] width 63 height 197
click at [0, 0] on input "No Products Tagged Select" at bounding box center [0, 0] width 0 height 0
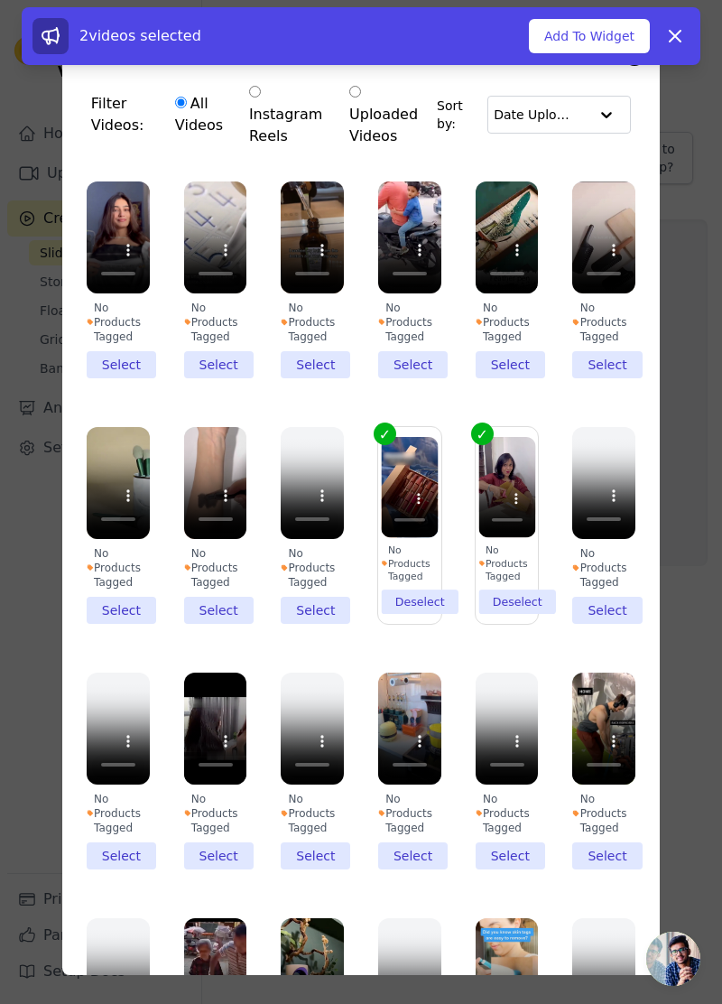
click at [223, 605] on li "No Products Tagged Select" at bounding box center [215, 525] width 63 height 197
click at [0, 0] on input "No Products Tagged Select" at bounding box center [0, 0] width 0 height 0
click at [124, 601] on li "No Products Tagged Select" at bounding box center [118, 525] width 63 height 197
click at [0, 0] on input "No Products Tagged Select" at bounding box center [0, 0] width 0 height 0
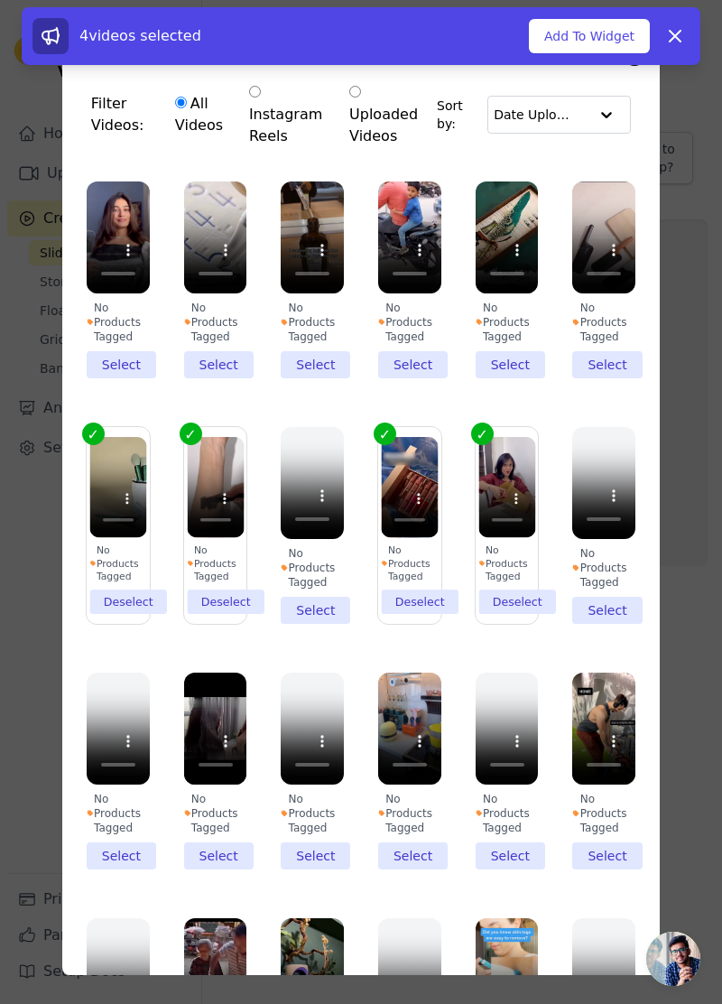
click at [126, 362] on li "No Products Tagged Select" at bounding box center [118, 279] width 63 height 197
click at [0, 0] on input "No Products Tagged Select" at bounding box center [0, 0] width 0 height 0
click at [222, 363] on li "No Products Tagged Select" at bounding box center [215, 279] width 63 height 197
click at [0, 0] on input "No Products Tagged Select" at bounding box center [0, 0] width 0 height 0
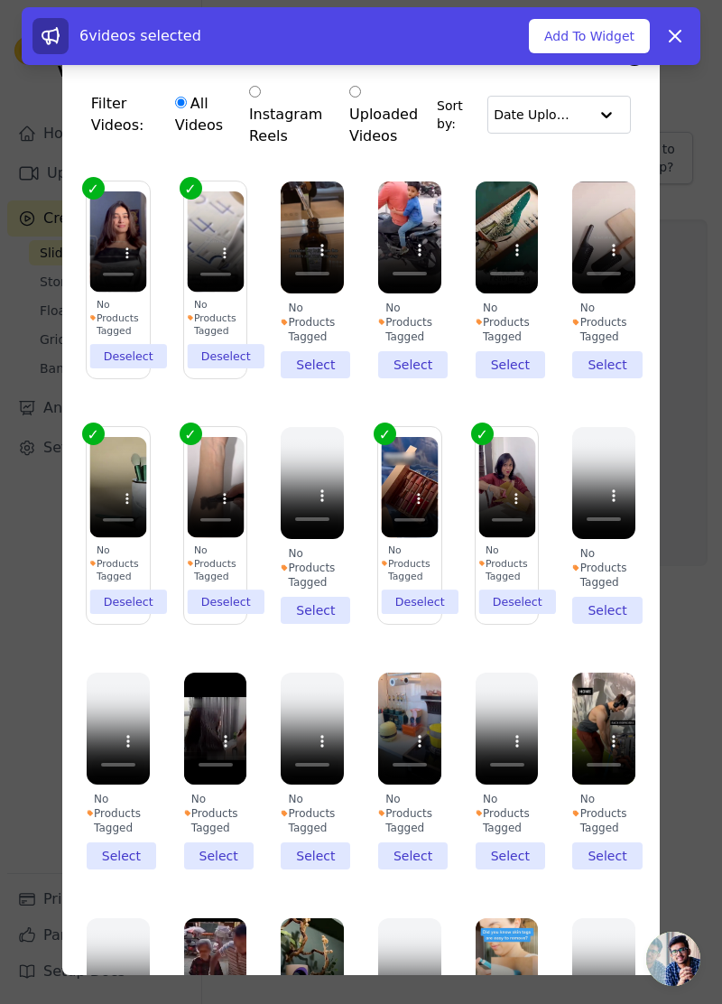
click at [318, 354] on li "No Products Tagged Select" at bounding box center [312, 279] width 63 height 197
click at [0, 0] on input "No Products Tagged Select" at bounding box center [0, 0] width 0 height 0
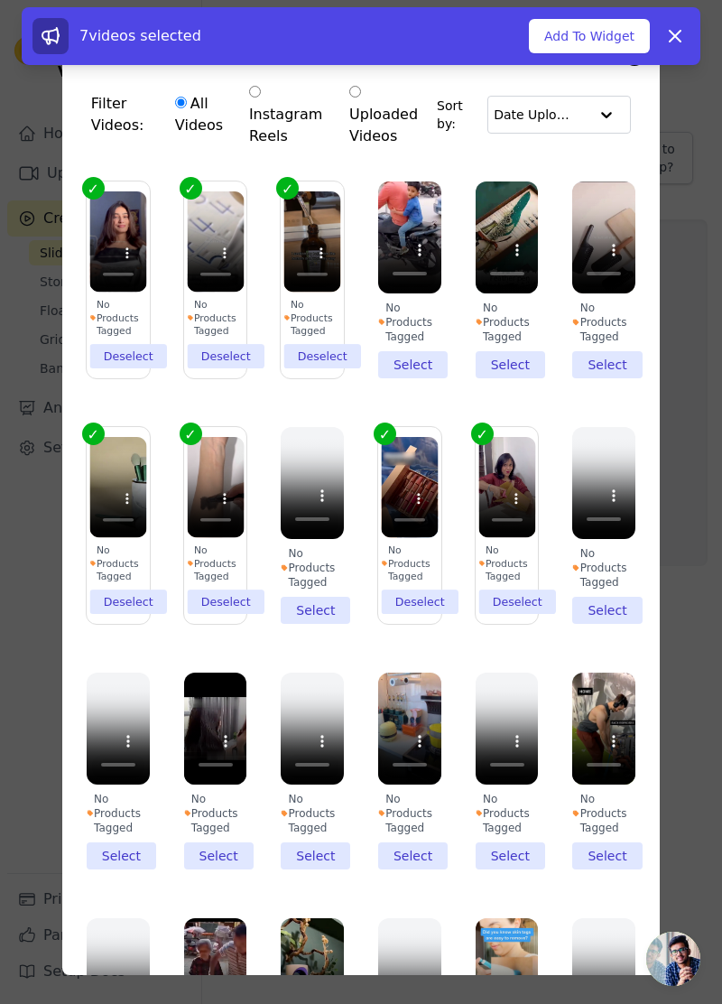
click at [430, 356] on li "No Products Tagged Select" at bounding box center [409, 279] width 63 height 197
click at [0, 0] on input "No Products Tagged Select" at bounding box center [0, 0] width 0 height 0
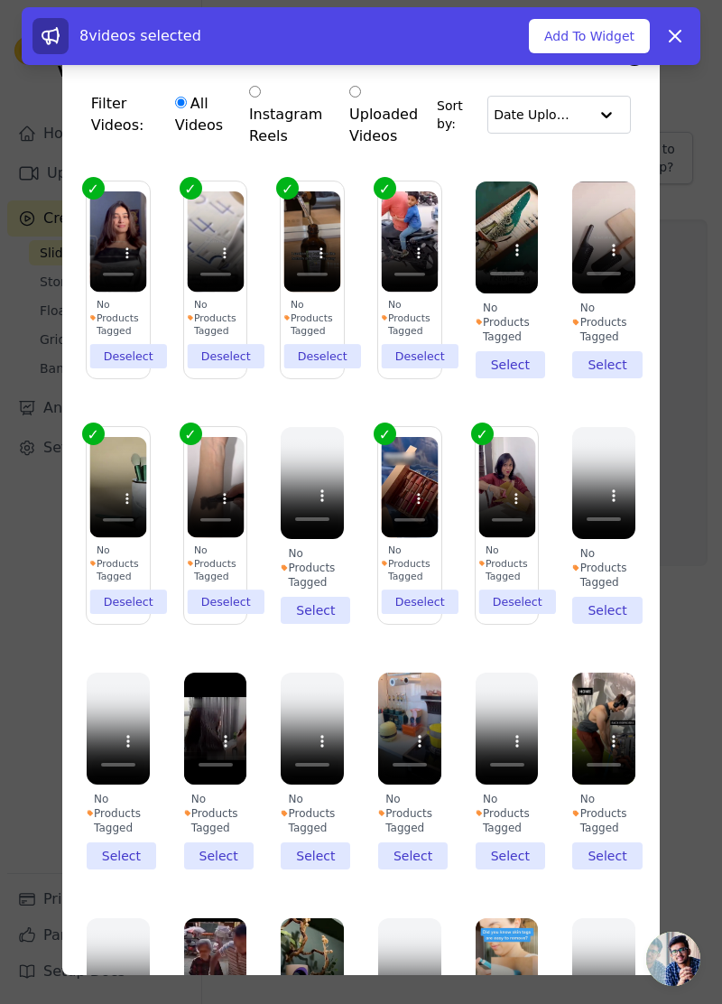
click at [492, 349] on li "No Products Tagged Select" at bounding box center [507, 279] width 63 height 197
click at [0, 0] on input "No Products Tagged Select" at bounding box center [0, 0] width 0 height 0
click at [630, 370] on li "No Products Tagged Select" at bounding box center [603, 279] width 63 height 197
click at [0, 0] on input "No Products Tagged Select" at bounding box center [0, 0] width 0 height 0
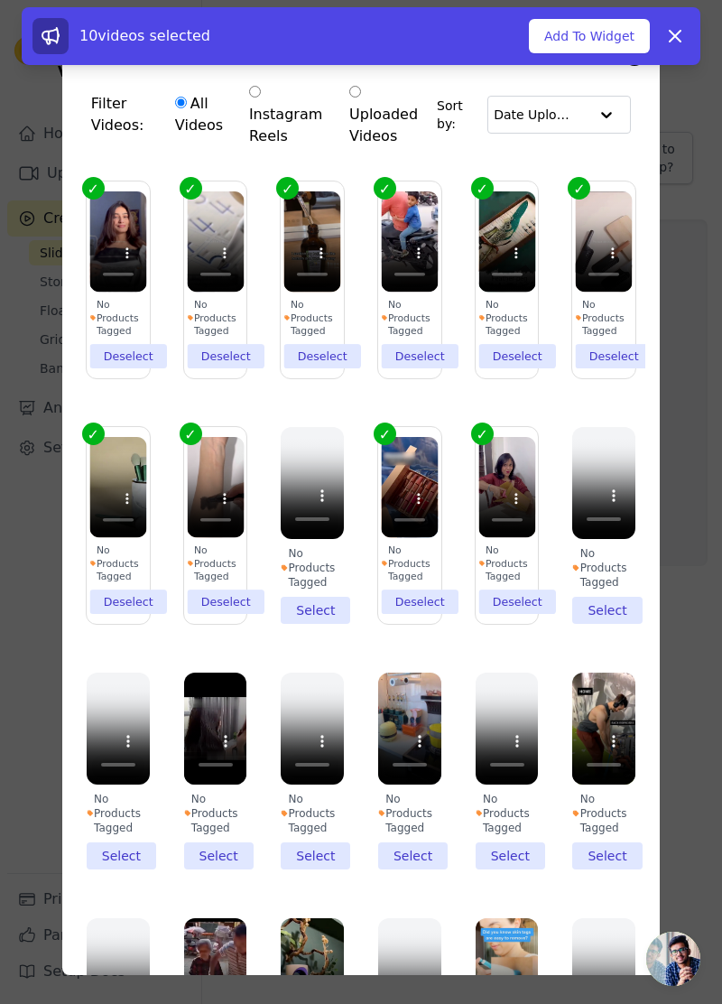
click at [605, 853] on li "No Products Tagged Select" at bounding box center [603, 771] width 63 height 197
click at [0, 0] on input "No Products Tagged Select" at bounding box center [0, 0] width 0 height 0
click at [432, 855] on li "No Products Tagged Select" at bounding box center [409, 771] width 63 height 197
click at [0, 0] on input "No Products Tagged Select" at bounding box center [0, 0] width 0 height 0
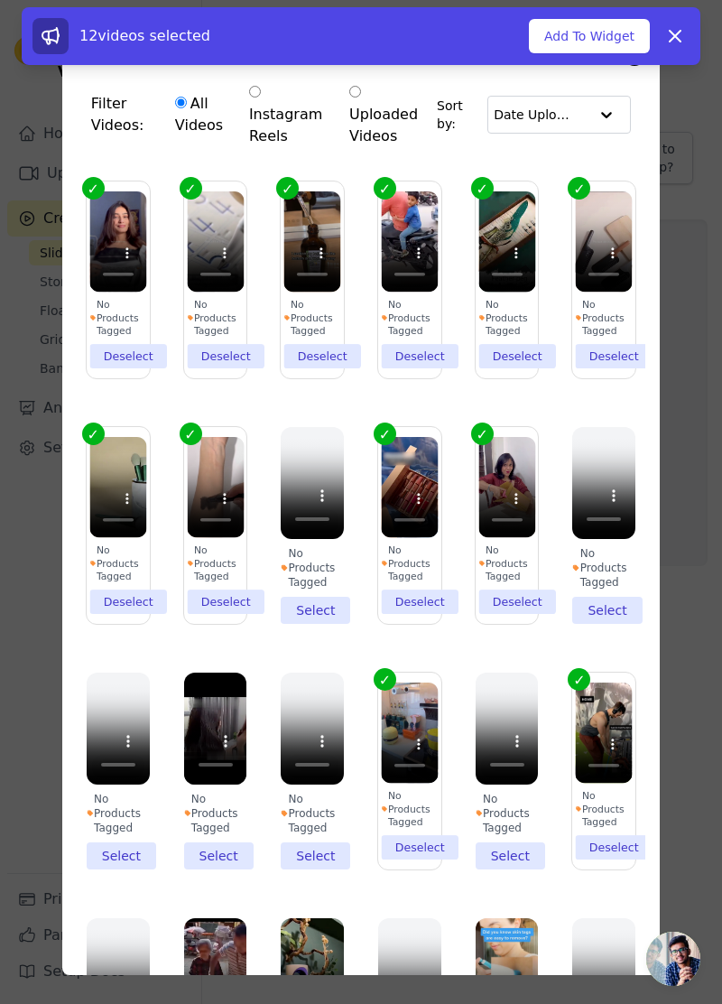
click at [222, 854] on li "No Products Tagged Select" at bounding box center [215, 771] width 63 height 197
click at [0, 0] on input "No Products Tagged Select" at bounding box center [0, 0] width 0 height 0
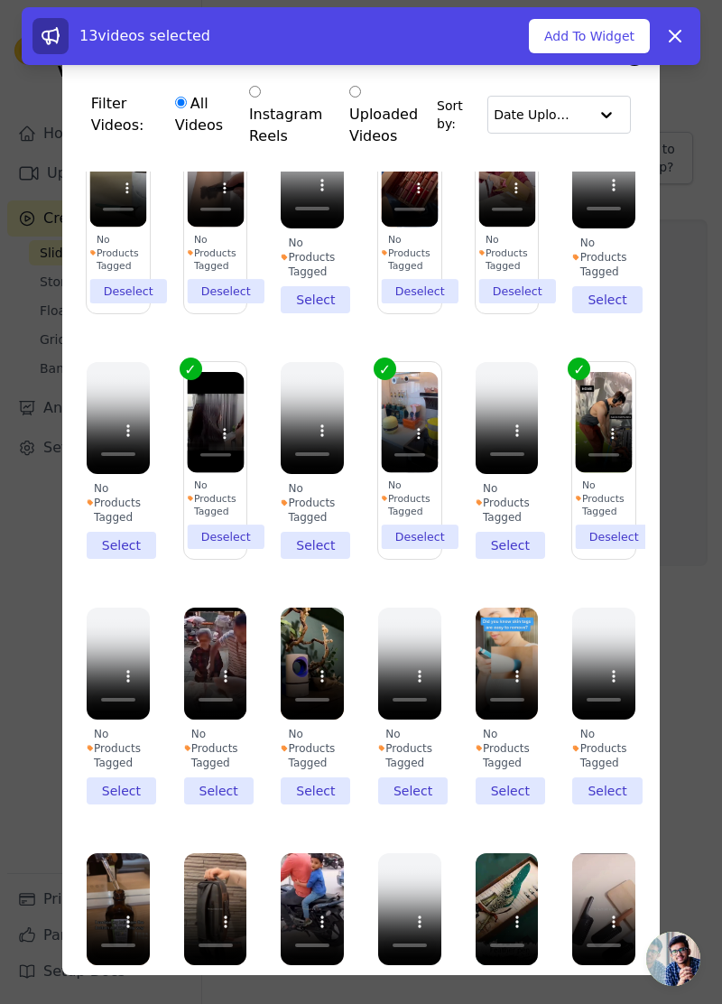
scroll to position [350, 0]
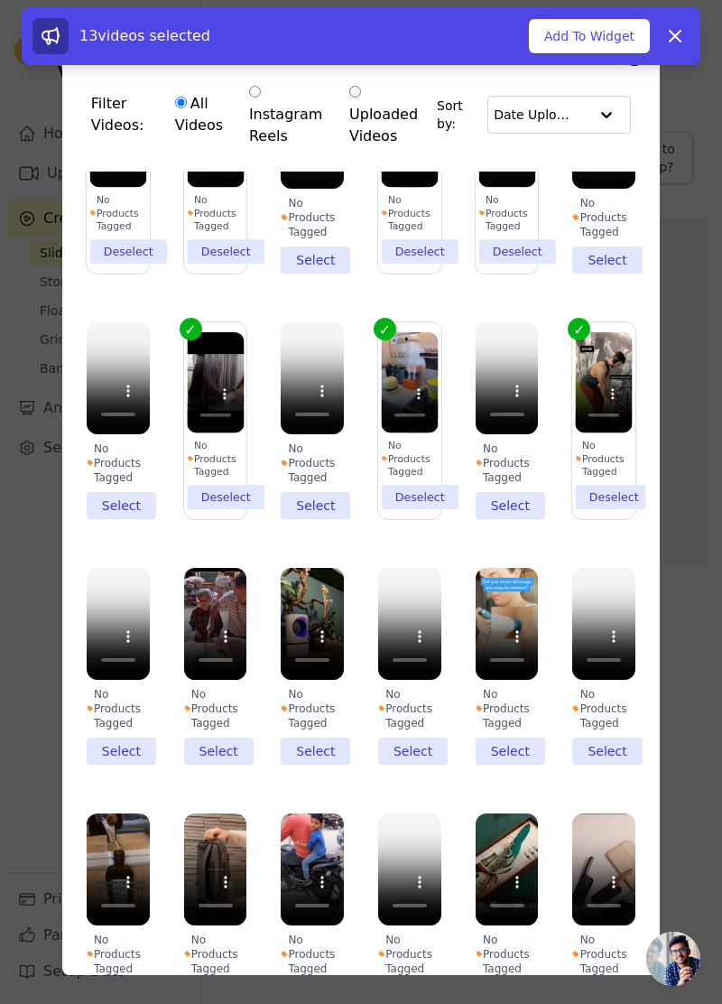
click at [208, 751] on li "No Products Tagged Select" at bounding box center [215, 666] width 63 height 197
click at [0, 0] on input "No Products Tagged Select" at bounding box center [0, 0] width 0 height 0
click at [313, 760] on li "No Products Tagged Select" at bounding box center [312, 666] width 63 height 197
click at [0, 0] on input "No Products Tagged Select" at bounding box center [0, 0] width 0 height 0
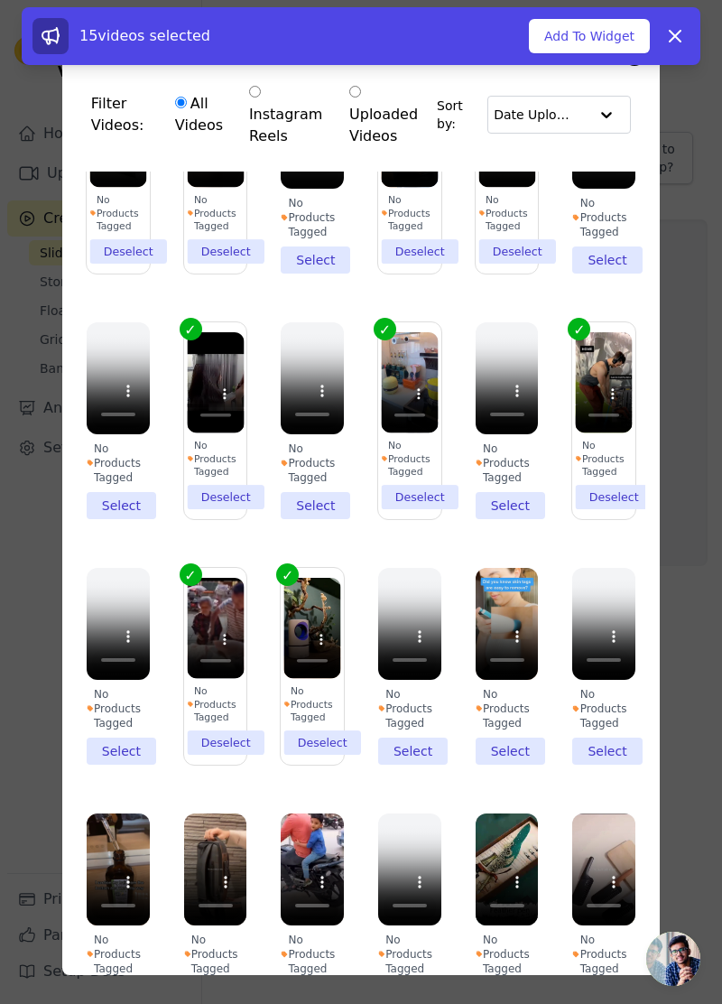
click at [511, 738] on li "No Products Tagged Select" at bounding box center [507, 666] width 63 height 197
click at [0, 0] on input "No Products Tagged Select" at bounding box center [0, 0] width 0 height 0
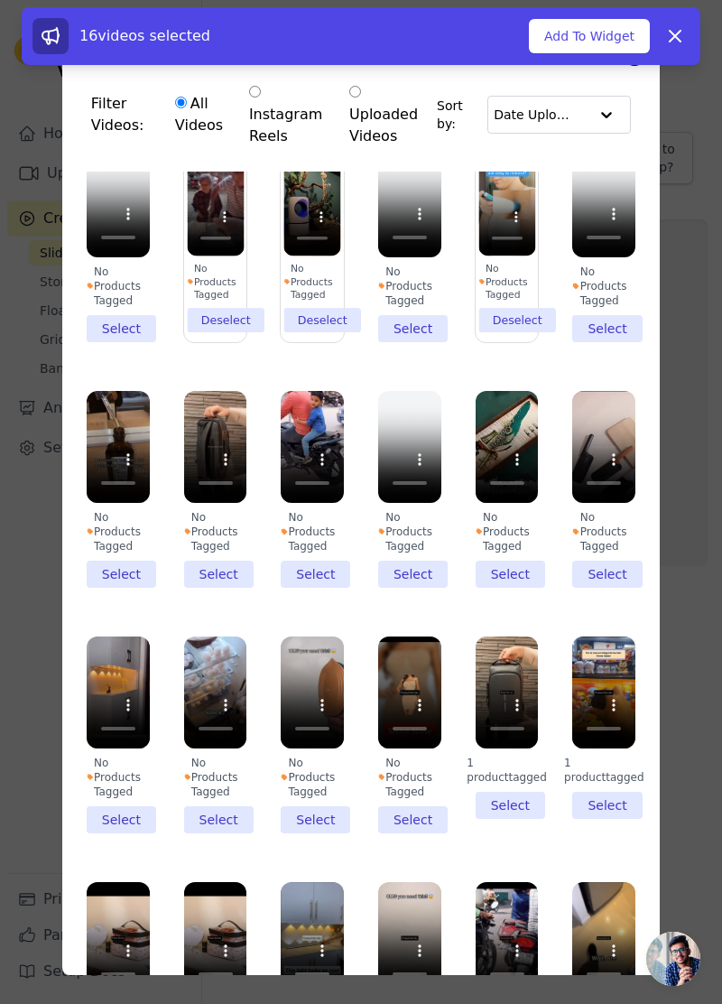
scroll to position [775, 0]
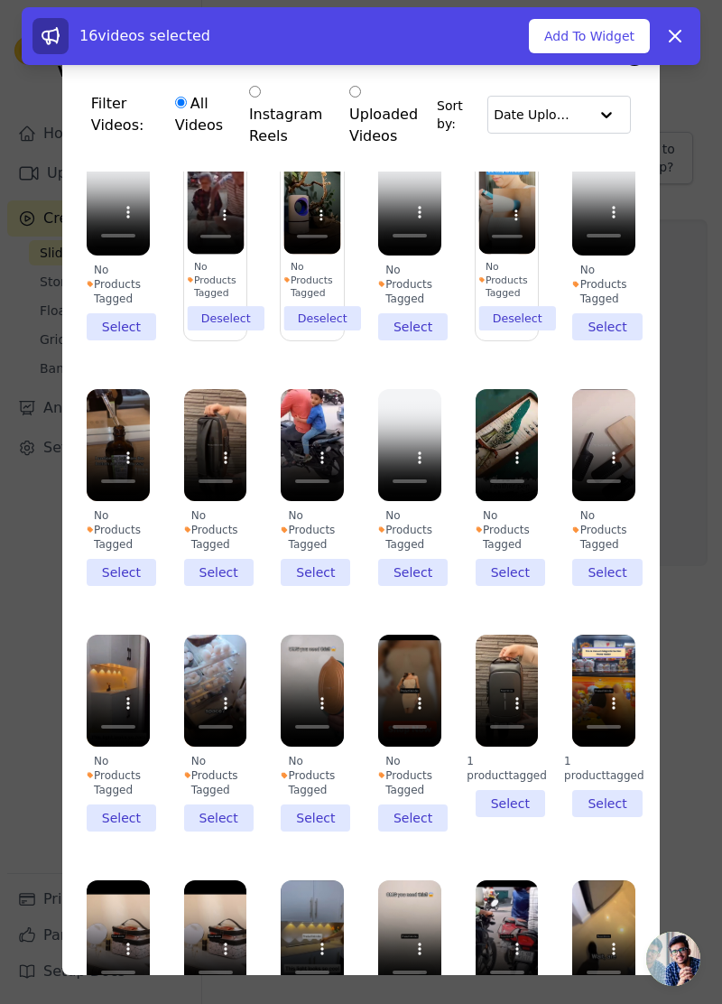
click at [502, 790] on li "1 product tagged Select" at bounding box center [507, 726] width 63 height 182
click at [0, 0] on input "1 product tagged Select" at bounding box center [0, 0] width 0 height 0
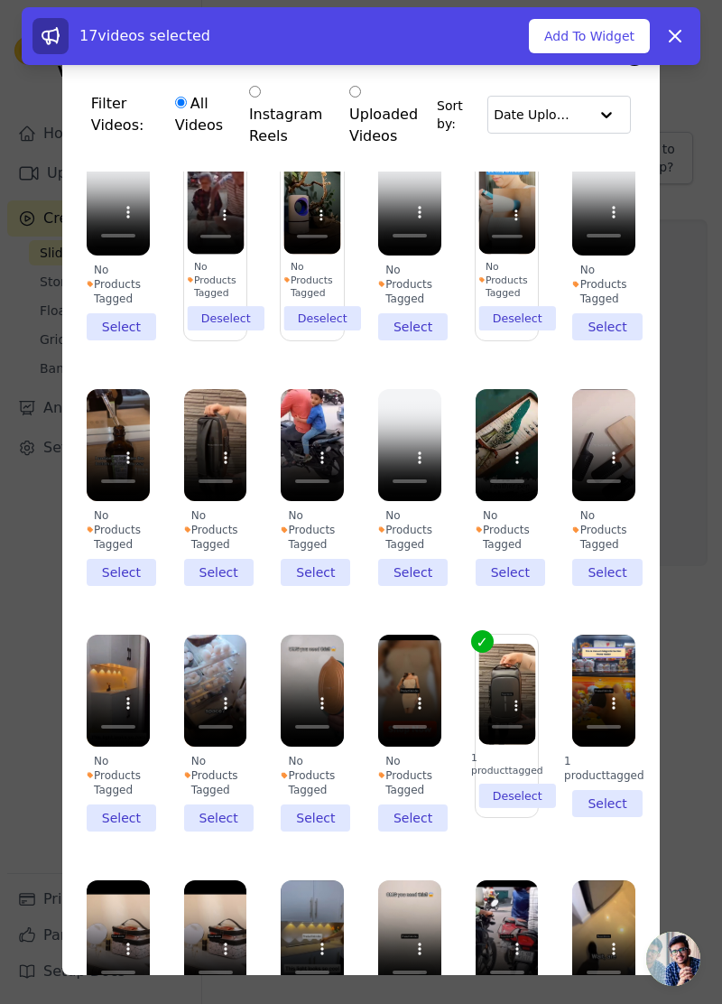
click at [132, 812] on li "No Products Tagged Select" at bounding box center [118, 733] width 63 height 197
click at [0, 0] on input "No Products Tagged Select" at bounding box center [0, 0] width 0 height 0
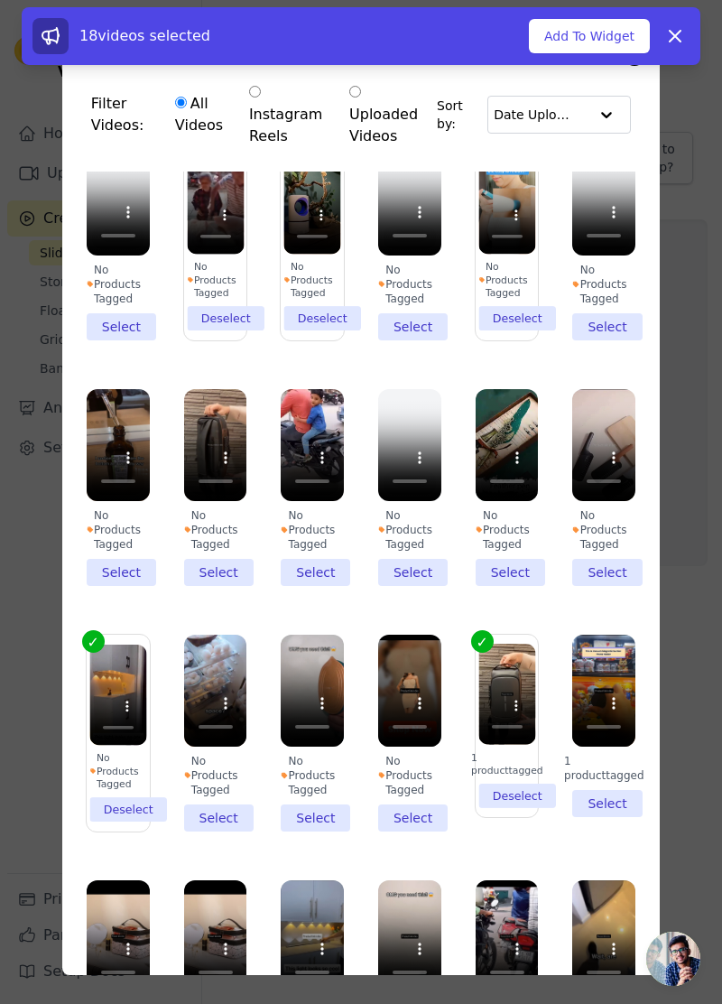
click at [218, 805] on li "No Products Tagged Select" at bounding box center [215, 733] width 63 height 197
click at [0, 0] on input "No Products Tagged Select" at bounding box center [0, 0] width 0 height 0
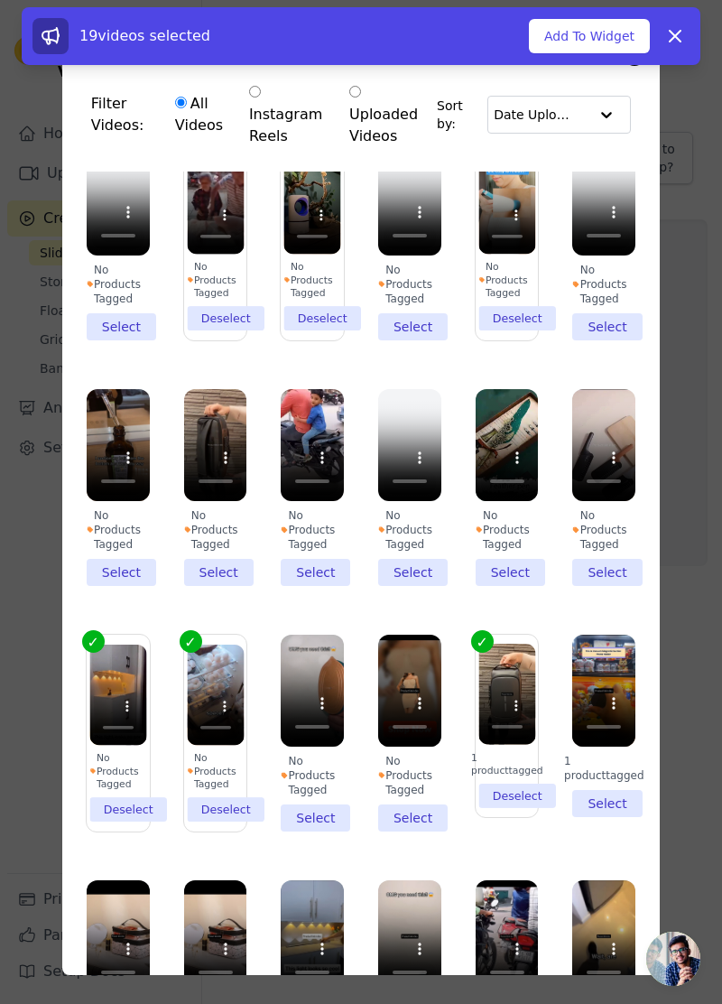
click at [316, 811] on li "No Products Tagged Select" at bounding box center [312, 733] width 63 height 197
click at [0, 0] on input "No Products Tagged Select" at bounding box center [0, 0] width 0 height 0
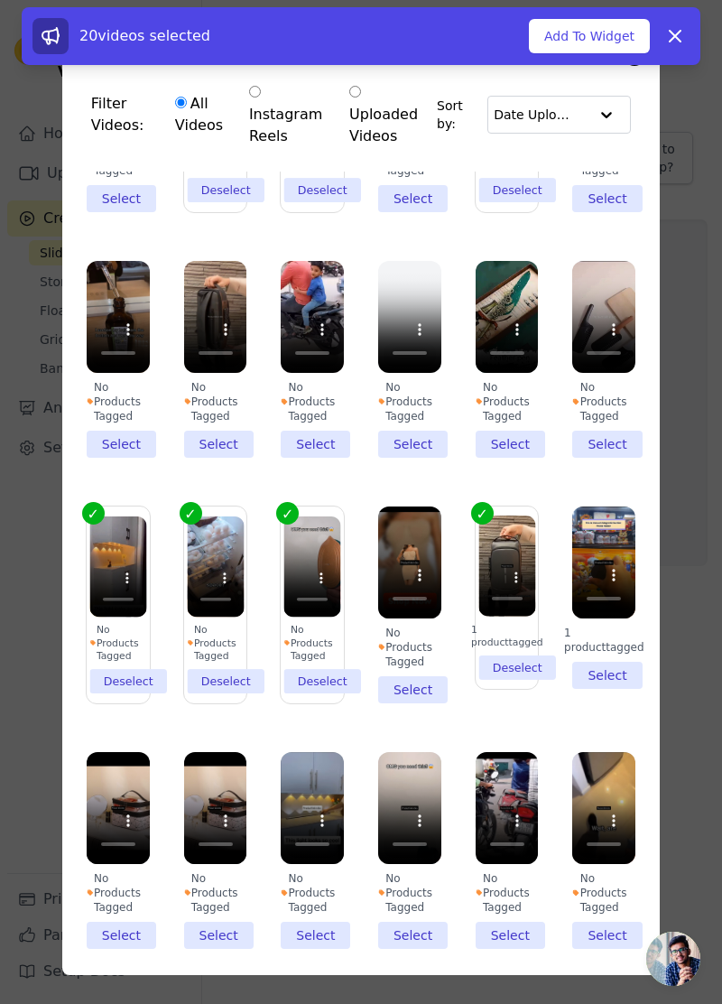
scroll to position [906, 0]
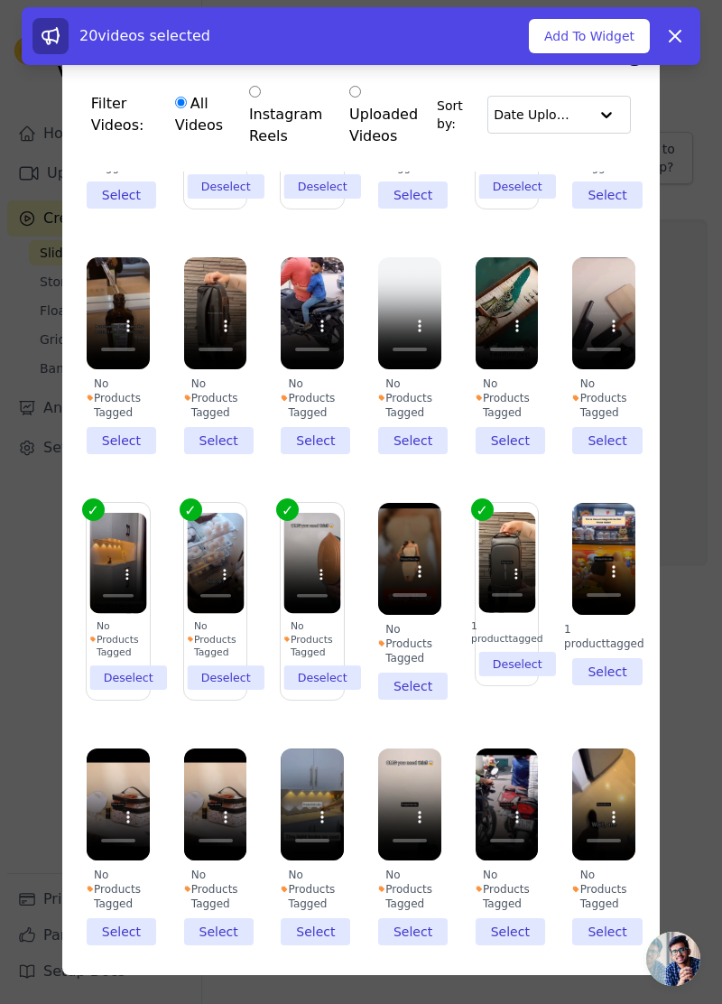
click at [621, 664] on li "1 product tagged Select" at bounding box center [603, 594] width 63 height 182
click at [0, 0] on input "1 product tagged Select" at bounding box center [0, 0] width 0 height 0
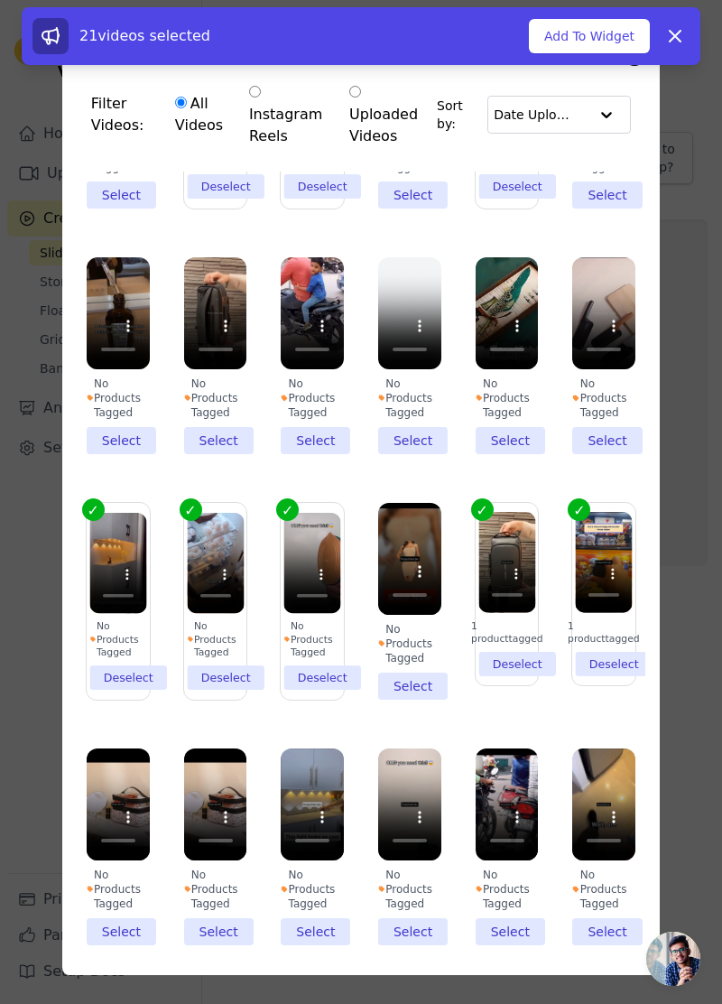
click at [232, 923] on li "No Products Tagged Select" at bounding box center [215, 846] width 63 height 197
click at [0, 0] on input "No Products Tagged Select" at bounding box center [0, 0] width 0 height 0
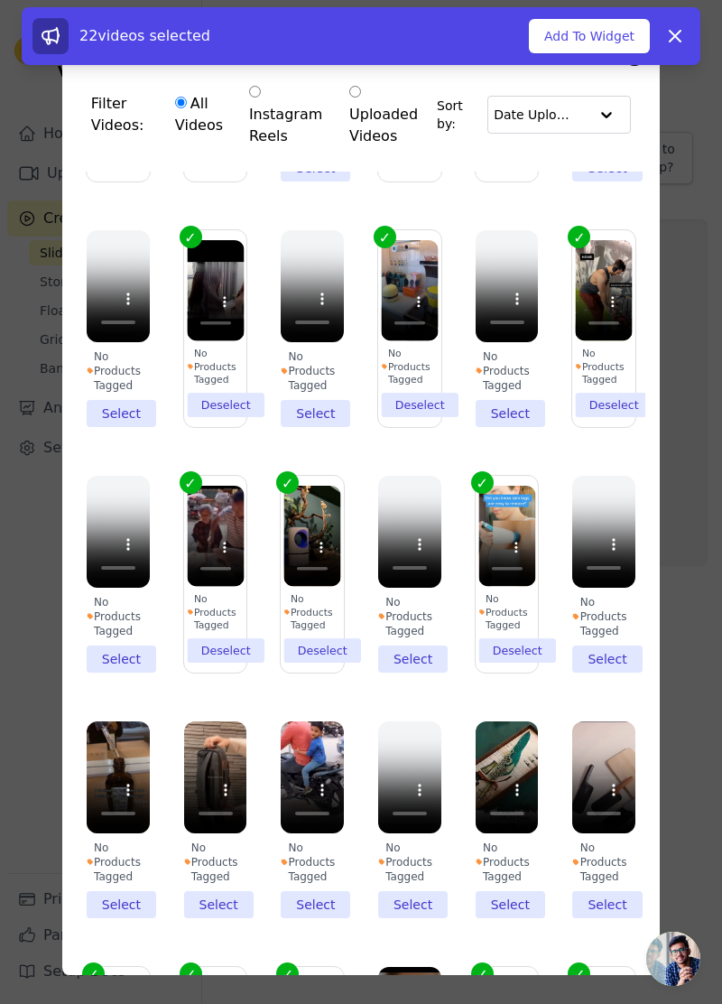
scroll to position [0, 0]
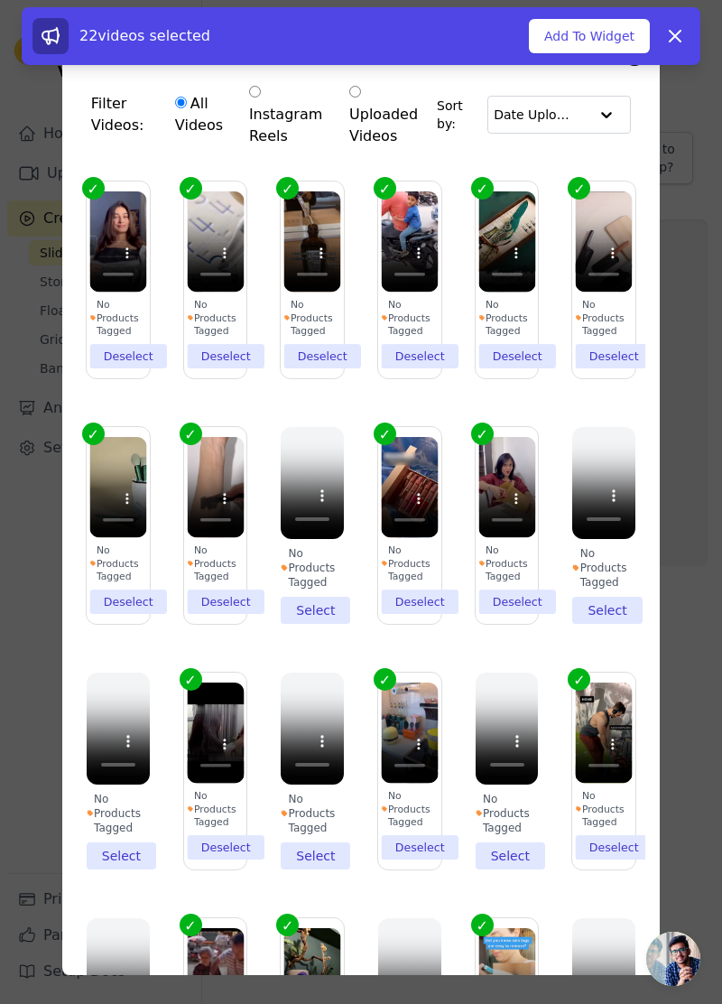
click at [608, 26] on button "Add To Widget" at bounding box center [589, 36] width 121 height 34
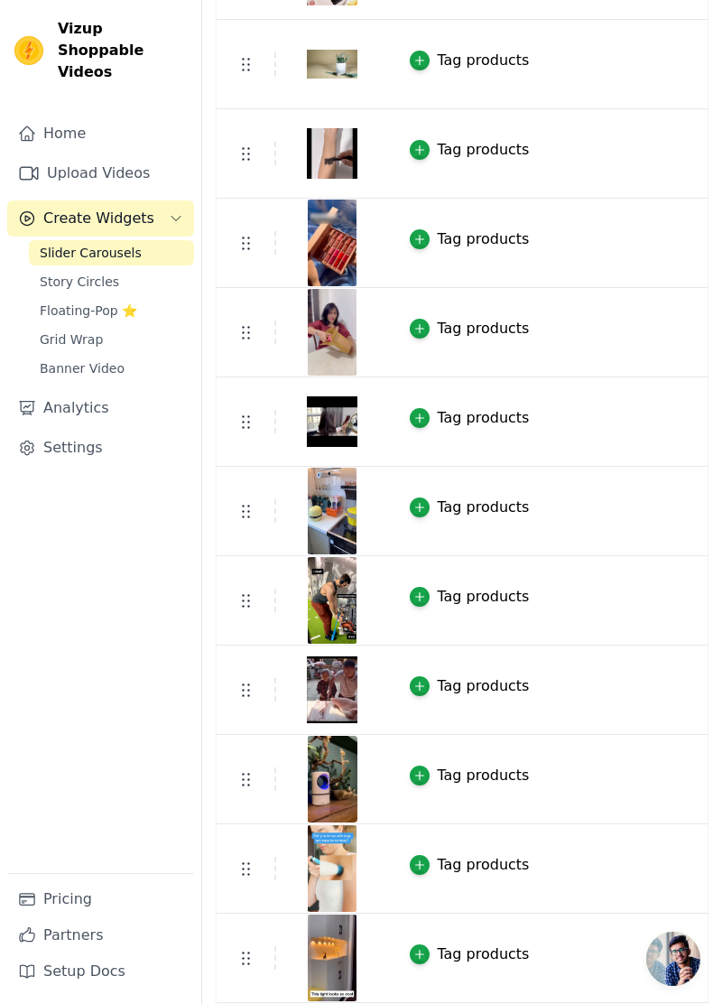
scroll to position [771, 0]
